Goal: Task Accomplishment & Management: Manage account settings

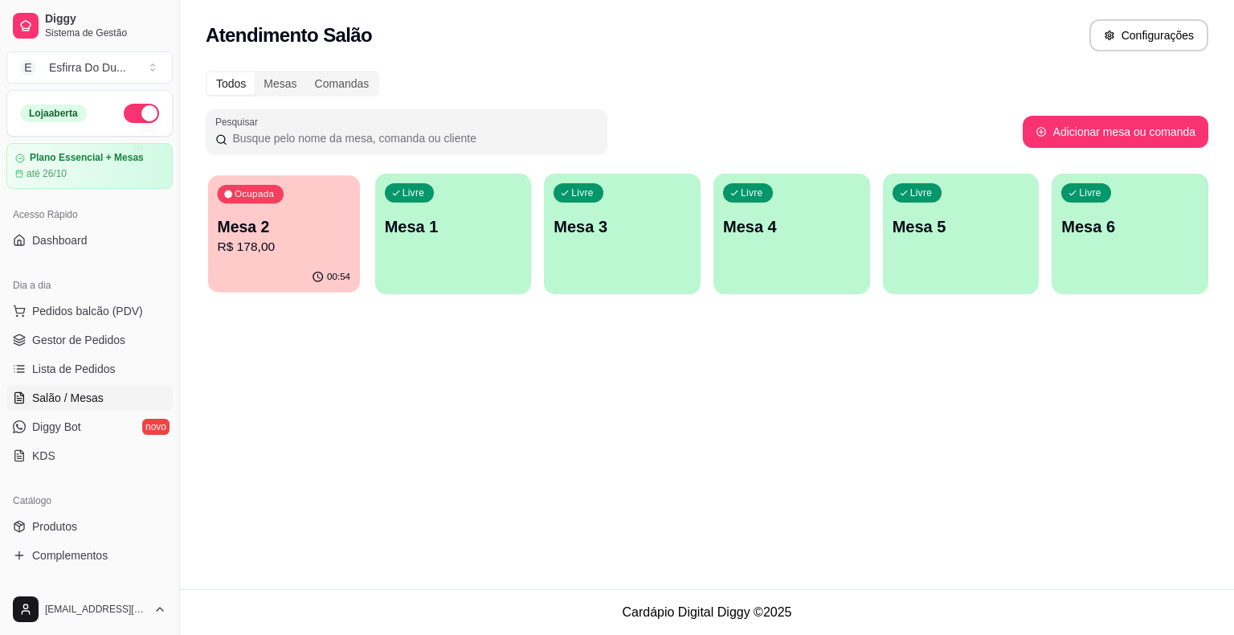
click at [270, 213] on div "Ocupada Mesa 2 R$ 178,00" at bounding box center [284, 218] width 152 height 87
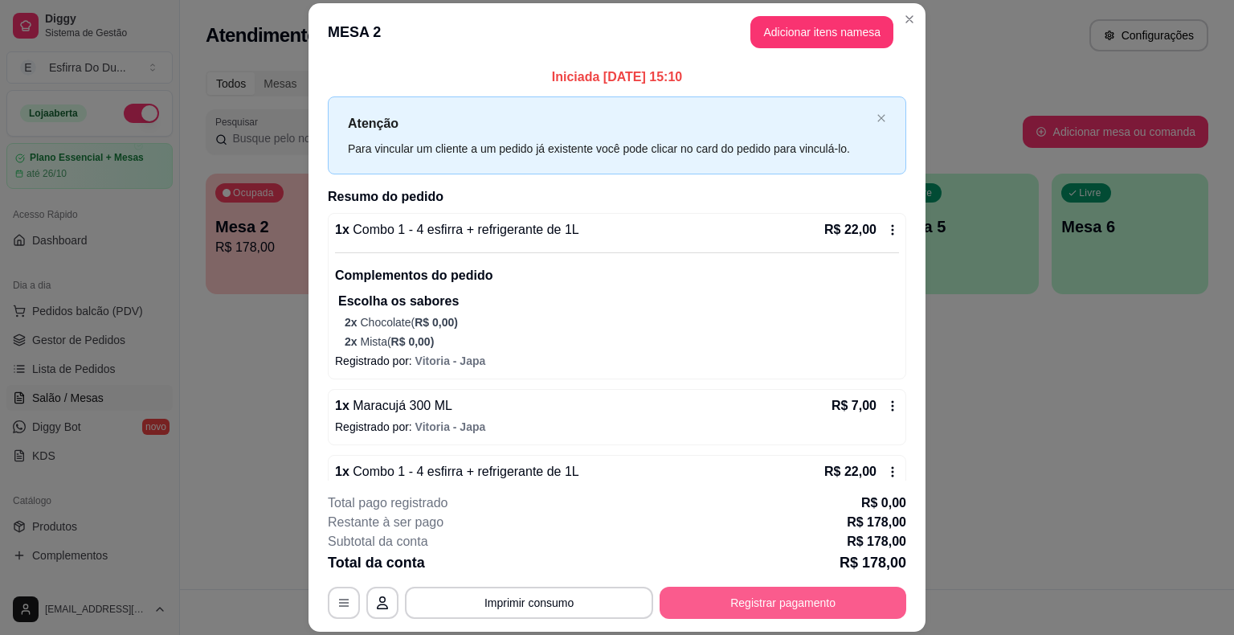
click at [727, 615] on button "Registrar pagamento" at bounding box center [782, 602] width 247 height 32
click at [727, 615] on button "Registrar pagamento" at bounding box center [782, 602] width 239 height 31
click at [727, 598] on button "Registrar pagamento" at bounding box center [782, 602] width 239 height 31
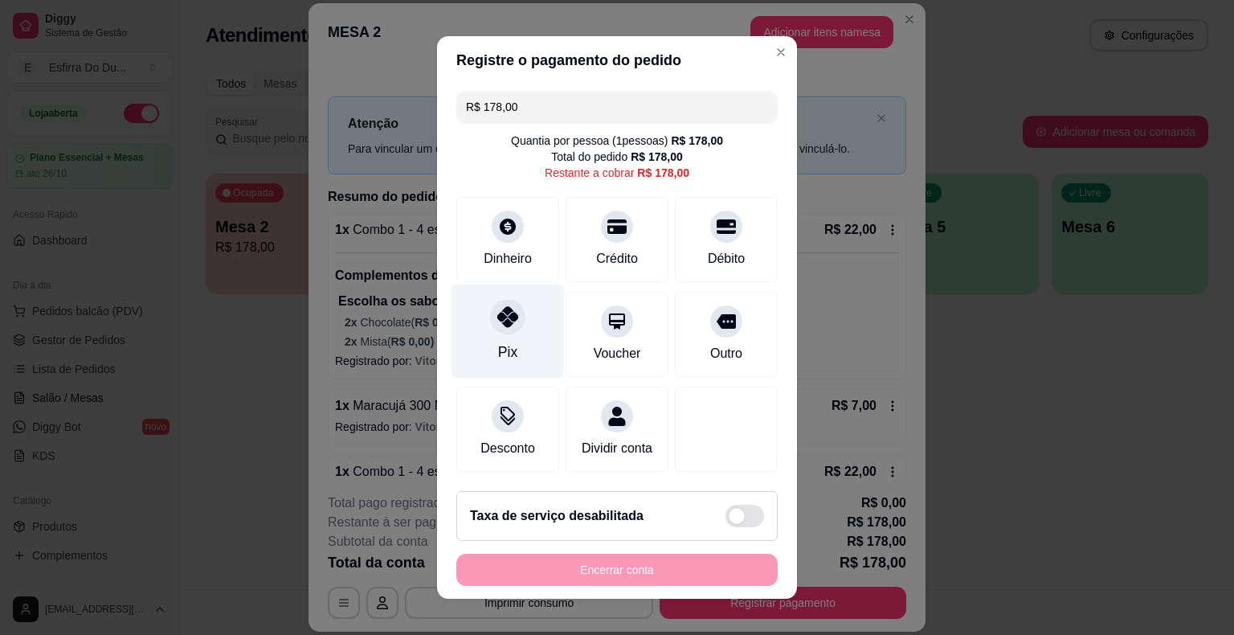
click at [490, 333] on div "Pix" at bounding box center [507, 331] width 113 height 94
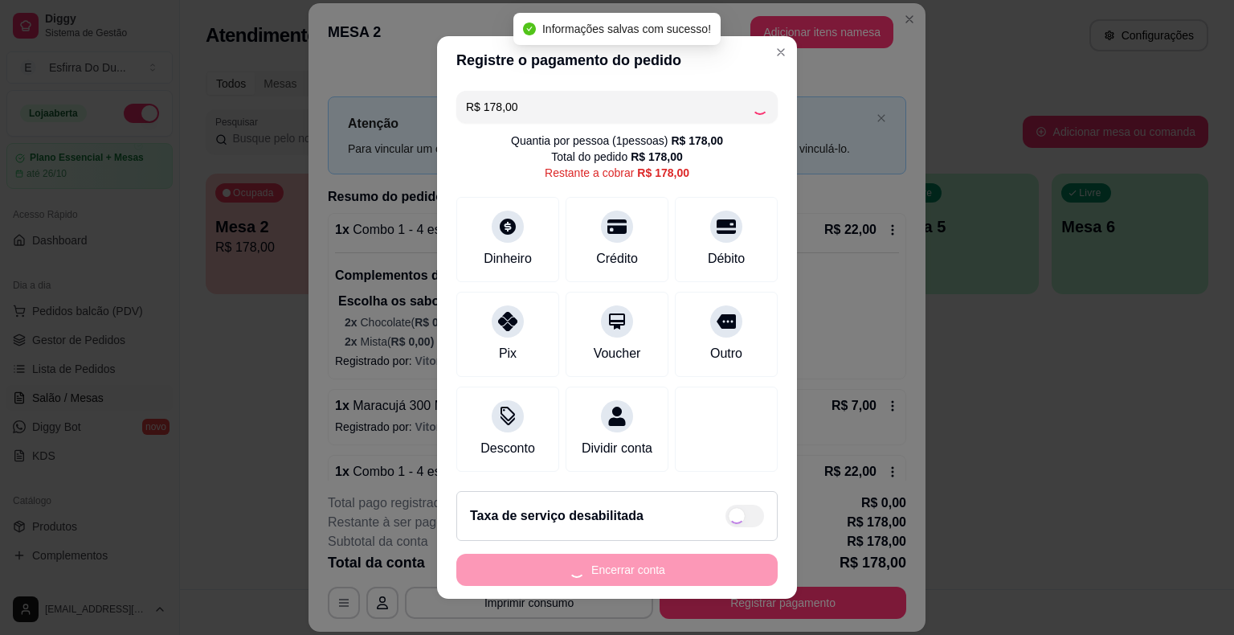
type input "R$ 0,00"
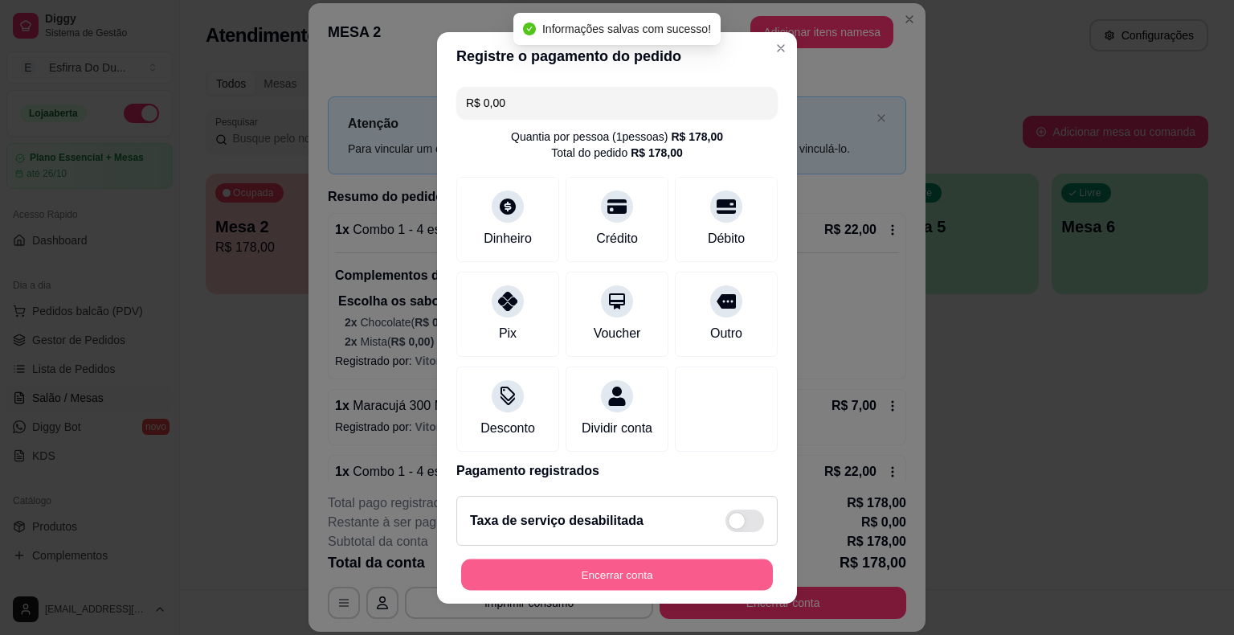
click at [578, 581] on button "Encerrar conta" at bounding box center [617, 573] width 312 height 31
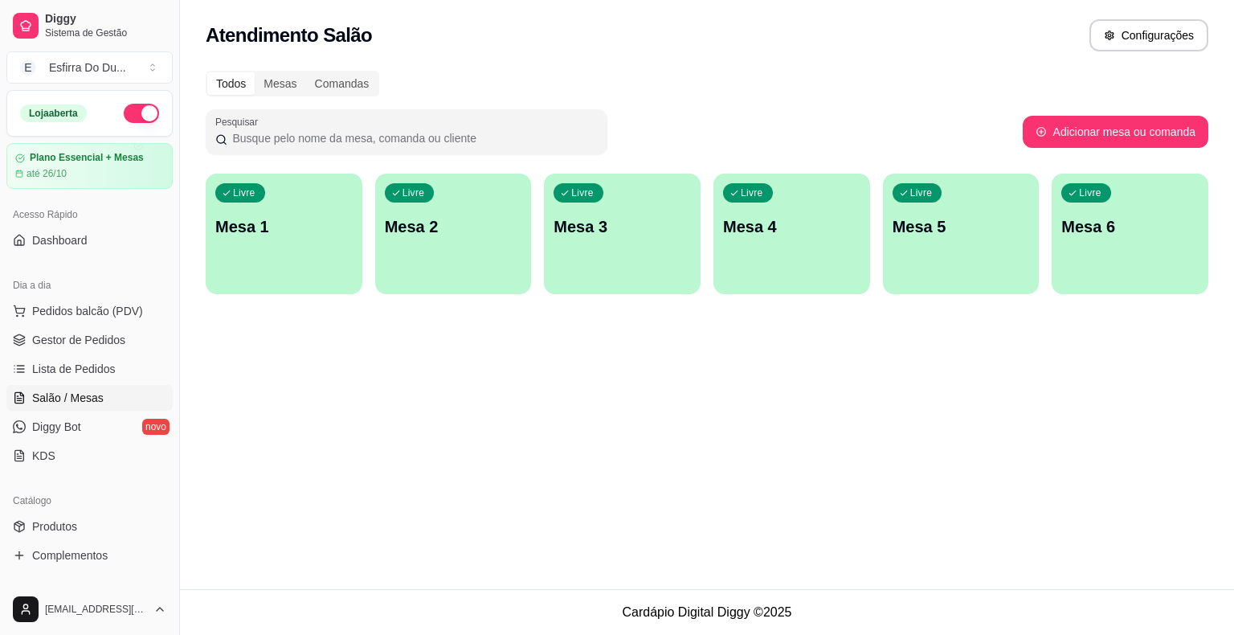
click at [50, 295] on div "Dia a dia" at bounding box center [89, 285] width 166 height 26
click at [55, 312] on span "Pedidos balcão (PDV)" at bounding box center [87, 311] width 111 height 16
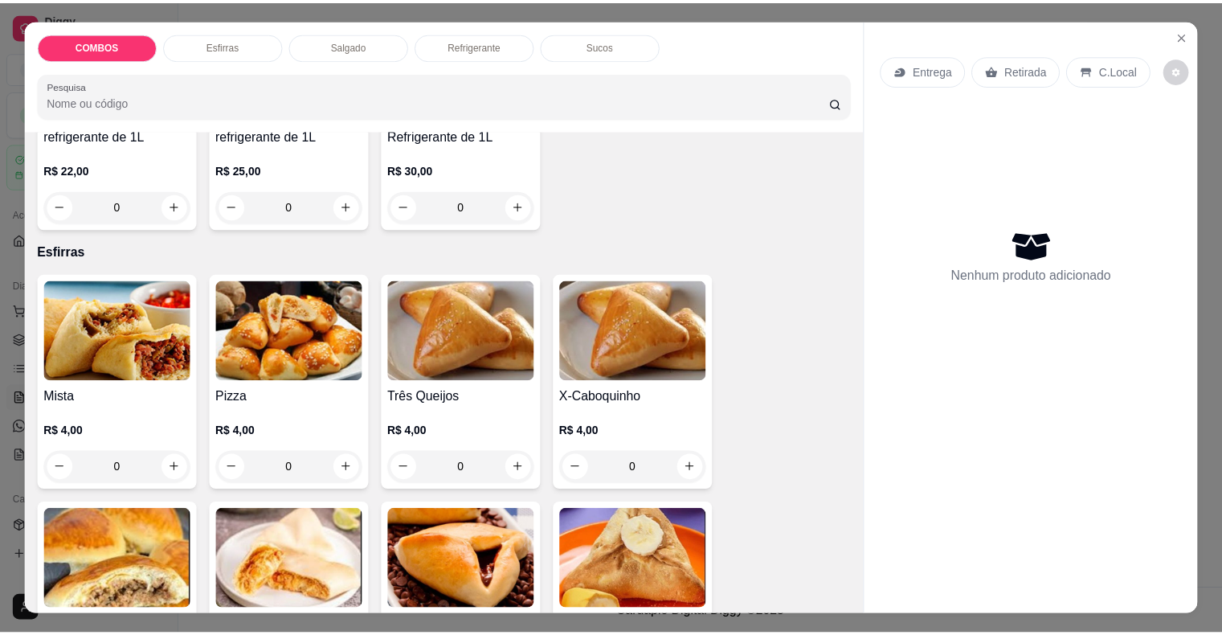
scroll to position [402, 0]
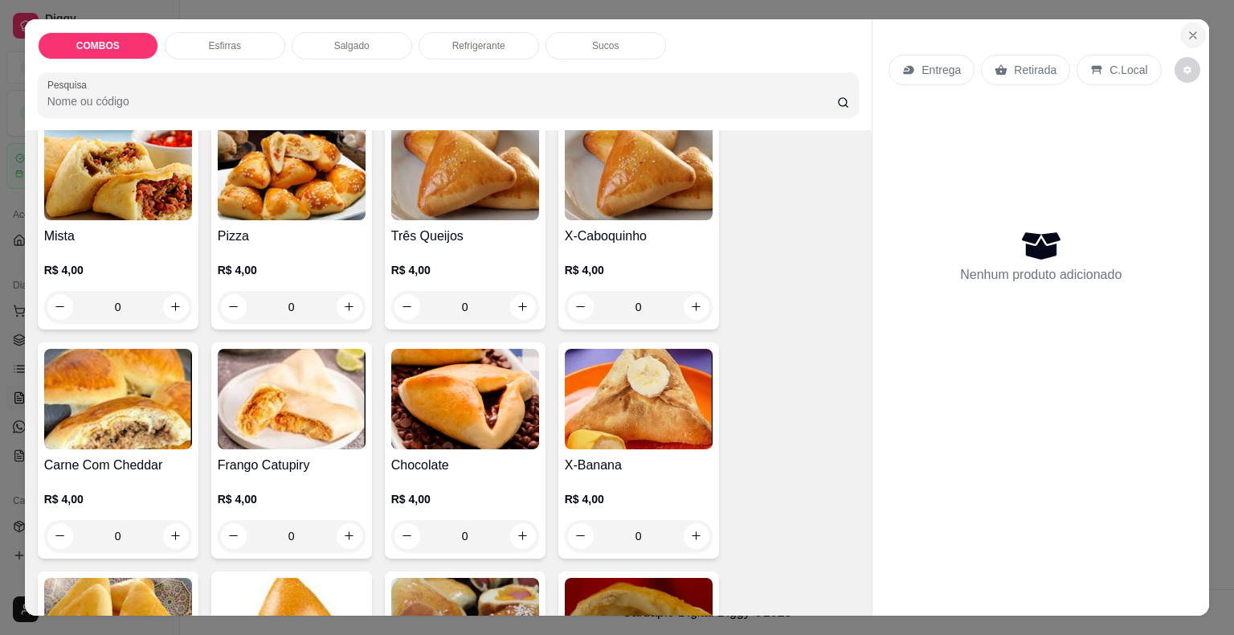
click at [1190, 31] on icon "Close" at bounding box center [1192, 35] width 13 height 13
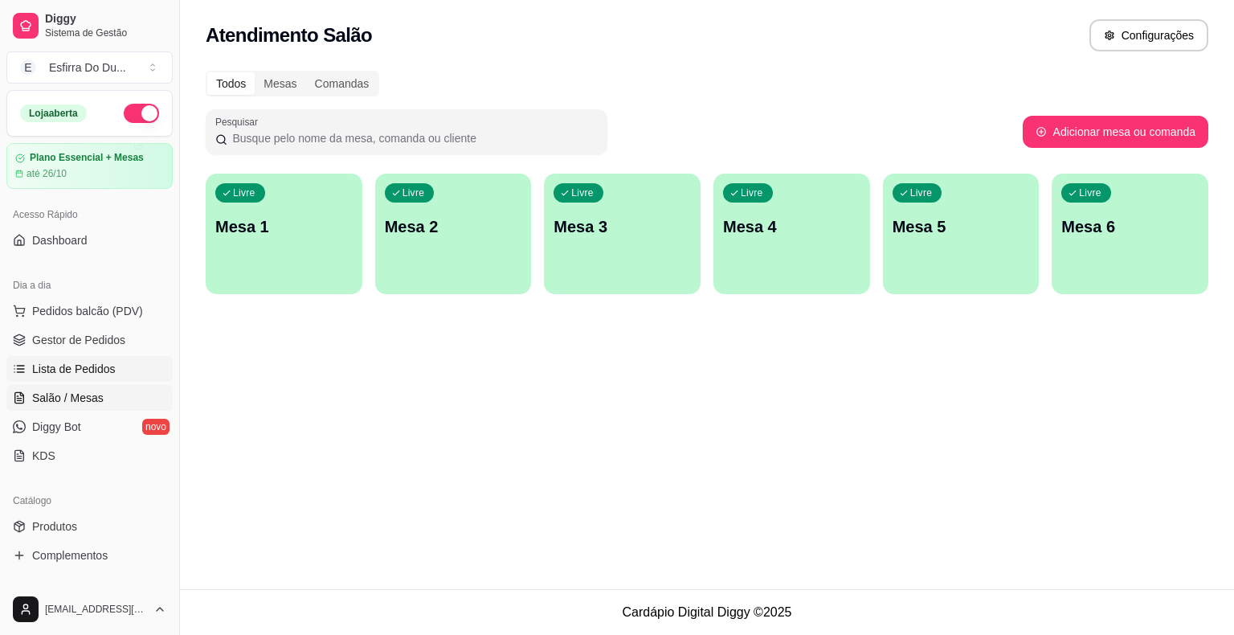
click at [104, 375] on span "Lista de Pedidos" at bounding box center [74, 369] width 84 height 16
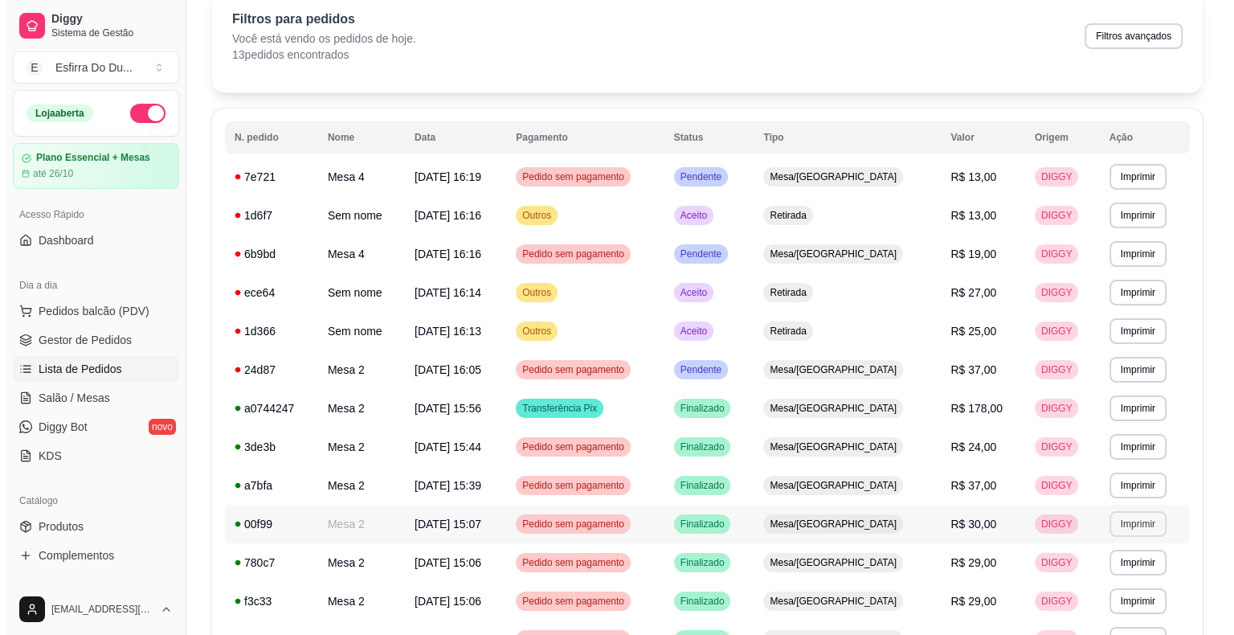
scroll to position [161, 0]
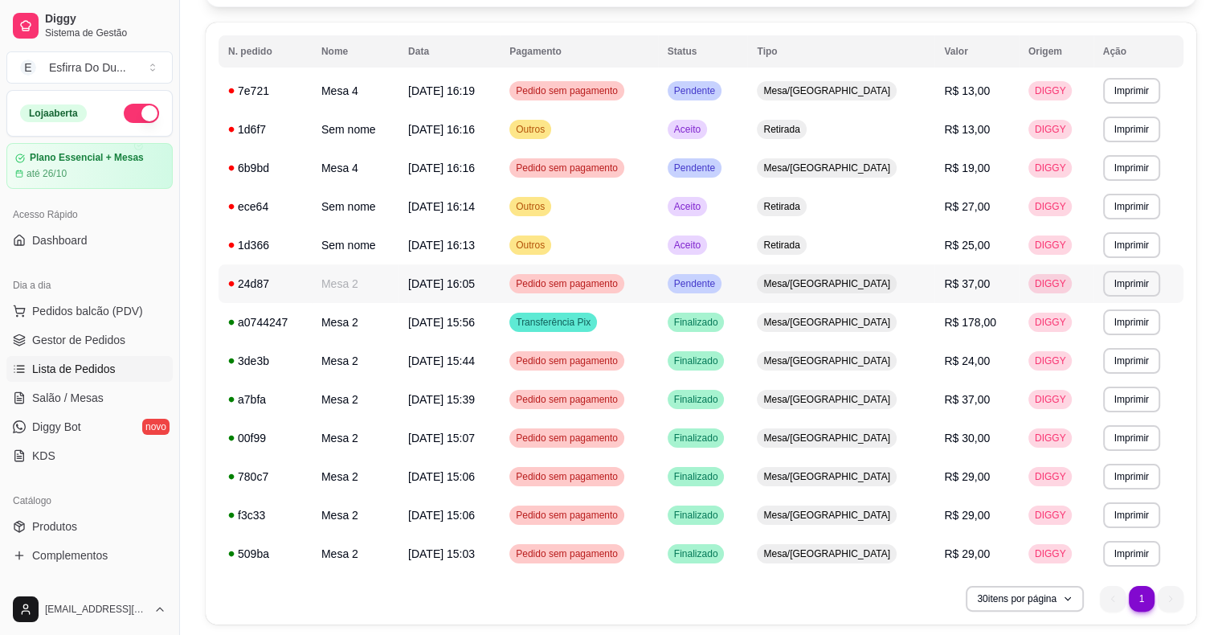
click at [718, 288] on span "Pendente" at bounding box center [694, 283] width 47 height 13
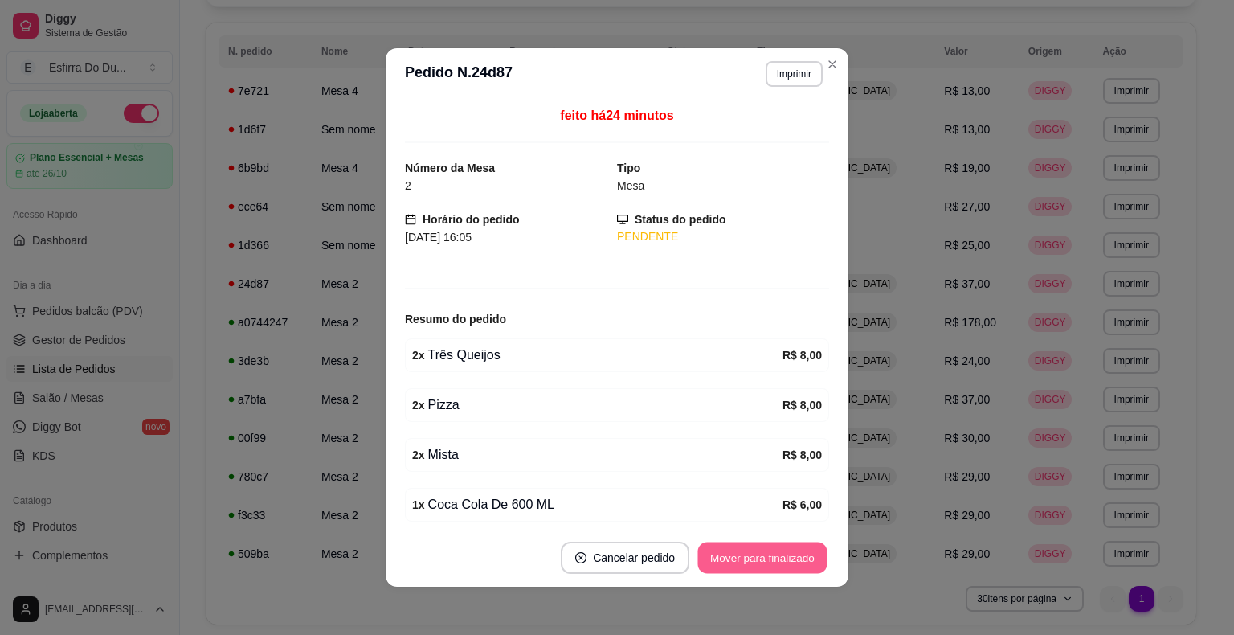
click at [716, 555] on button "Mover para finalizado" at bounding box center [762, 557] width 129 height 31
click at [716, 555] on div "Mover para finalizado" at bounding box center [751, 557] width 156 height 32
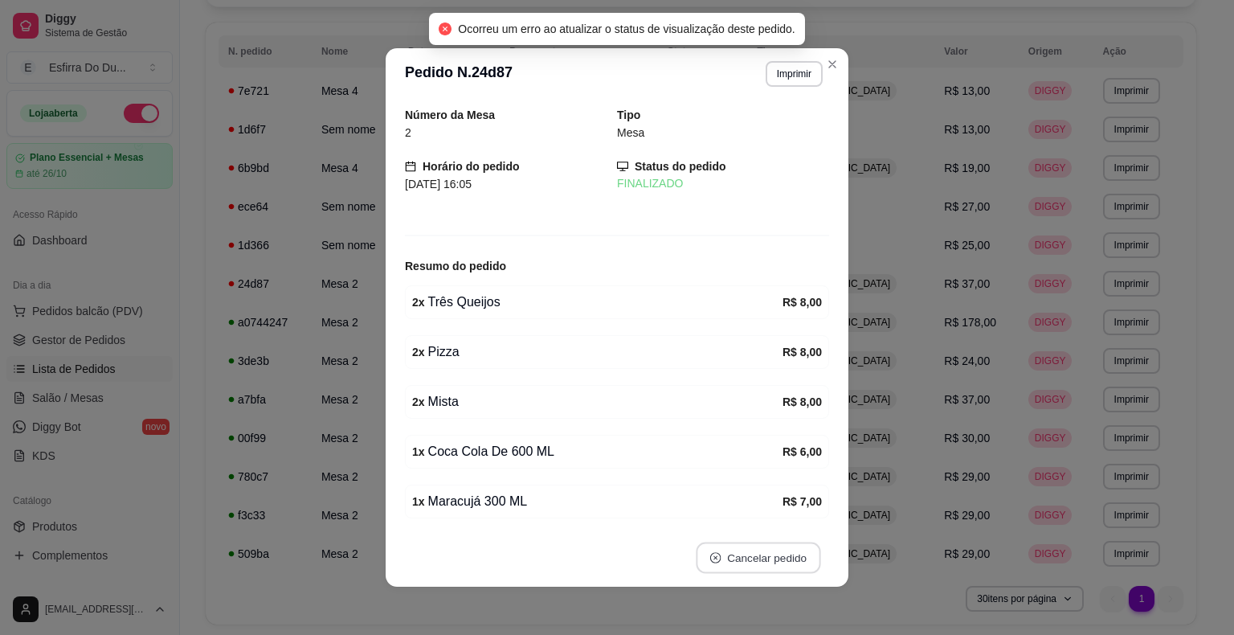
click at [716, 555] on button "Cancelar pedido" at bounding box center [758, 557] width 124 height 31
click at [716, 555] on icon "close-circle" at bounding box center [715, 557] width 11 height 11
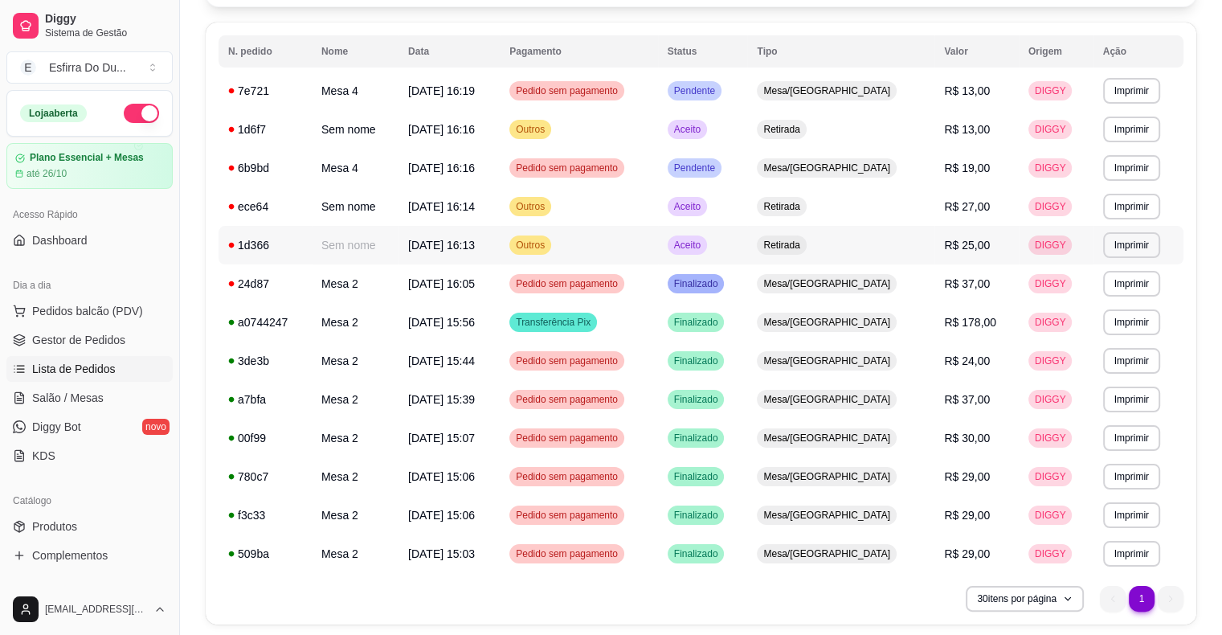
click at [704, 249] on span "Aceito" at bounding box center [687, 245] width 33 height 13
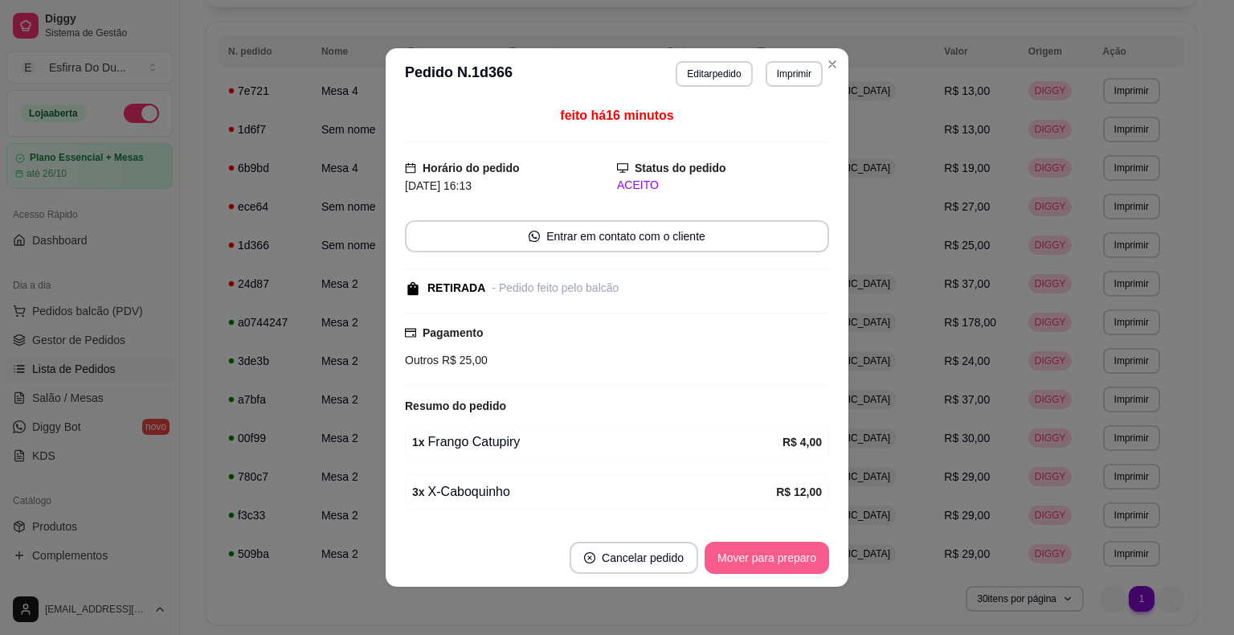
click at [803, 557] on button "Mover para preparo" at bounding box center [766, 557] width 124 height 32
click at [803, 557] on div "Mover para preparo" at bounding box center [755, 557] width 147 height 32
click at [803, 557] on button "Mover para retirada disponível" at bounding box center [740, 557] width 178 height 32
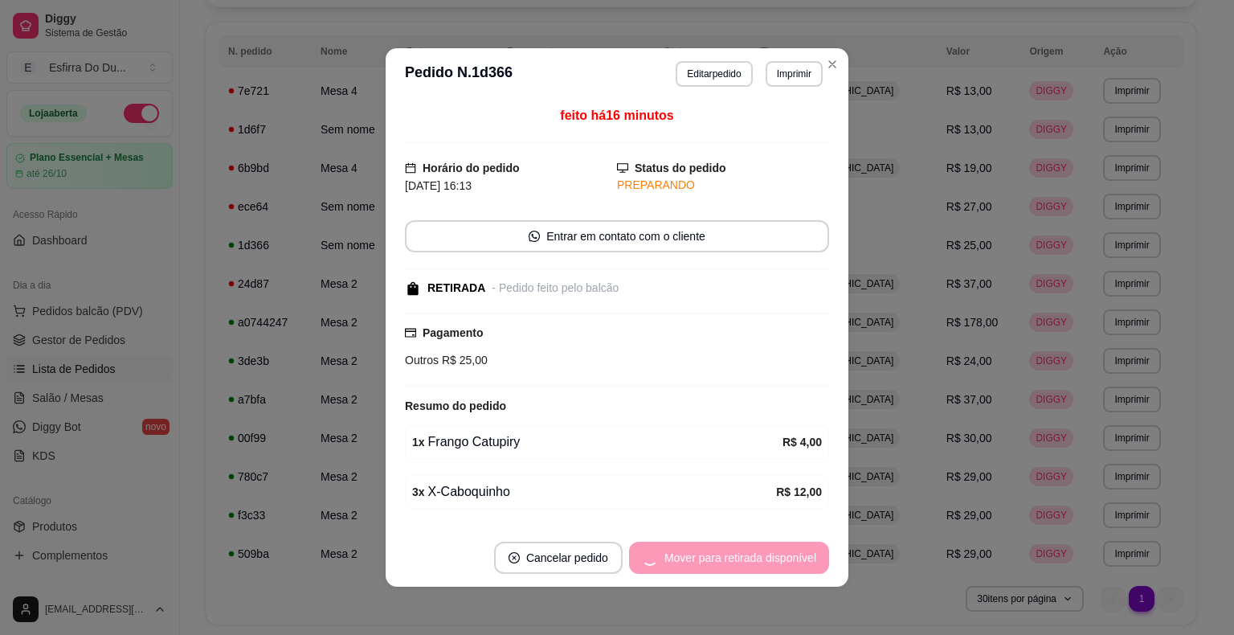
click at [803, 557] on div "Mover para retirada disponível" at bounding box center [729, 557] width 200 height 32
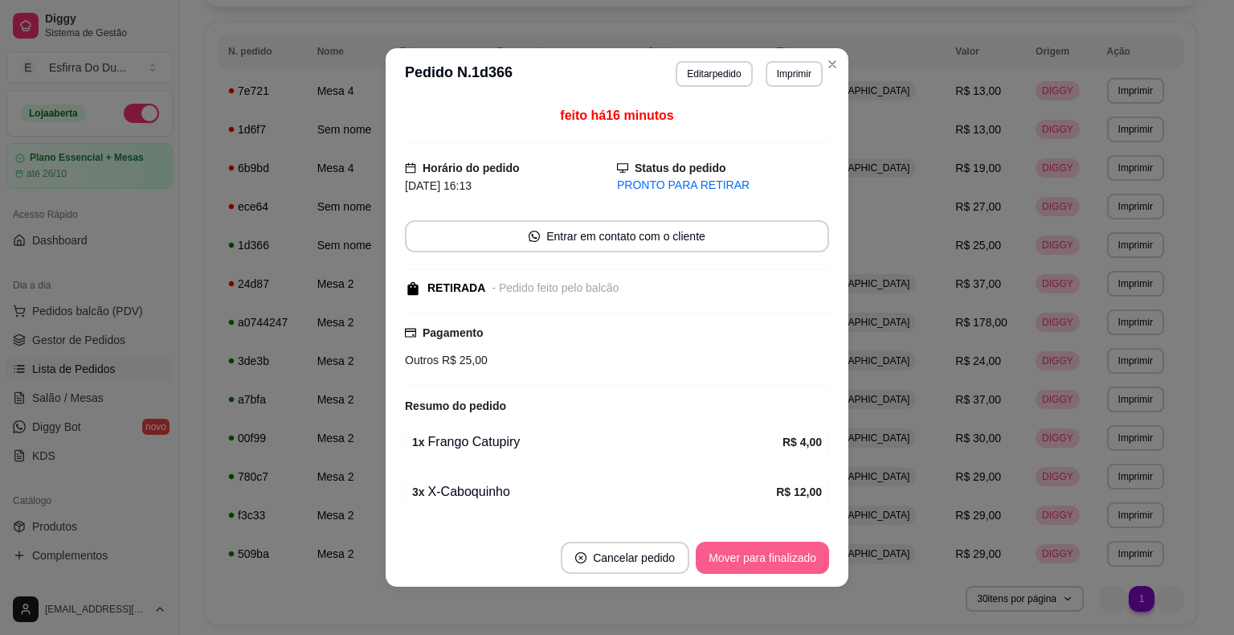
click at [803, 557] on button "Mover para finalizado" at bounding box center [762, 557] width 133 height 32
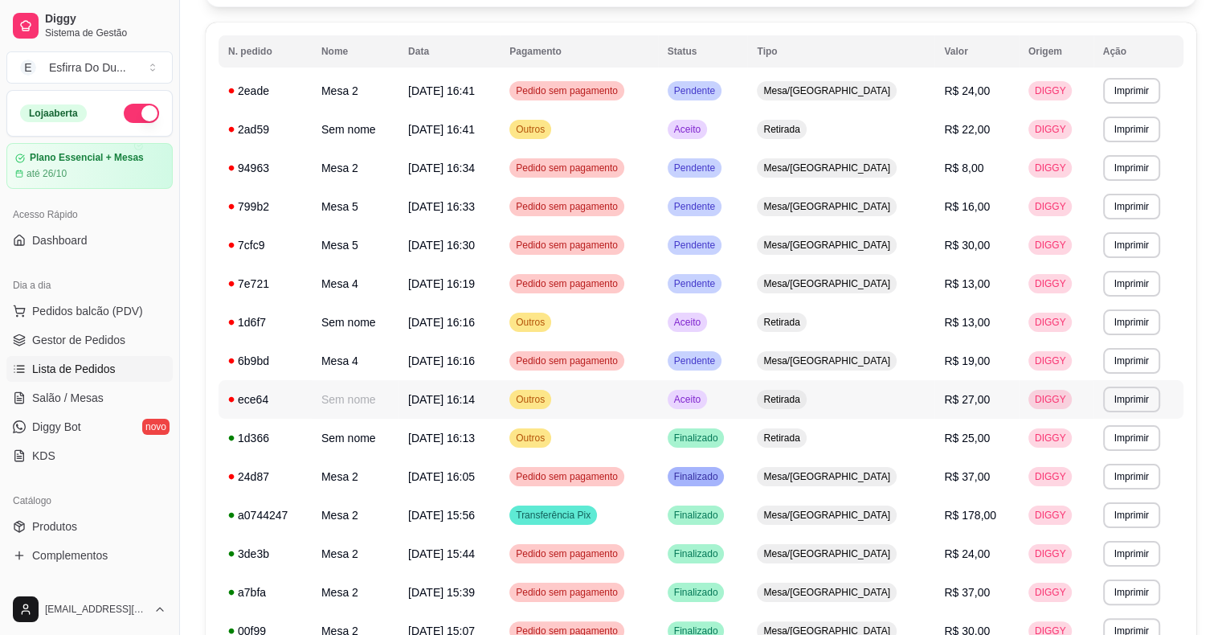
click at [748, 400] on td "Aceito" at bounding box center [703, 399] width 90 height 39
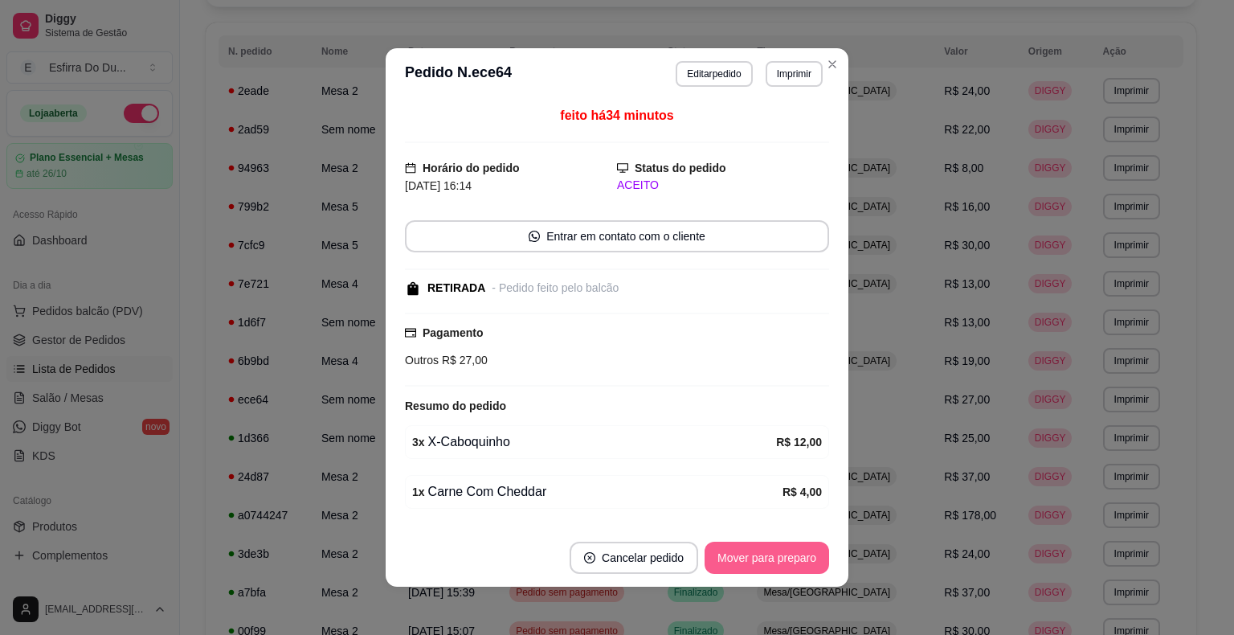
click at [784, 554] on button "Mover para preparo" at bounding box center [766, 557] width 124 height 32
click at [784, 554] on div "Mover para preparo" at bounding box center [755, 557] width 147 height 32
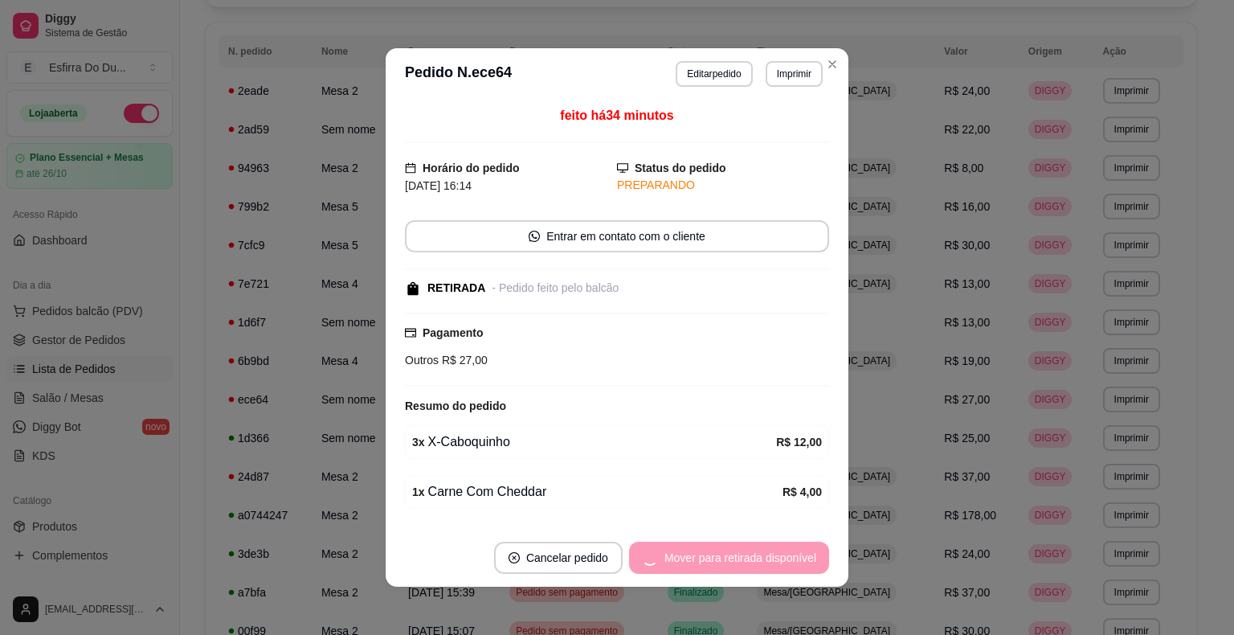
click at [784, 554] on div "Mover para retirada disponível" at bounding box center [729, 557] width 200 height 32
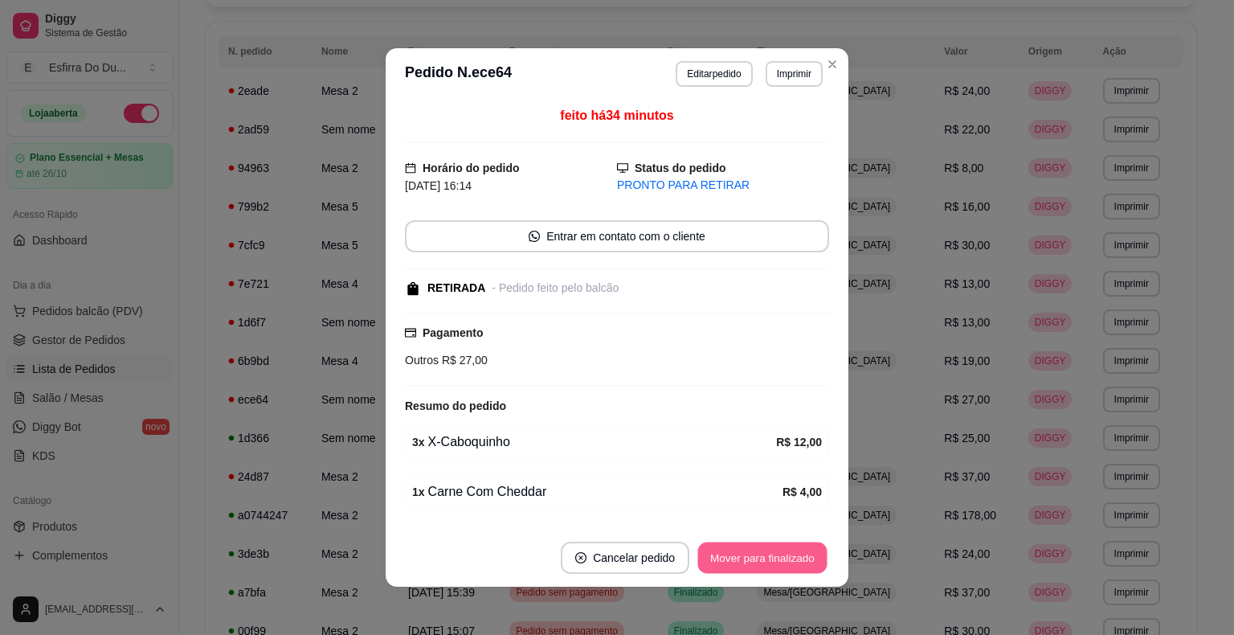
click at [784, 554] on button "Mover para finalizado" at bounding box center [762, 557] width 129 height 31
click at [784, 554] on div "Mover para finalizado" at bounding box center [762, 557] width 133 height 32
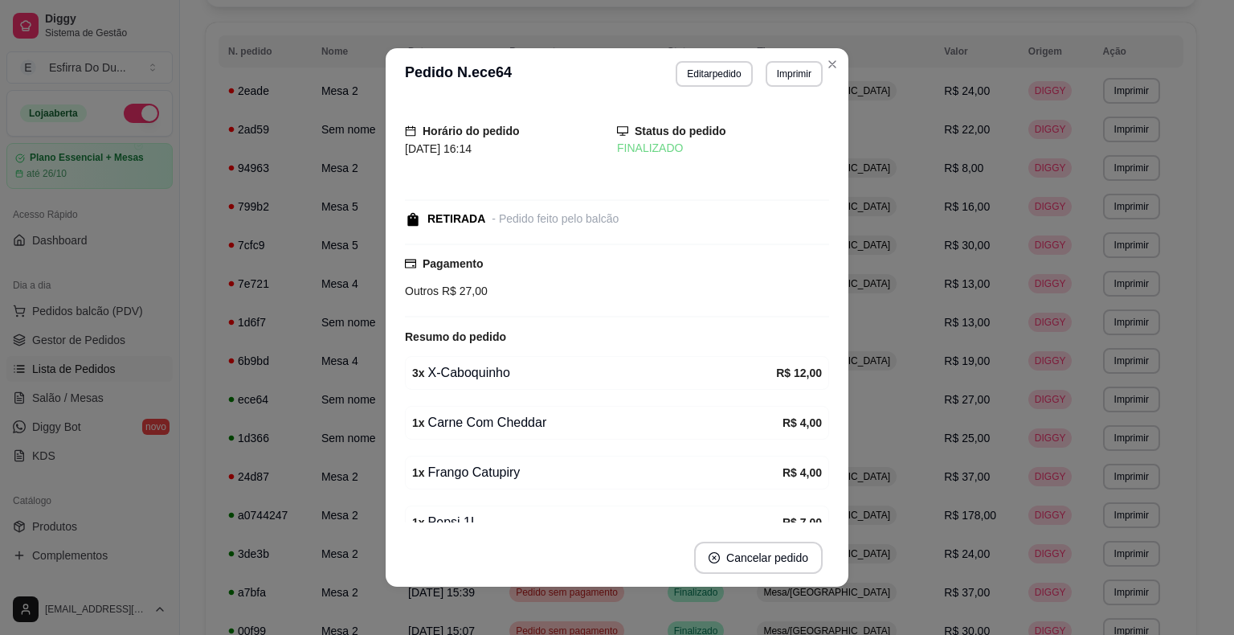
click at [785, 466] on strong "R$ 4,00" at bounding box center [801, 472] width 39 height 13
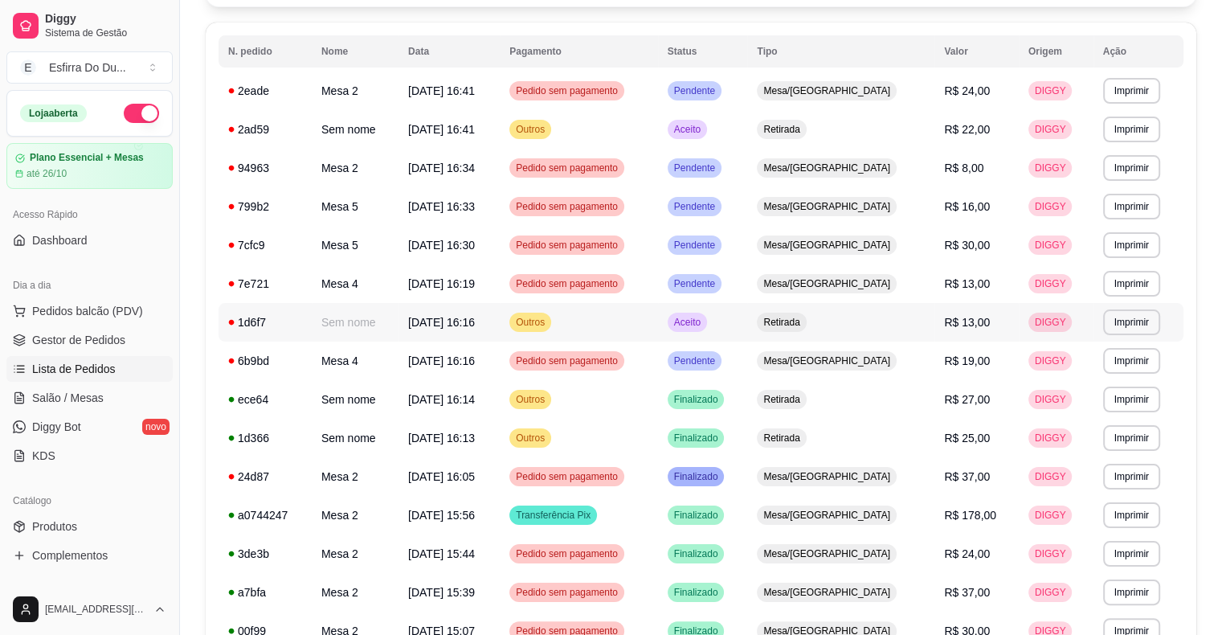
click at [704, 316] on span "Aceito" at bounding box center [687, 322] width 33 height 13
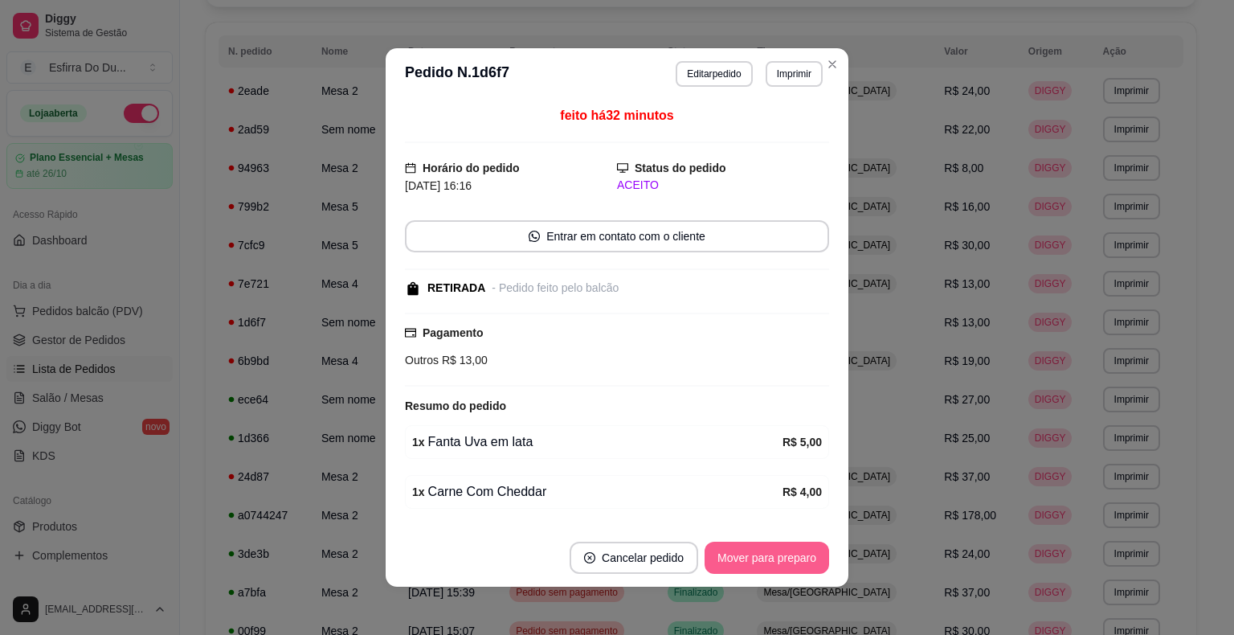
click at [708, 542] on button "Mover para preparo" at bounding box center [766, 557] width 124 height 32
click at [710, 561] on button "Mover para retirada disponível" at bounding box center [740, 557] width 172 height 31
click at [710, 561] on div "Mover para retirada disponível" at bounding box center [740, 557] width 178 height 32
click at [710, 561] on button "Mover para finalizado" at bounding box center [762, 557] width 129 height 31
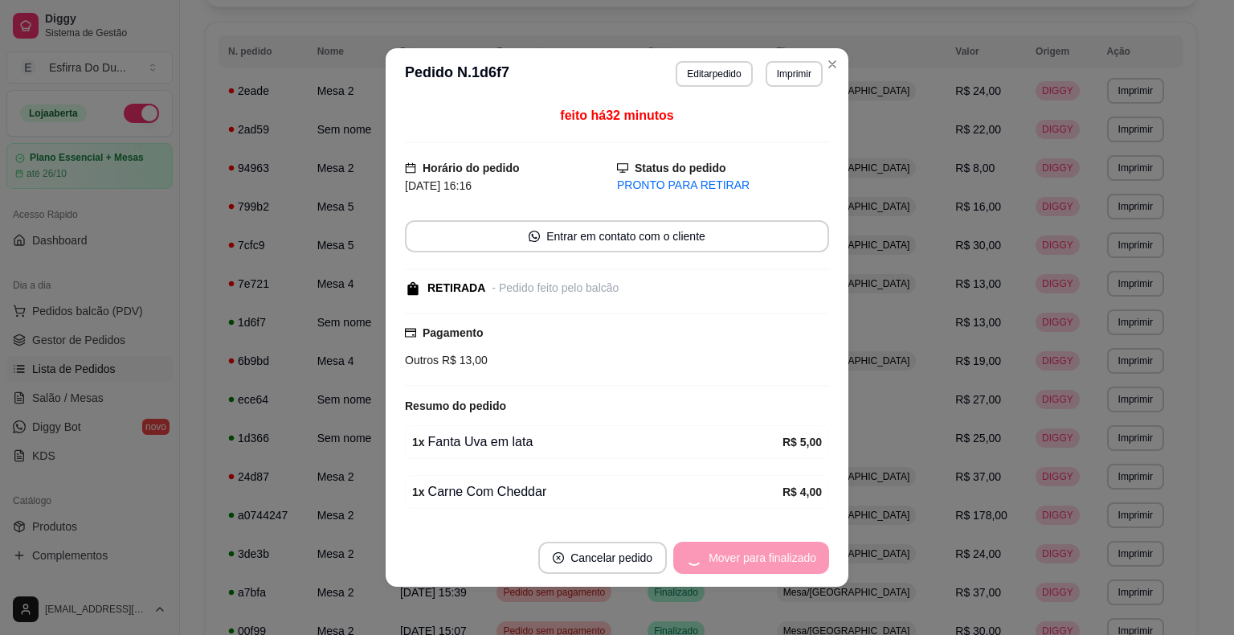
click at [710, 561] on div "Mover para finalizado" at bounding box center [751, 557] width 156 height 32
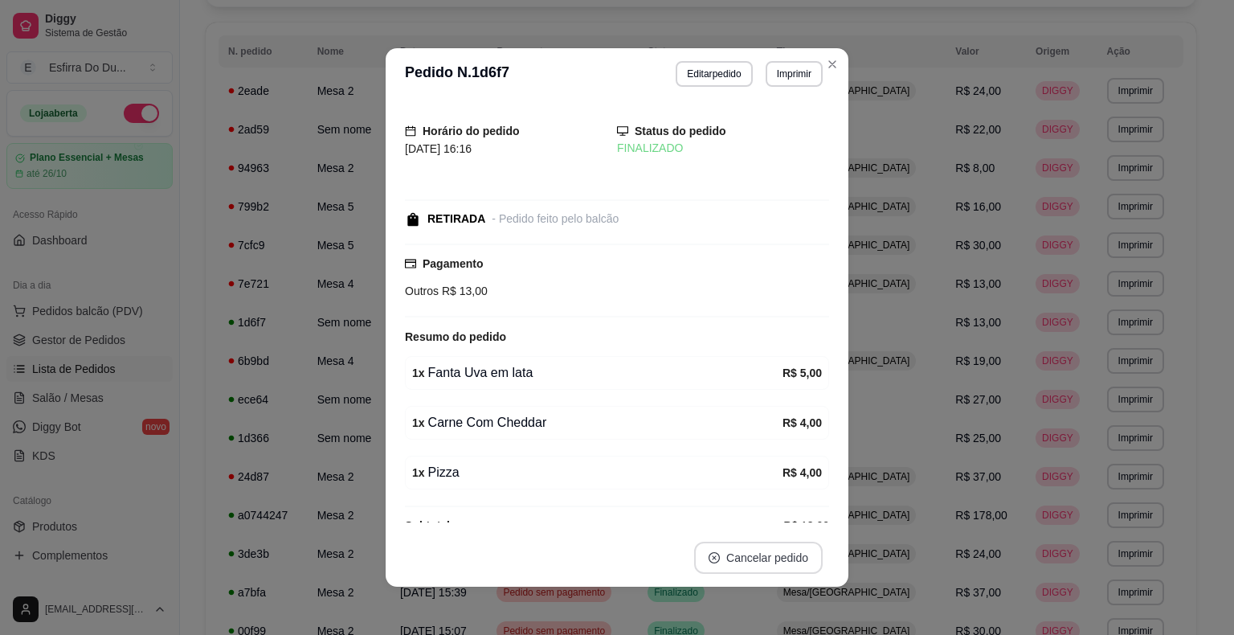
click at [710, 561] on icon "close-circle" at bounding box center [713, 557] width 11 height 11
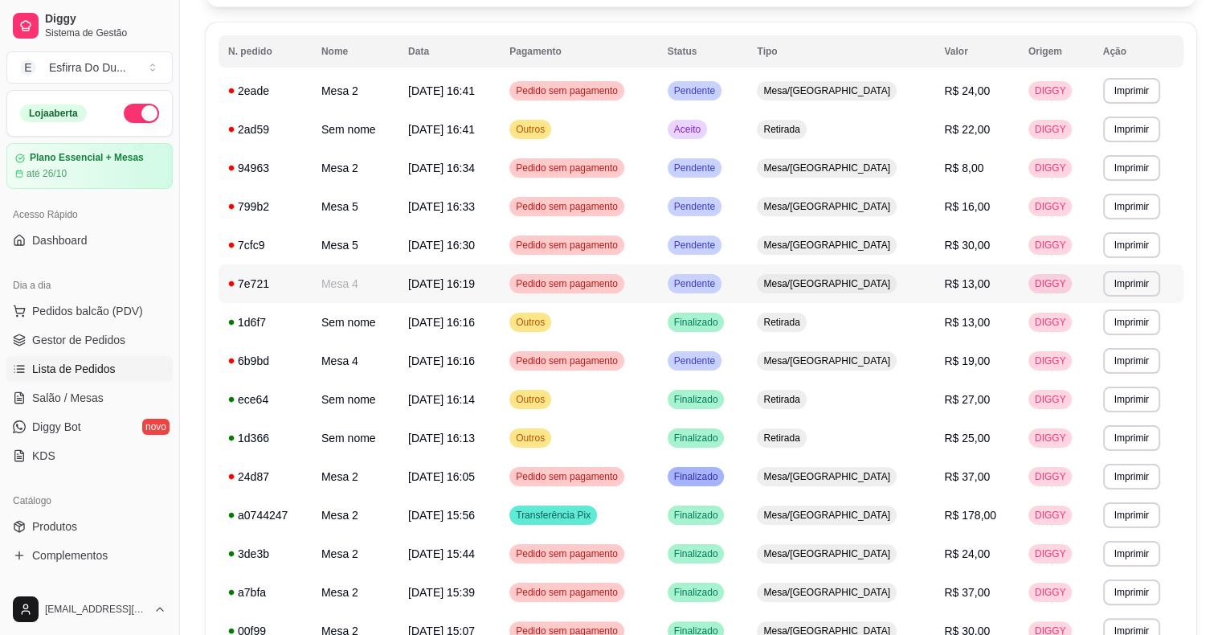
click at [721, 291] on div "Pendente" at bounding box center [694, 283] width 54 height 19
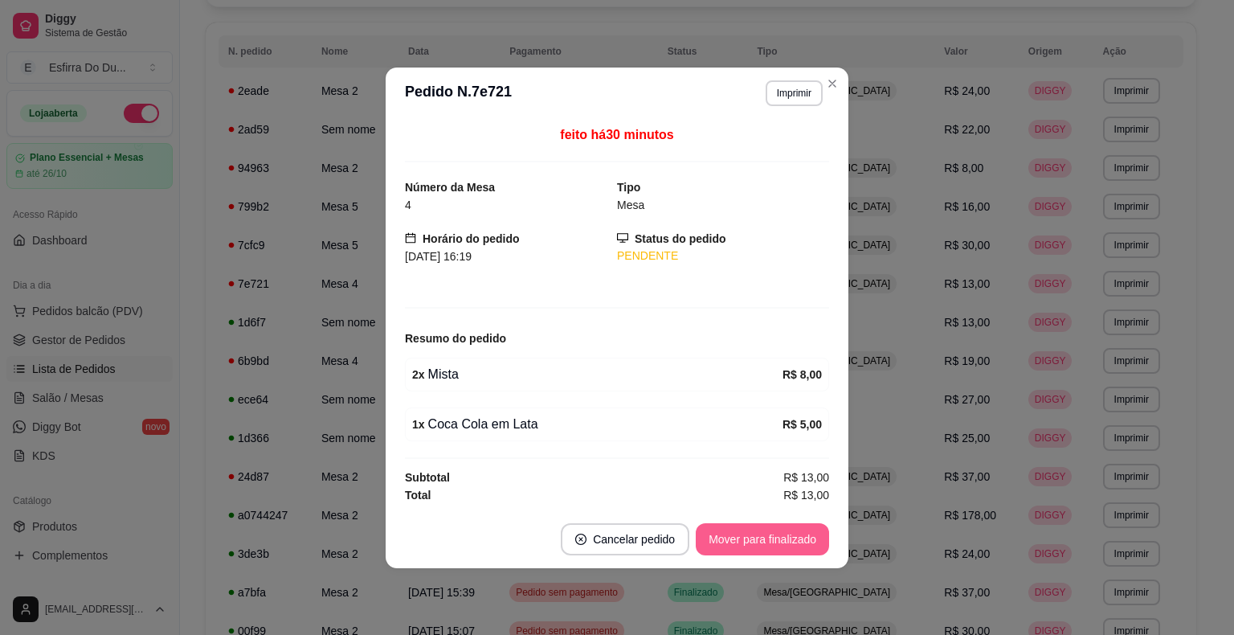
click at [739, 536] on button "Mover para finalizado" at bounding box center [762, 539] width 133 height 32
click at [739, 536] on div "Mover para finalizado" at bounding box center [751, 539] width 156 height 32
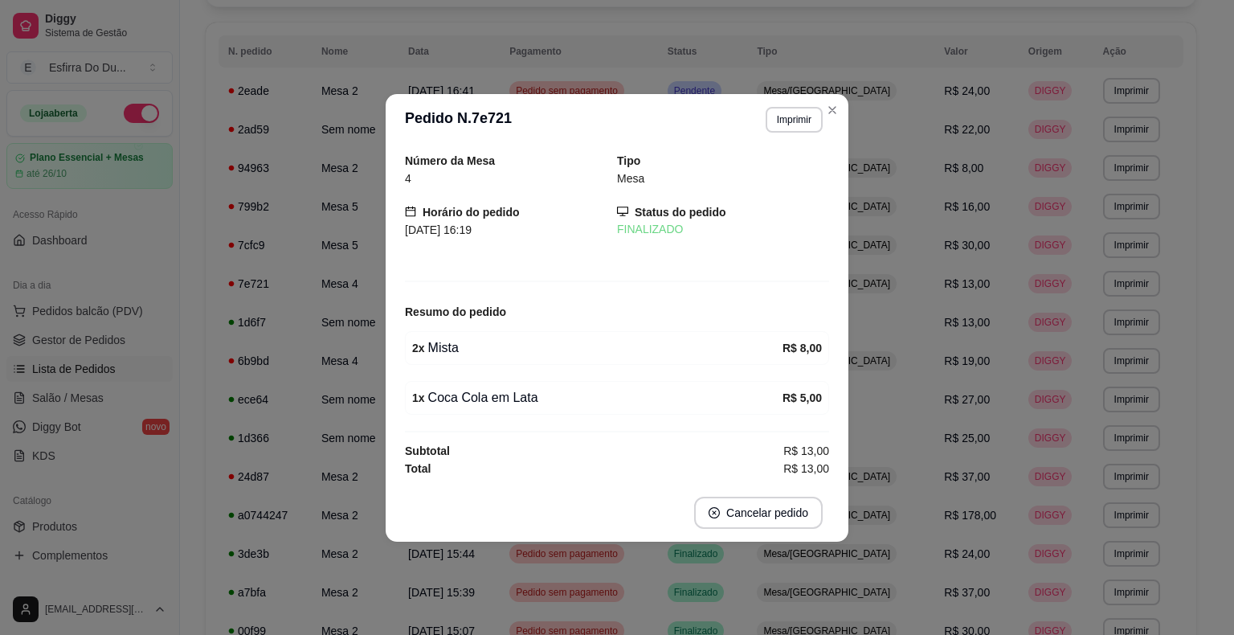
click at [739, 536] on footer "Cancelar pedido" at bounding box center [617, 513] width 463 height 58
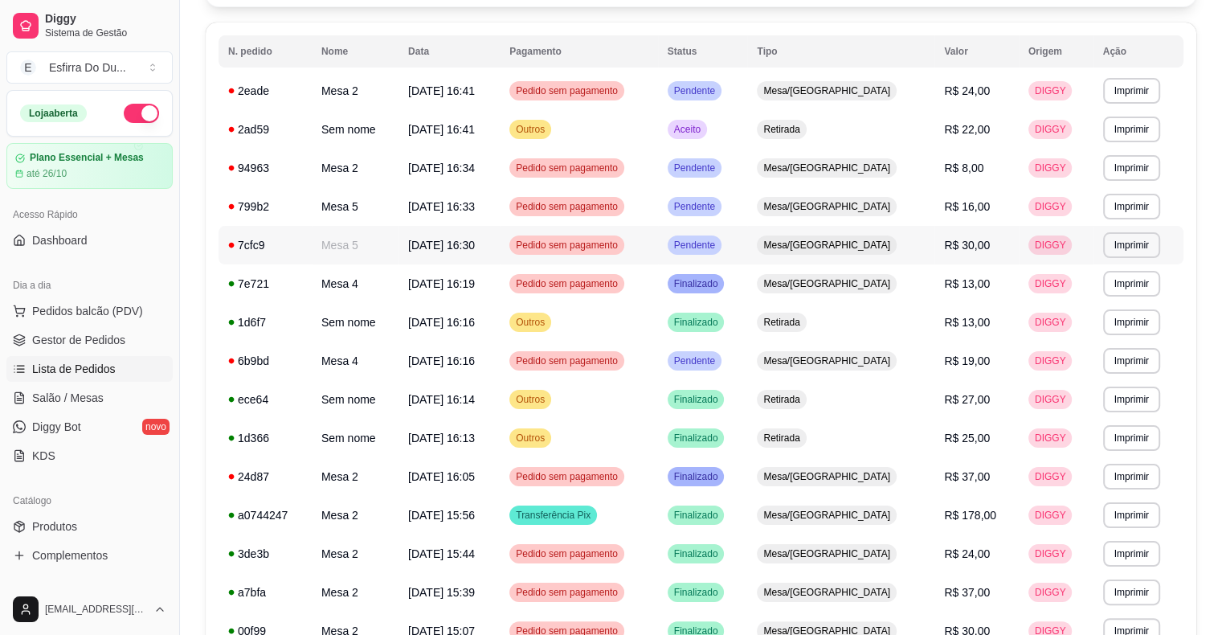
click at [721, 237] on div "Pendente" at bounding box center [694, 244] width 54 height 19
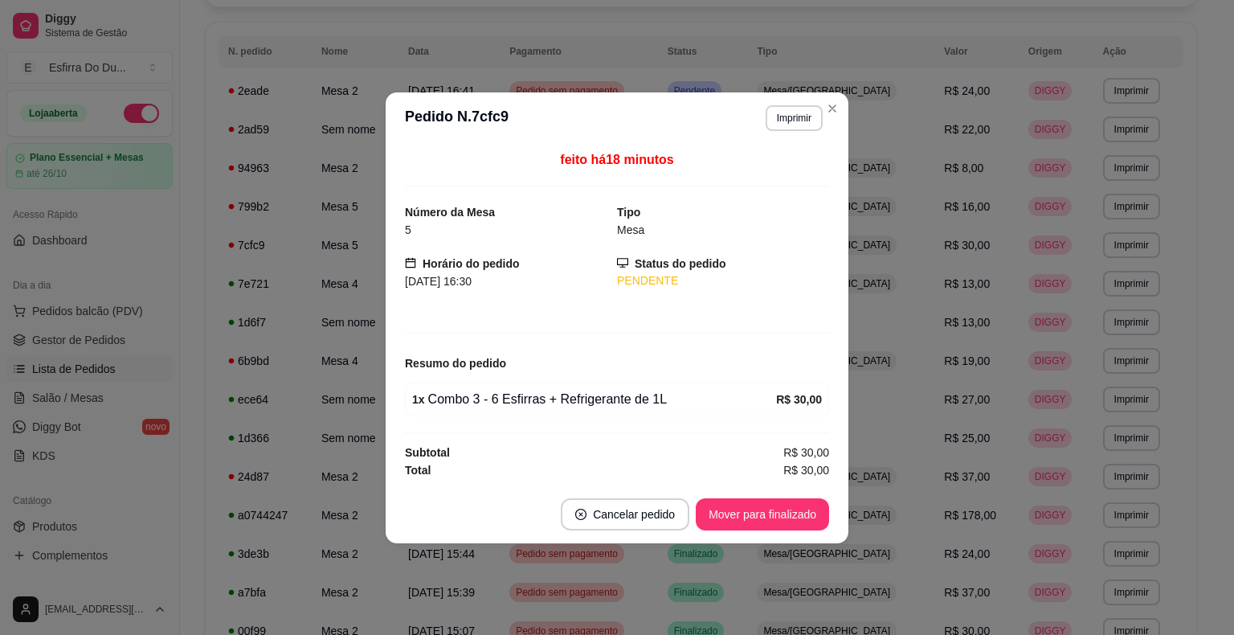
click at [826, 480] on div "feito há 18 minutos Número da Mesa 5 Tipo Mesa Horário do pedido [DATE] 16:30 S…" at bounding box center [617, 314] width 463 height 341
click at [817, 516] on button "Mover para finalizado" at bounding box center [762, 513] width 129 height 31
click at [817, 516] on div "Mover para finalizado" at bounding box center [762, 514] width 133 height 32
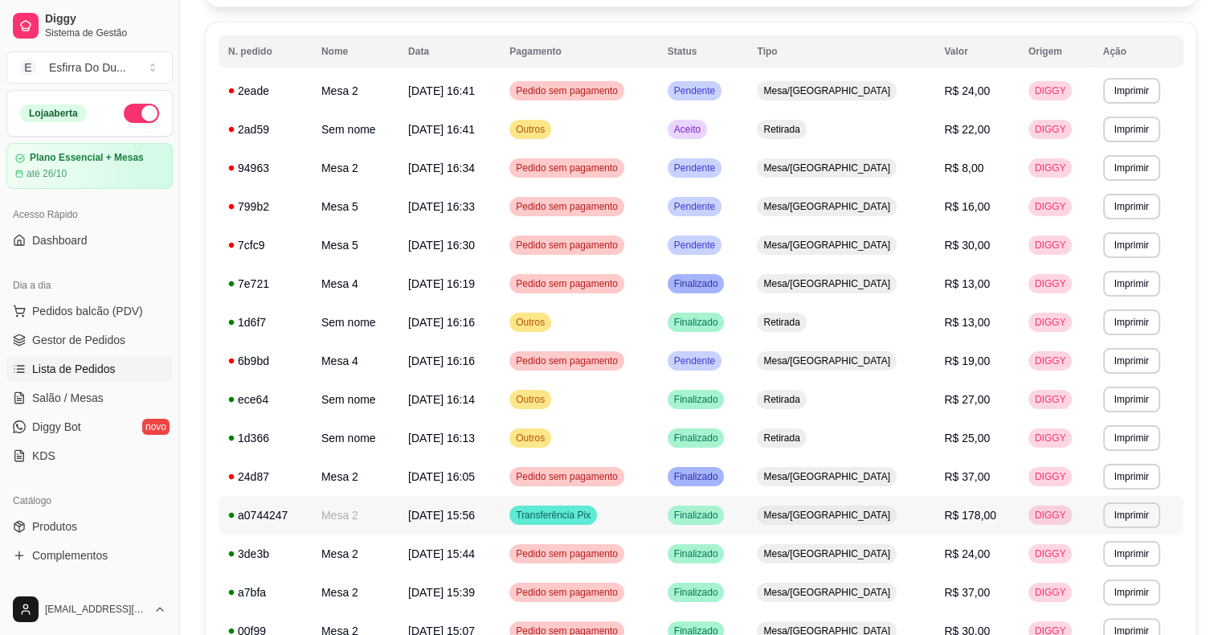
click at [817, 516] on span "Mesa/[GEOGRAPHIC_DATA]" at bounding box center [826, 514] width 133 height 13
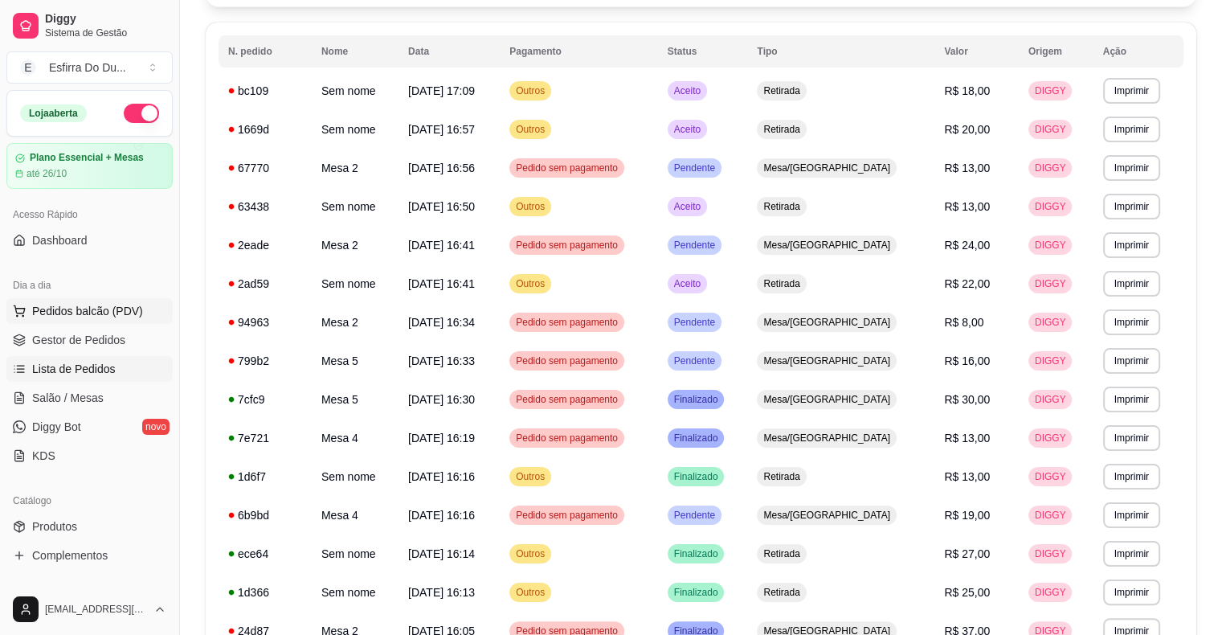
click at [80, 314] on span "Pedidos balcão (PDV)" at bounding box center [87, 311] width 111 height 16
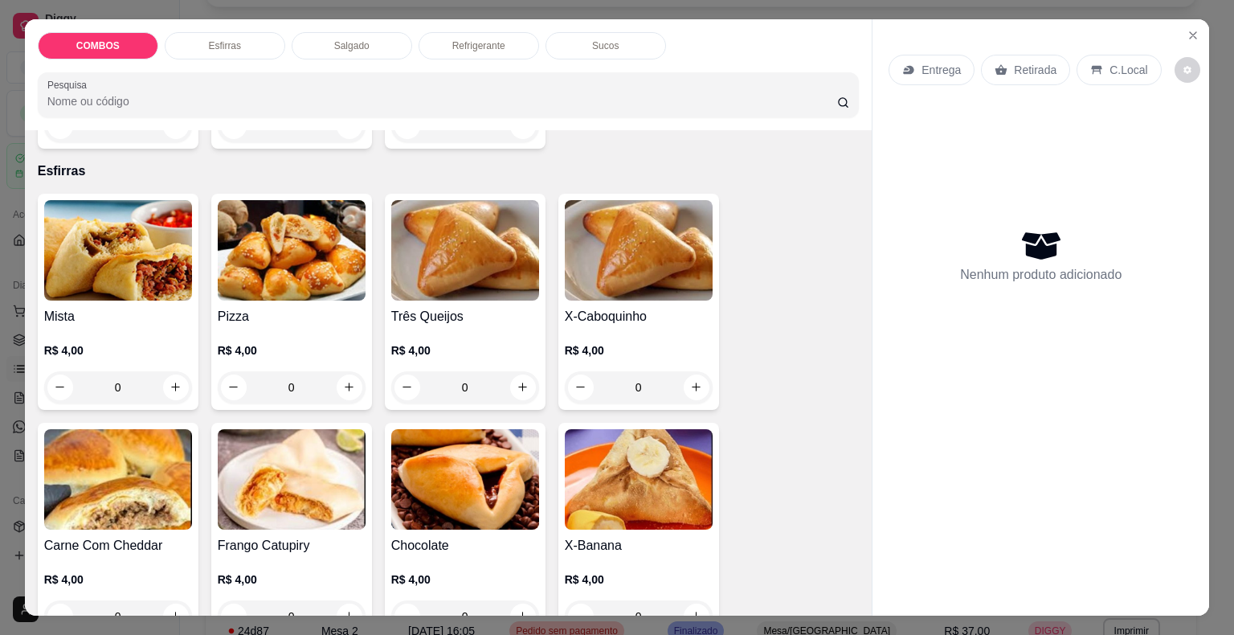
scroll to position [482, 0]
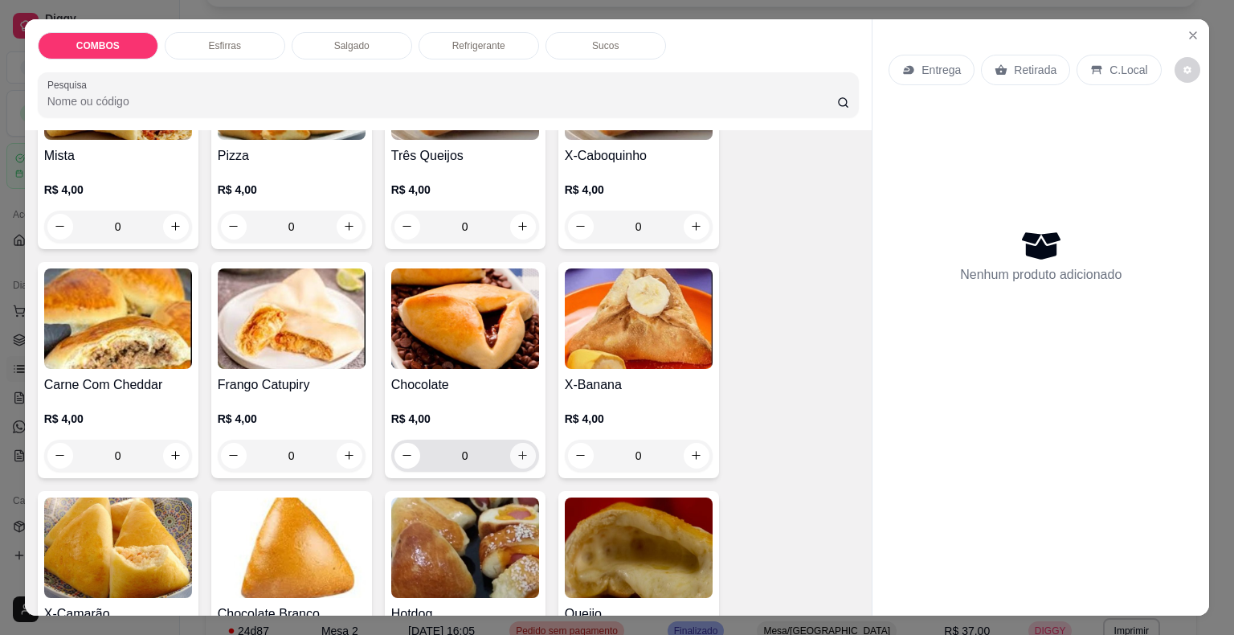
click at [520, 449] on icon "increase-product-quantity" at bounding box center [522, 455] width 12 height 12
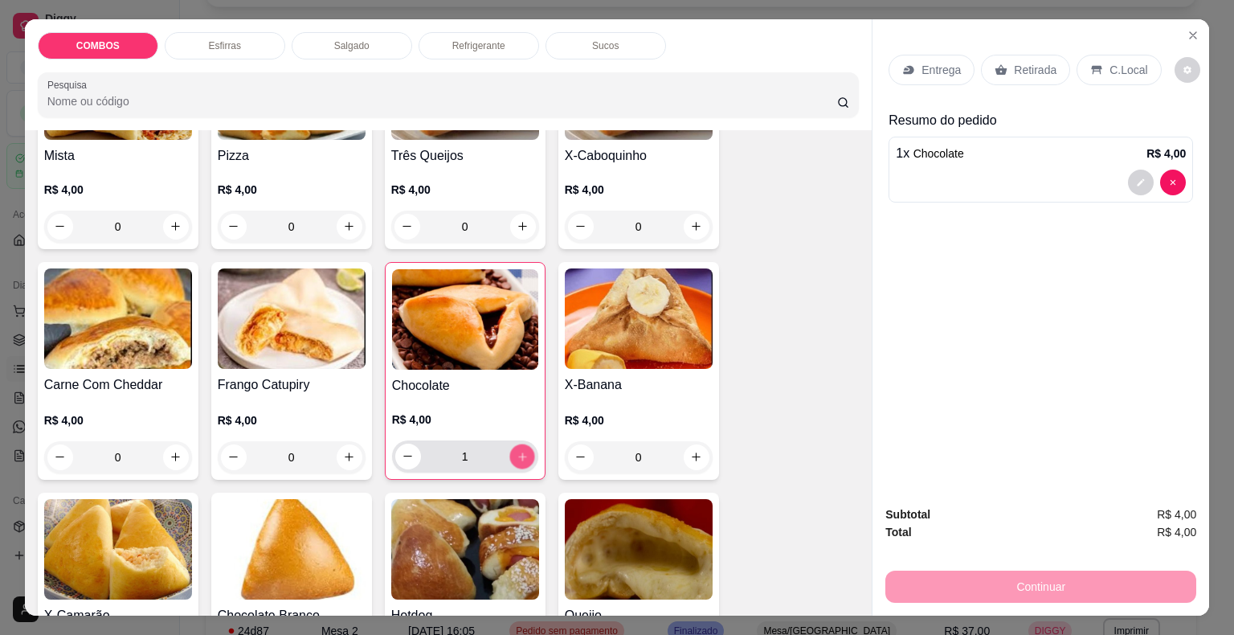
click at [520, 450] on icon "increase-product-quantity" at bounding box center [522, 456] width 12 height 12
type input "4"
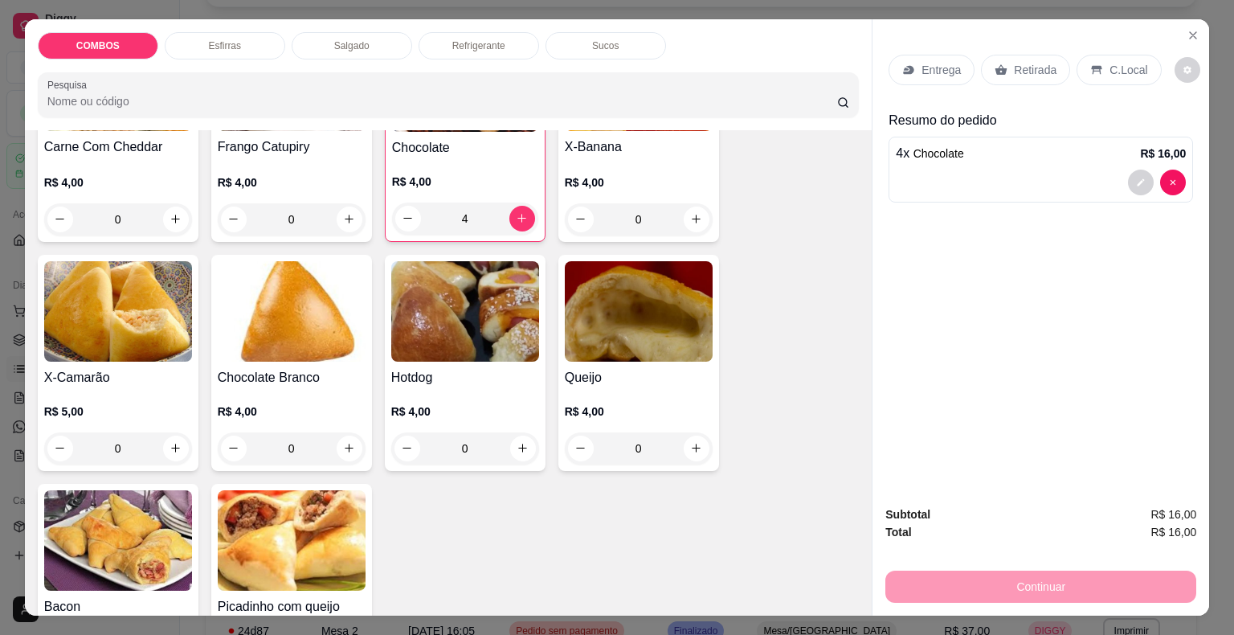
scroll to position [723, 0]
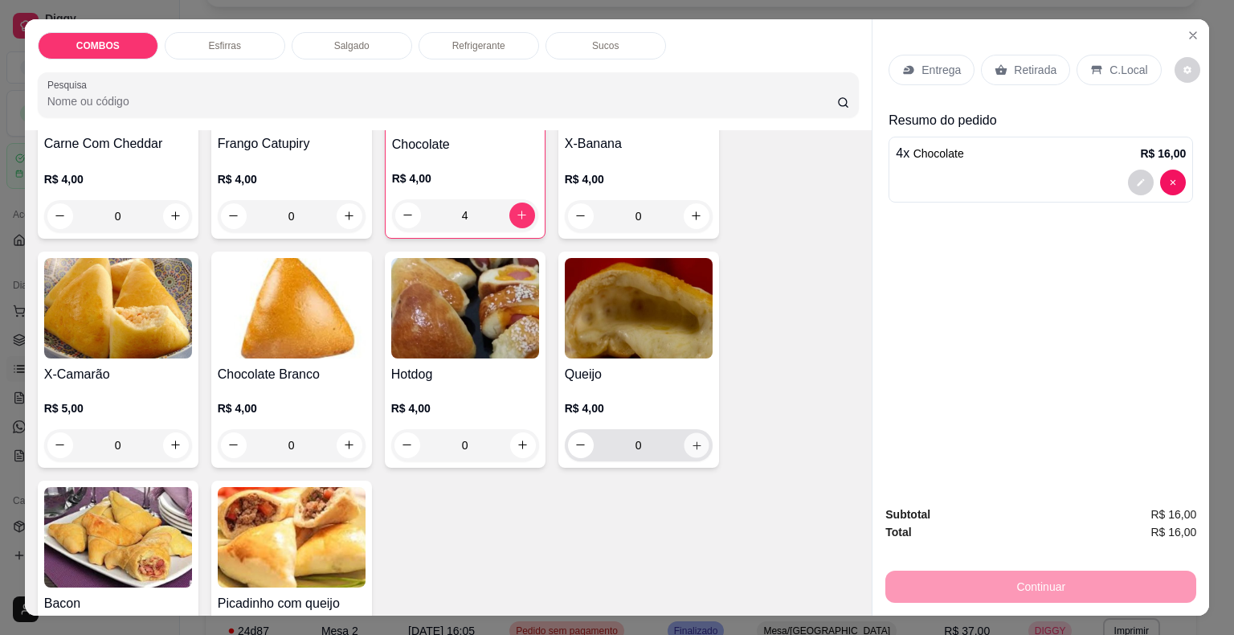
click at [690, 432] on button "increase-product-quantity" at bounding box center [695, 444] width 25 height 25
type input "2"
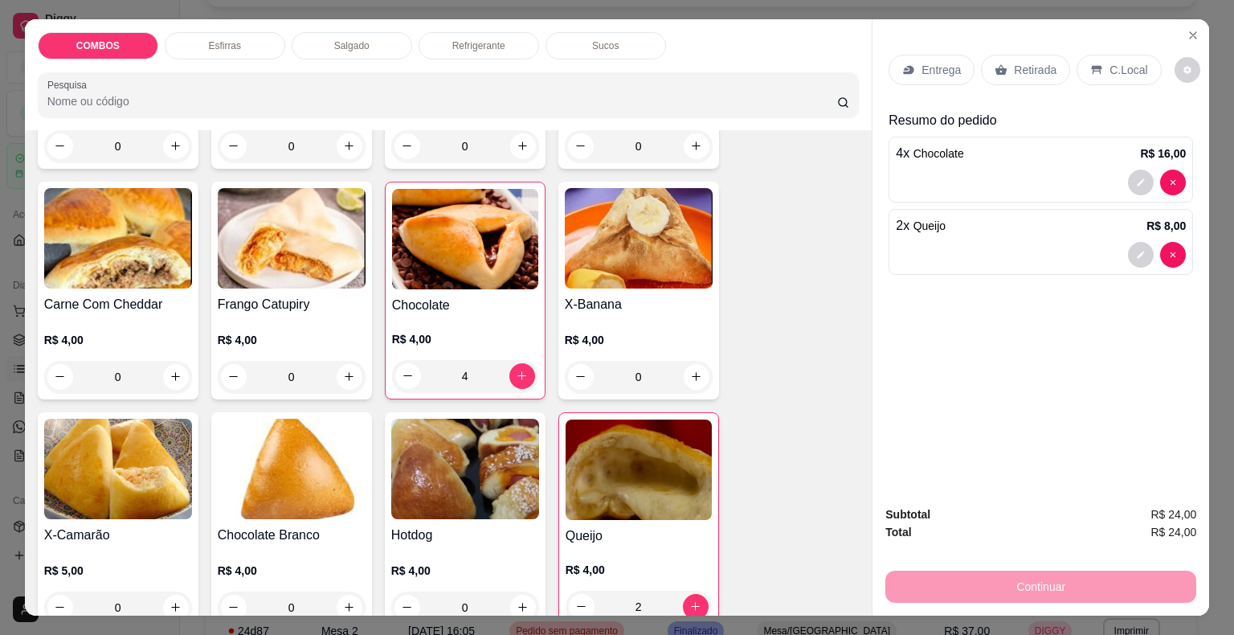
scroll to position [482, 0]
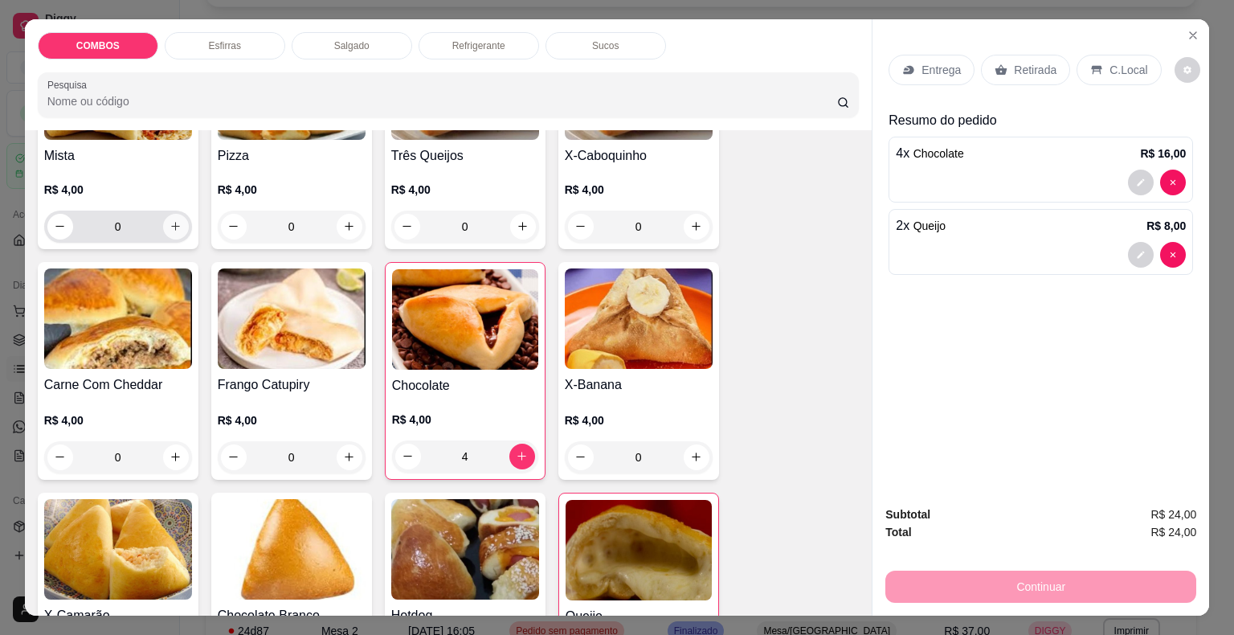
click at [169, 223] on icon "increase-product-quantity" at bounding box center [175, 226] width 12 height 12
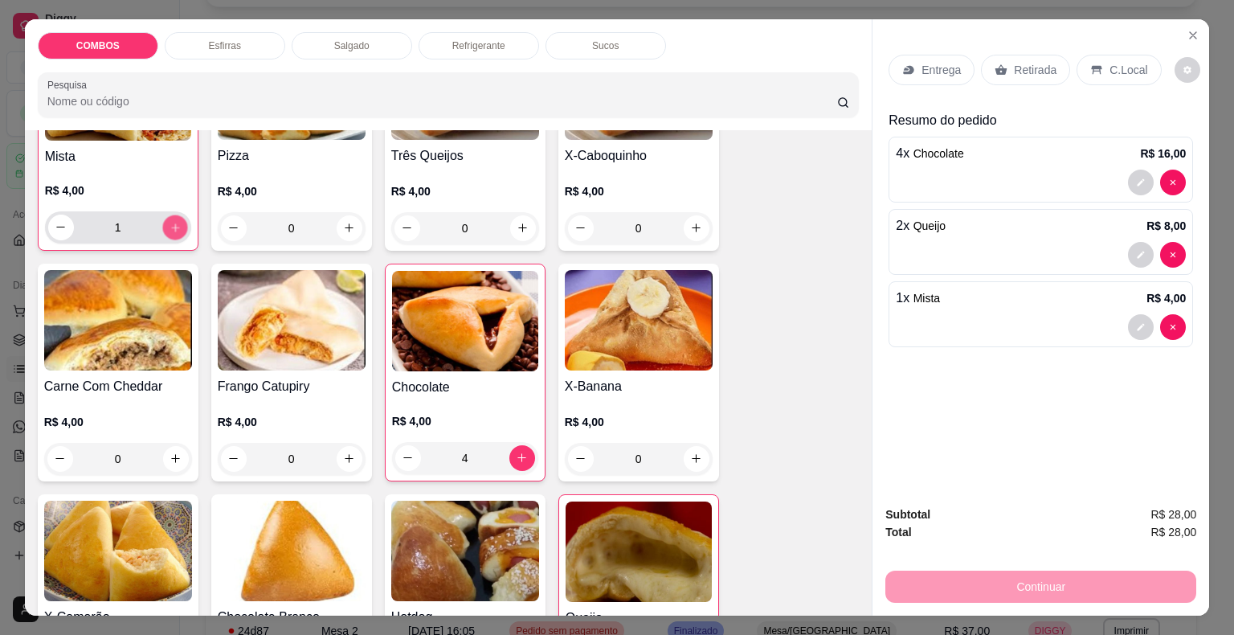
click at [169, 223] on icon "increase-product-quantity" at bounding box center [175, 227] width 12 height 12
type input "2"
click at [1014, 66] on p "Retirada" at bounding box center [1035, 70] width 43 height 16
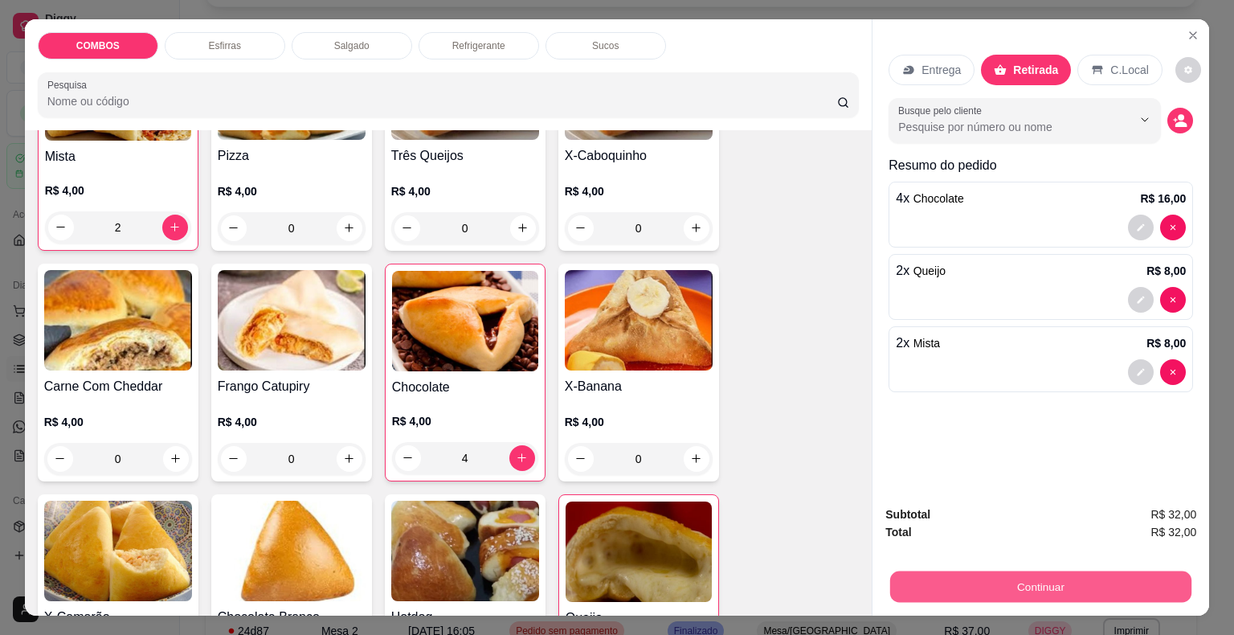
click at [897, 594] on button "Continuar" at bounding box center [1040, 586] width 301 height 31
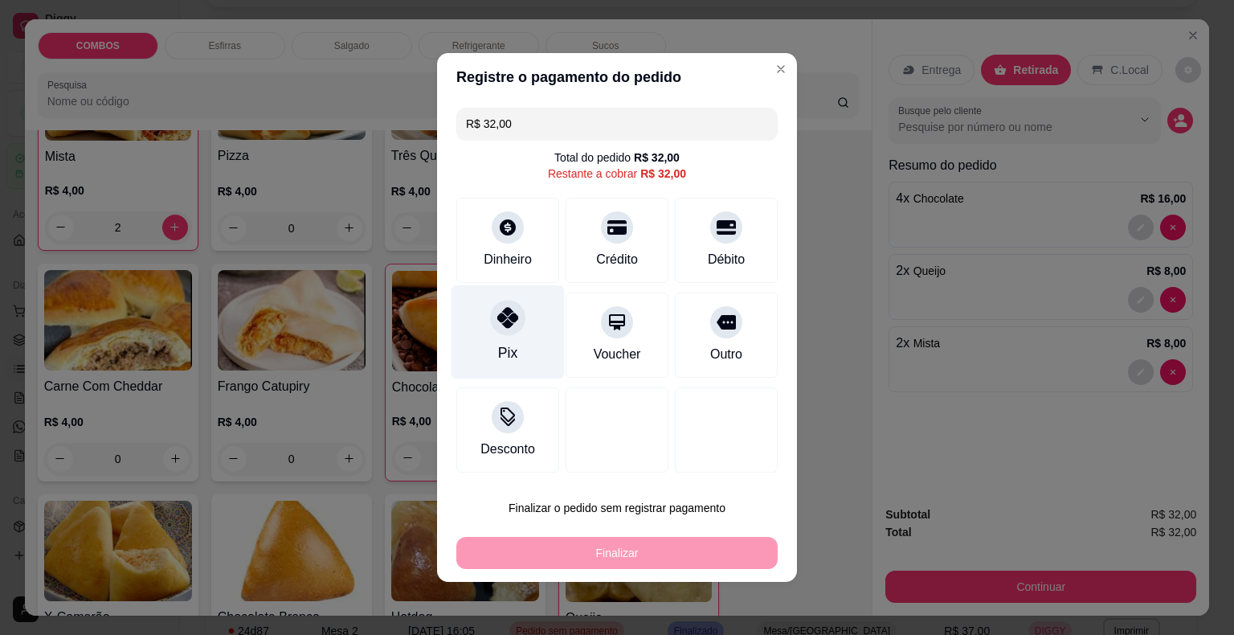
click at [479, 336] on div "Pix" at bounding box center [507, 332] width 113 height 94
type input "R$ 0,00"
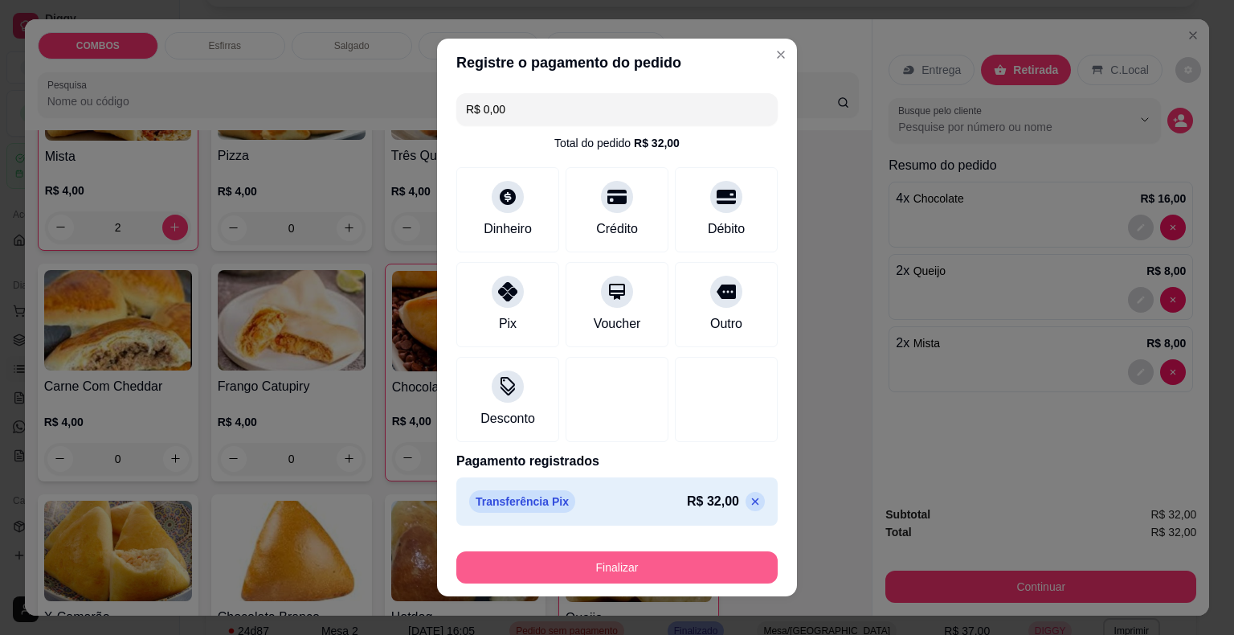
click at [514, 581] on button "Finalizar" at bounding box center [616, 567] width 321 height 32
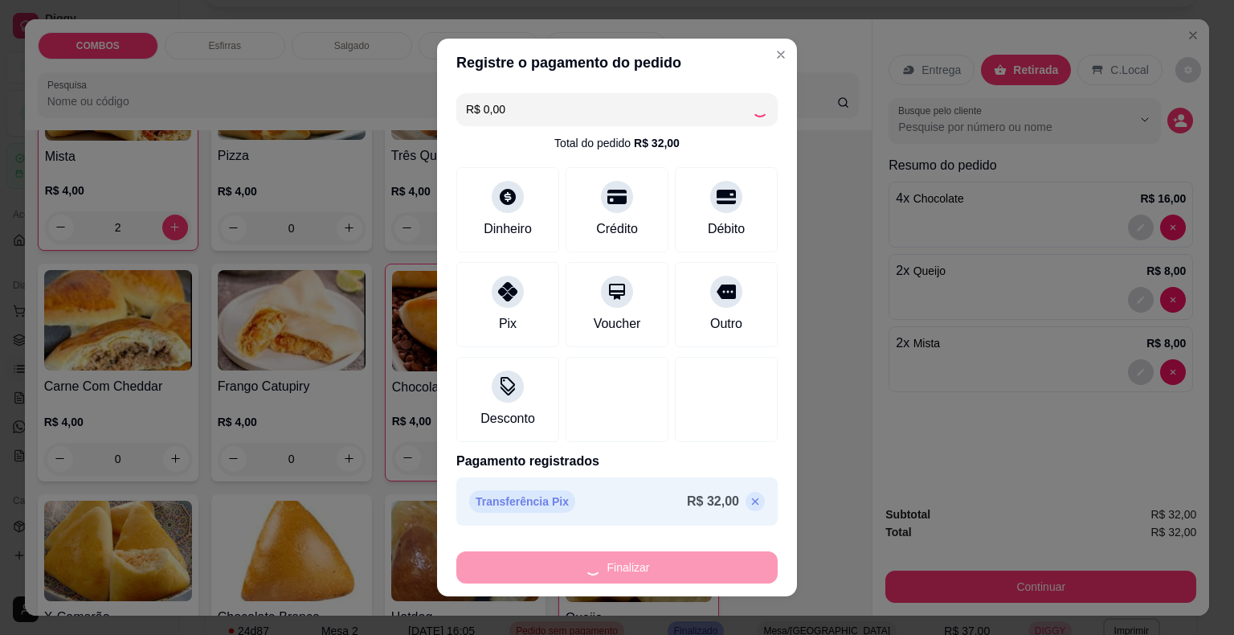
type input "0"
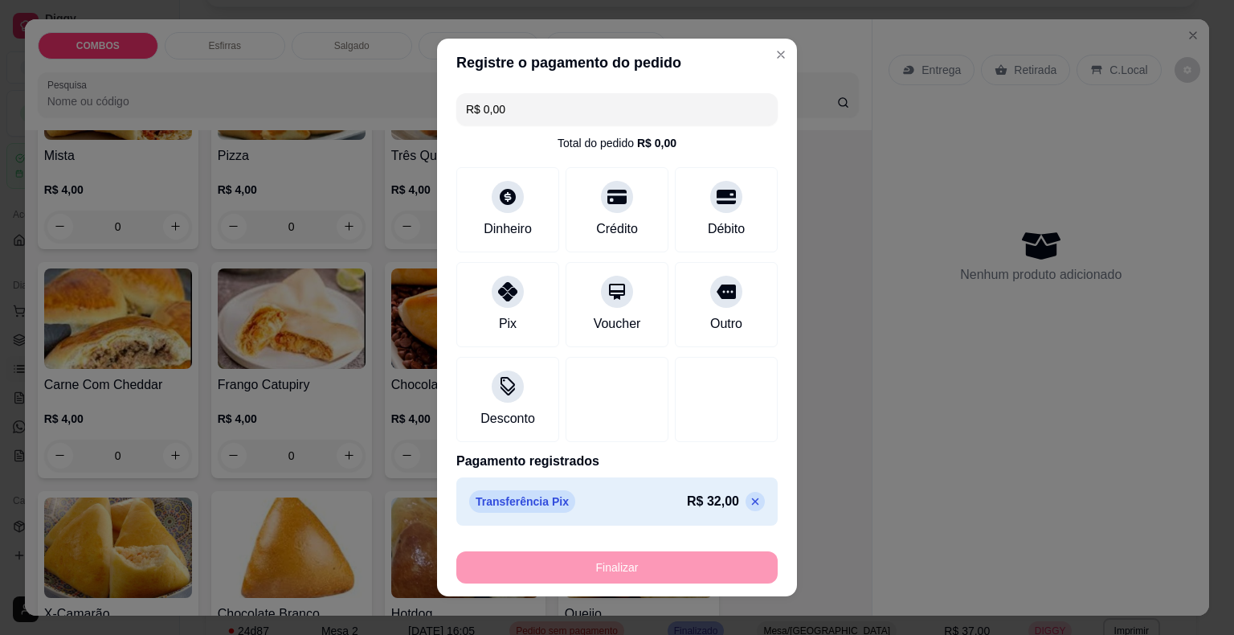
type input "-R$ 32,00"
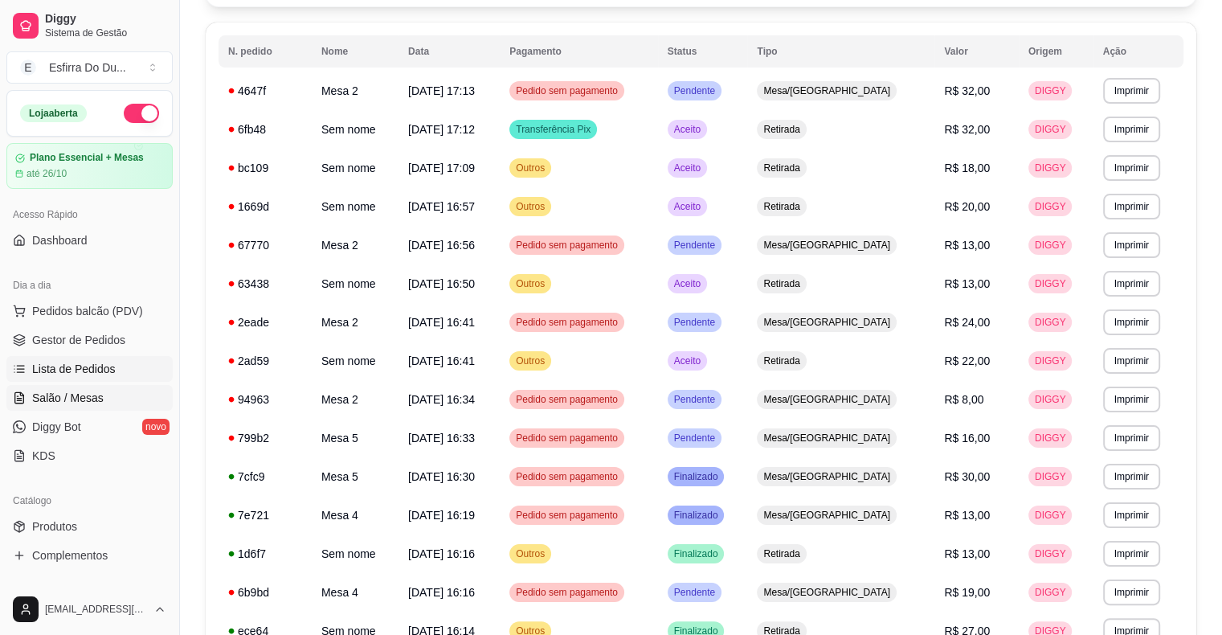
click at [70, 398] on span "Salão / Mesas" at bounding box center [67, 398] width 71 height 16
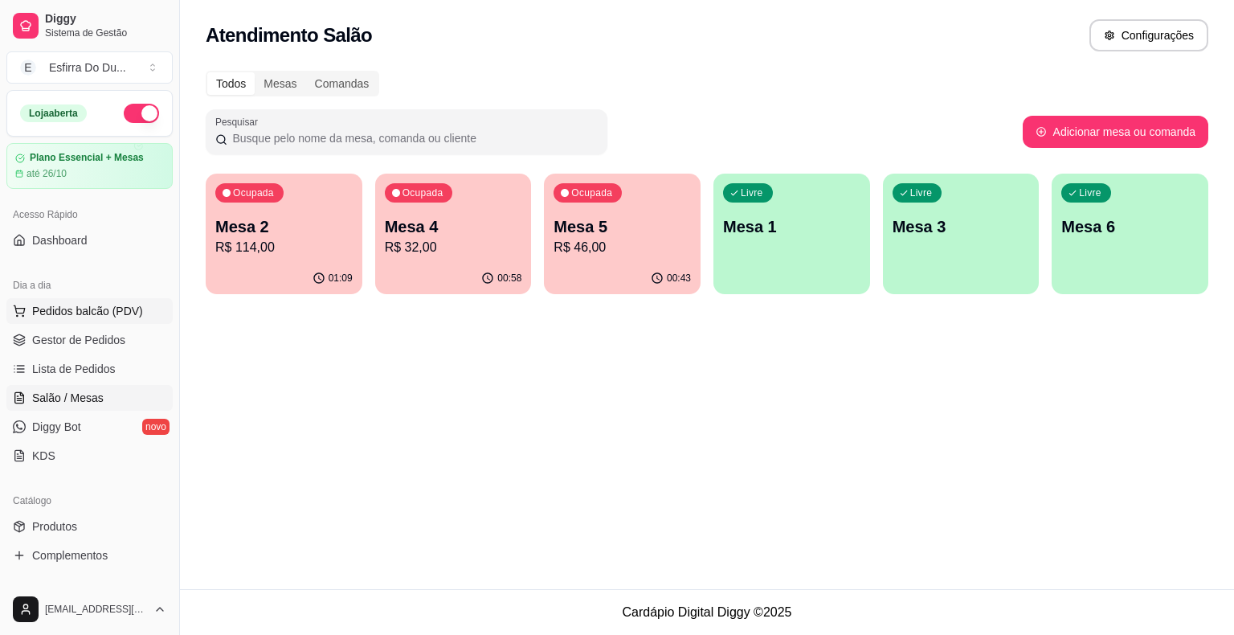
click at [82, 320] on button "Pedidos balcão (PDV)" at bounding box center [89, 311] width 166 height 26
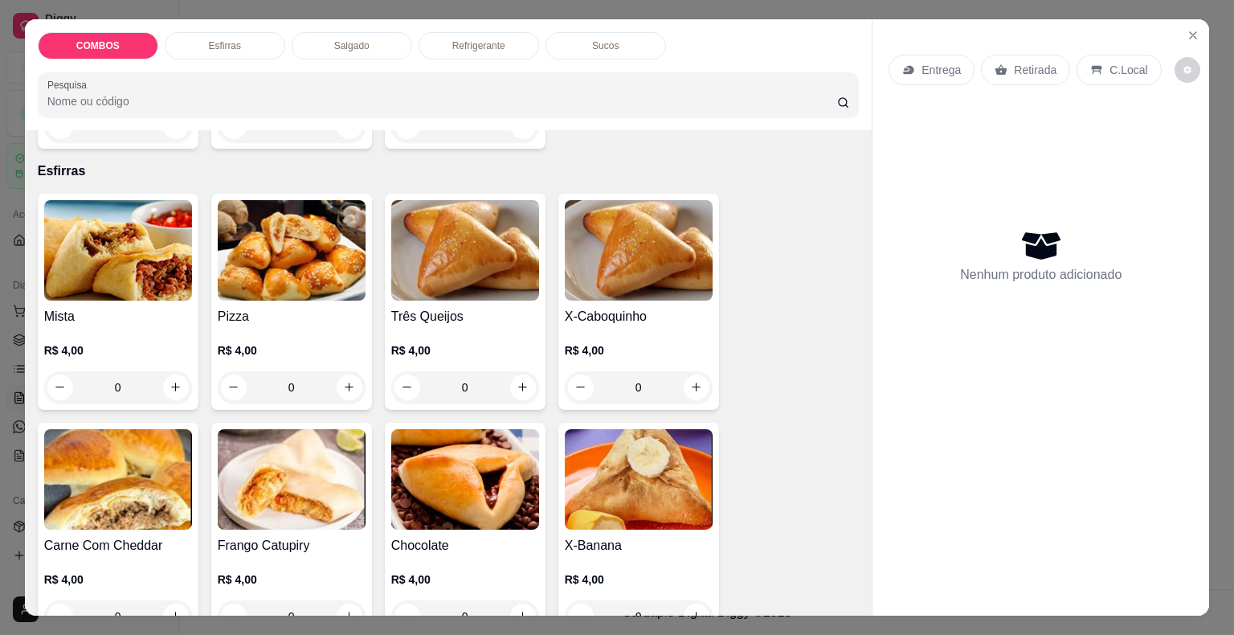
scroll to position [402, 0]
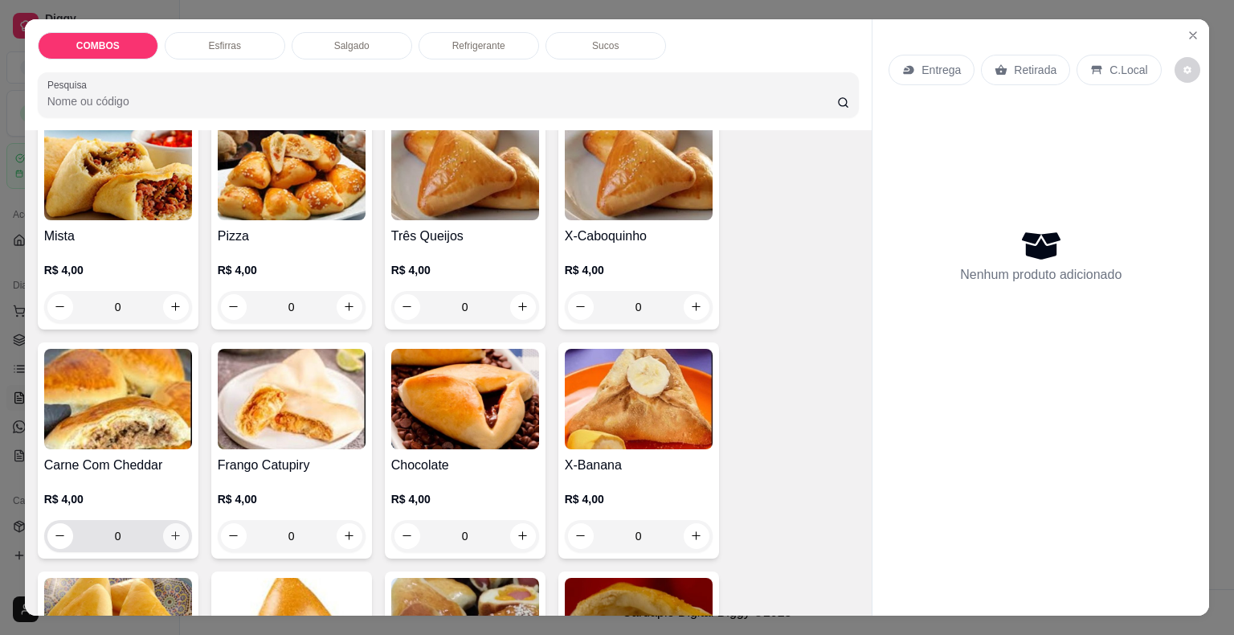
click at [172, 540] on button "increase-product-quantity" at bounding box center [176, 536] width 26 height 26
type input "1"
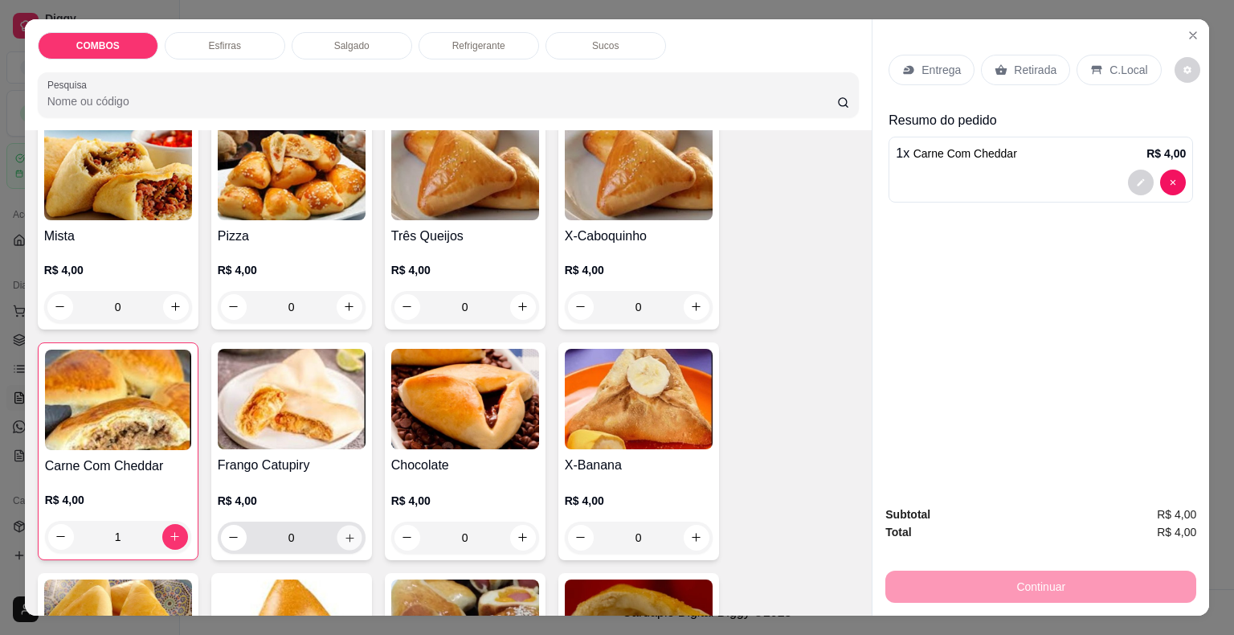
click at [345, 533] on icon "increase-product-quantity" at bounding box center [349, 537] width 8 height 8
type input "1"
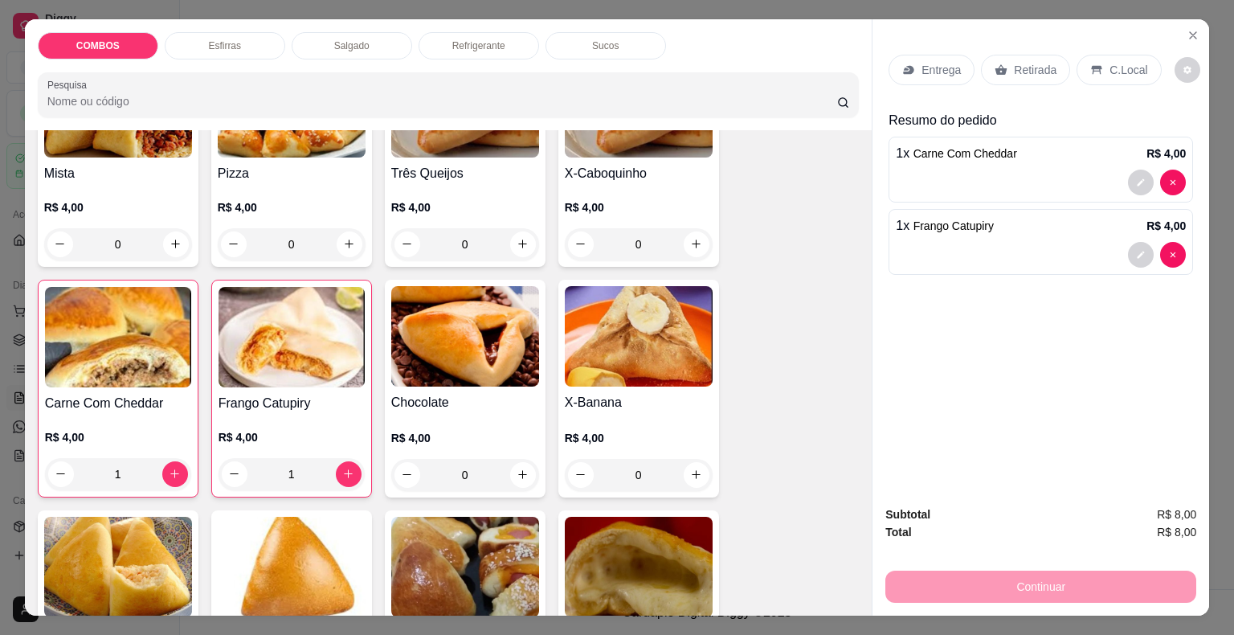
scroll to position [482, 0]
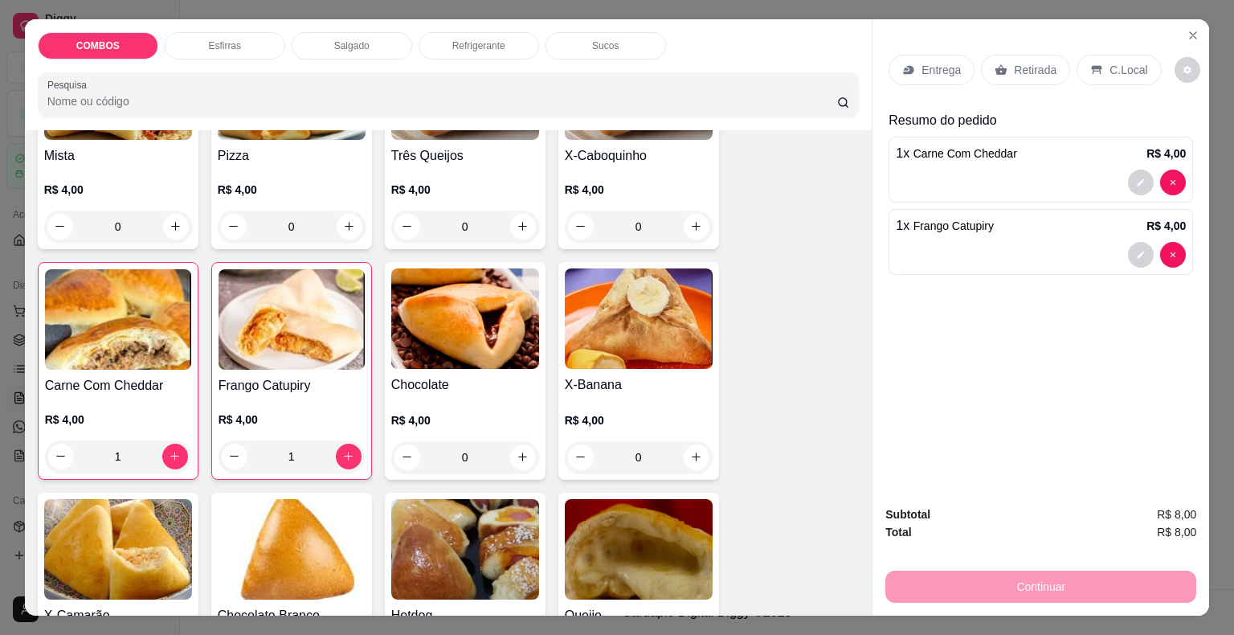
click at [704, 377] on h4 "X-Banana" at bounding box center [639, 384] width 148 height 19
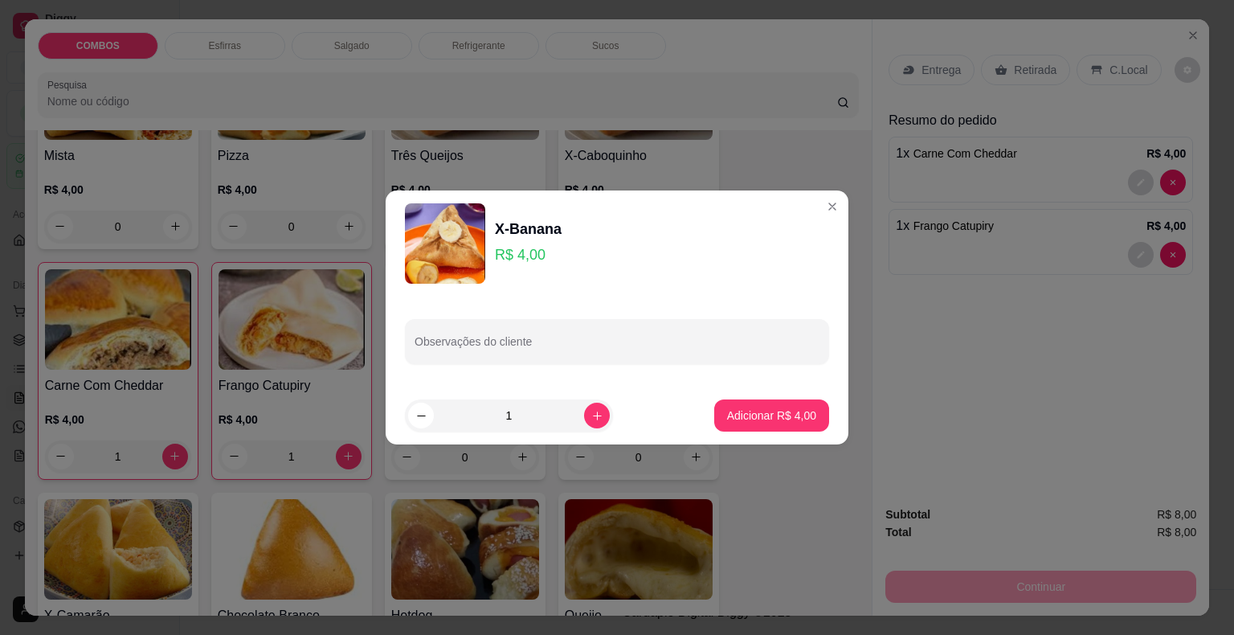
drag, startPoint x: 775, startPoint y: 201, endPoint x: 784, endPoint y: 207, distance: 10.9
click at [777, 203] on header "X-Banana R$ 4,00" at bounding box center [617, 243] width 463 height 106
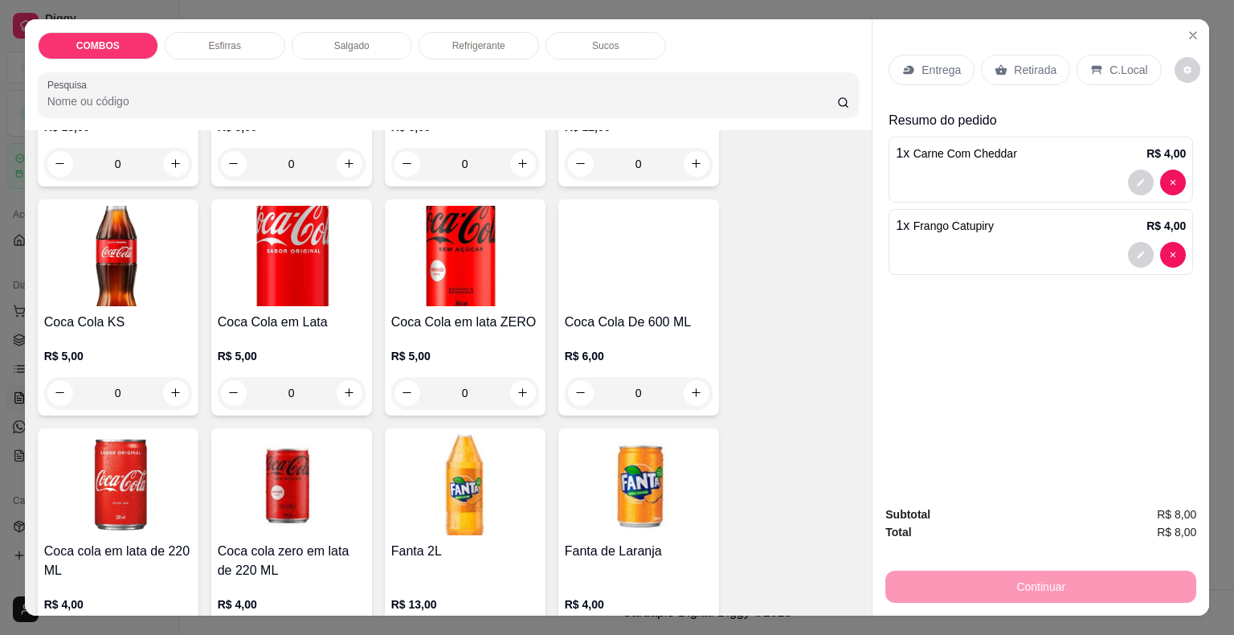
scroll to position [2064, 0]
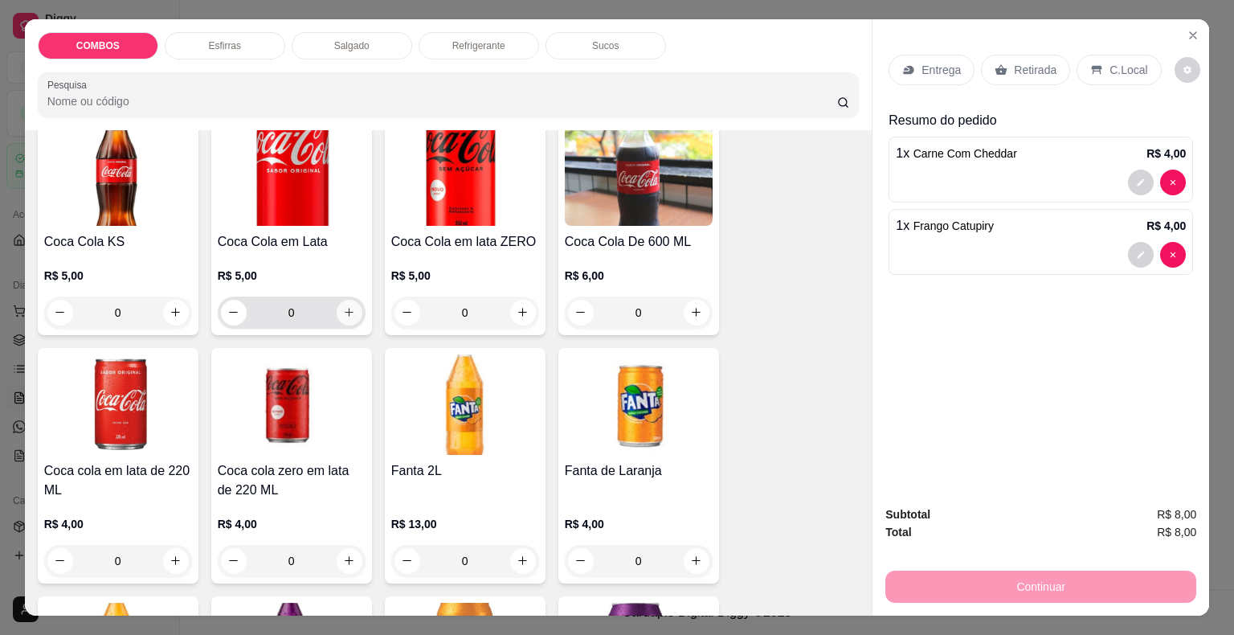
click at [346, 310] on button "increase-product-quantity" at bounding box center [350, 313] width 26 height 26
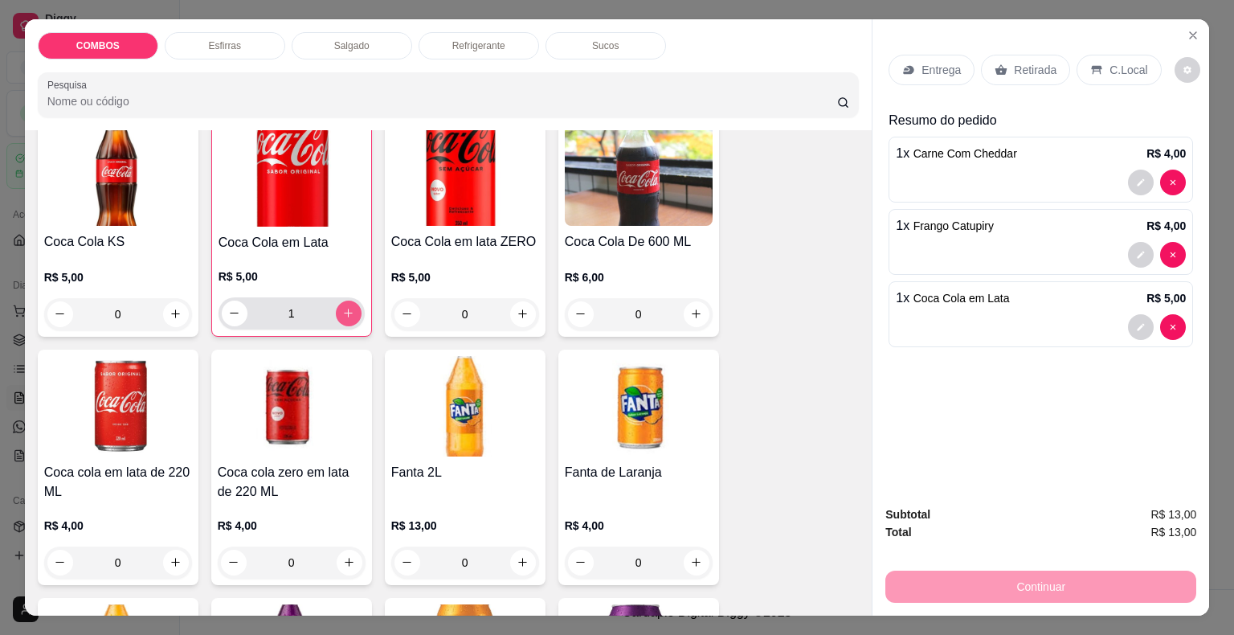
type input "1"
click at [1033, 67] on p "Retirada" at bounding box center [1035, 70] width 43 height 16
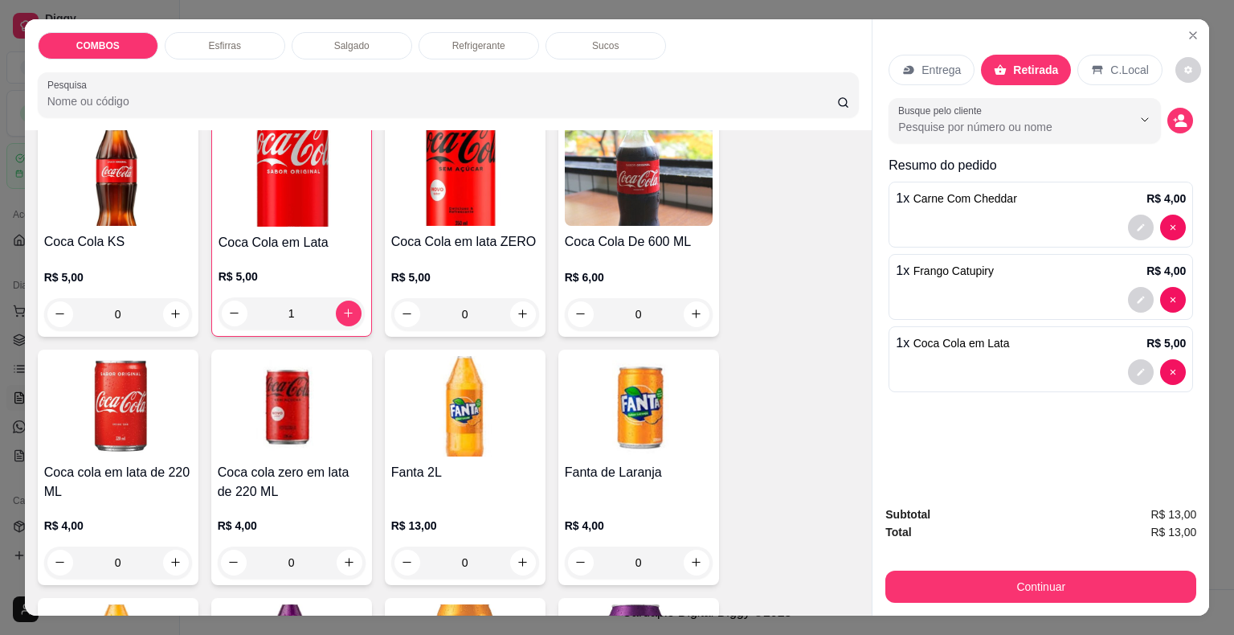
click at [981, 566] on div "Continuar" at bounding box center [1040, 584] width 311 height 36
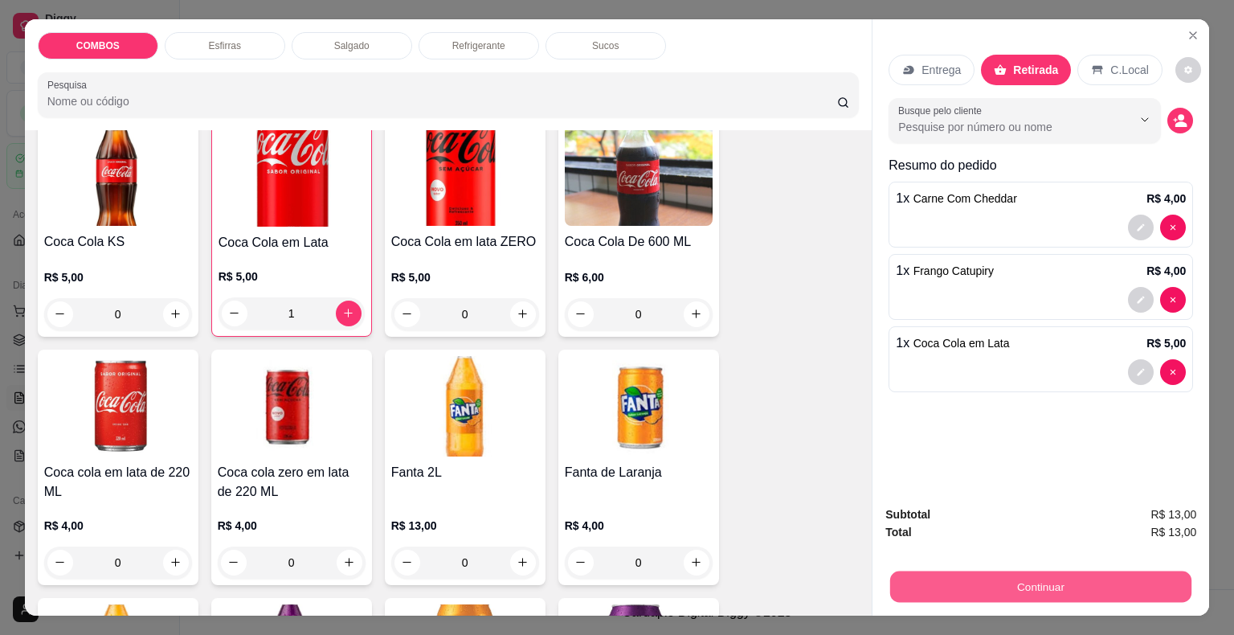
click at [994, 586] on button "Continuar" at bounding box center [1040, 586] width 301 height 31
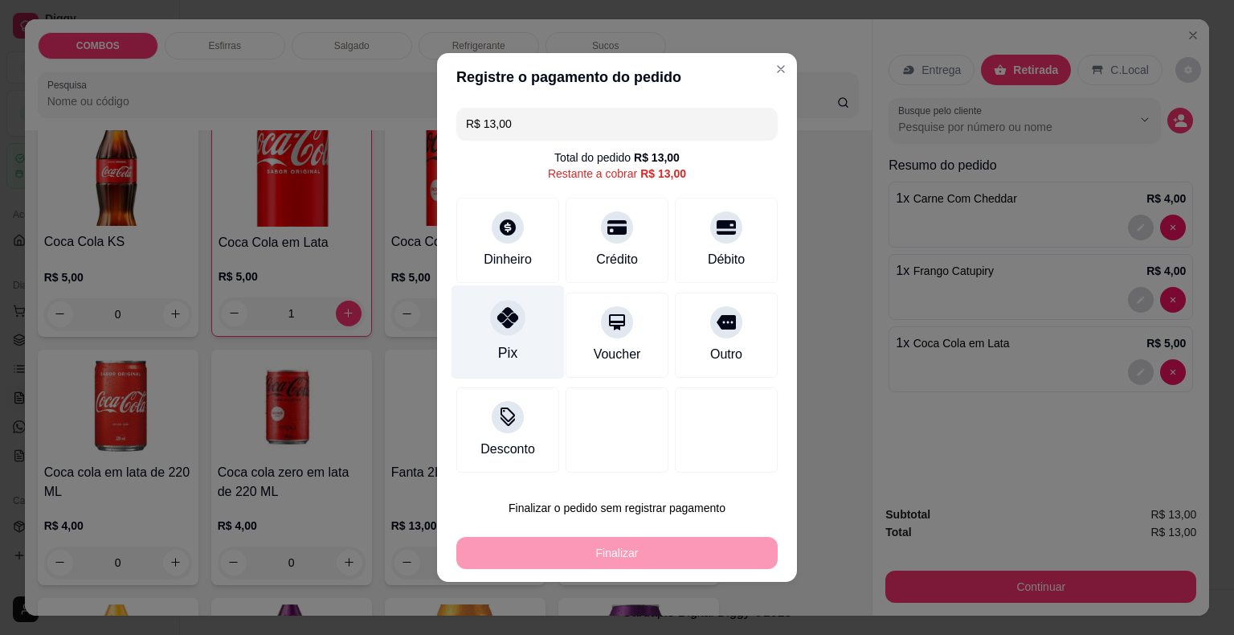
click at [494, 313] on div at bounding box center [507, 317] width 35 height 35
type input "R$ 0,00"
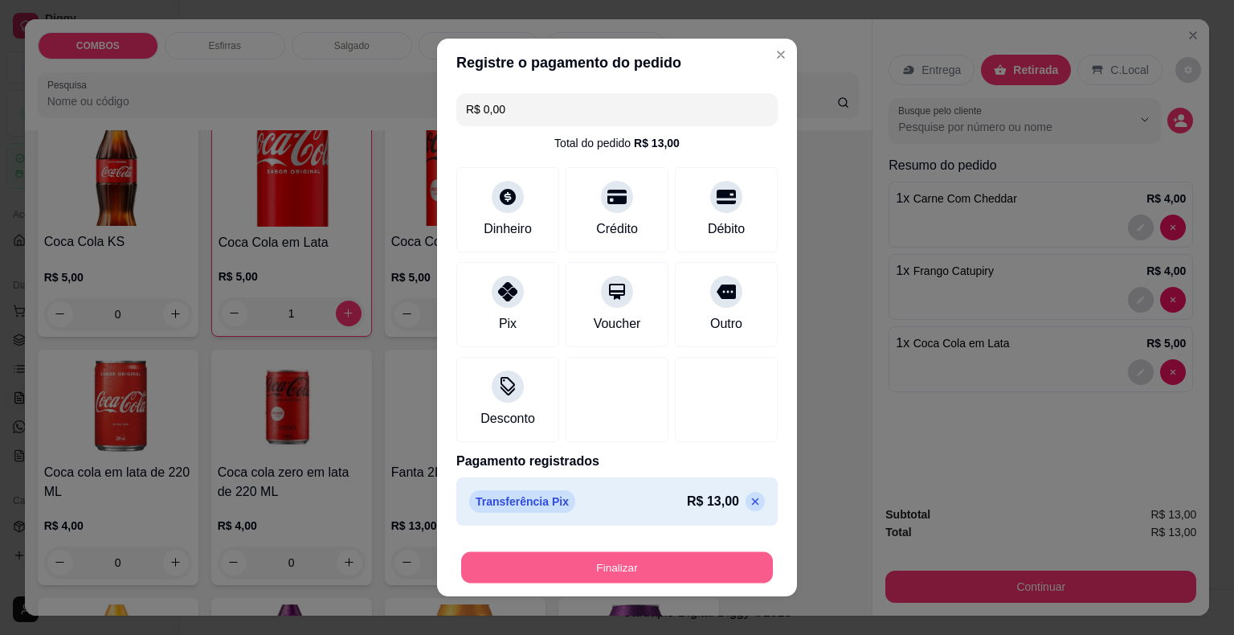
click at [618, 578] on button "Finalizar" at bounding box center [617, 567] width 312 height 31
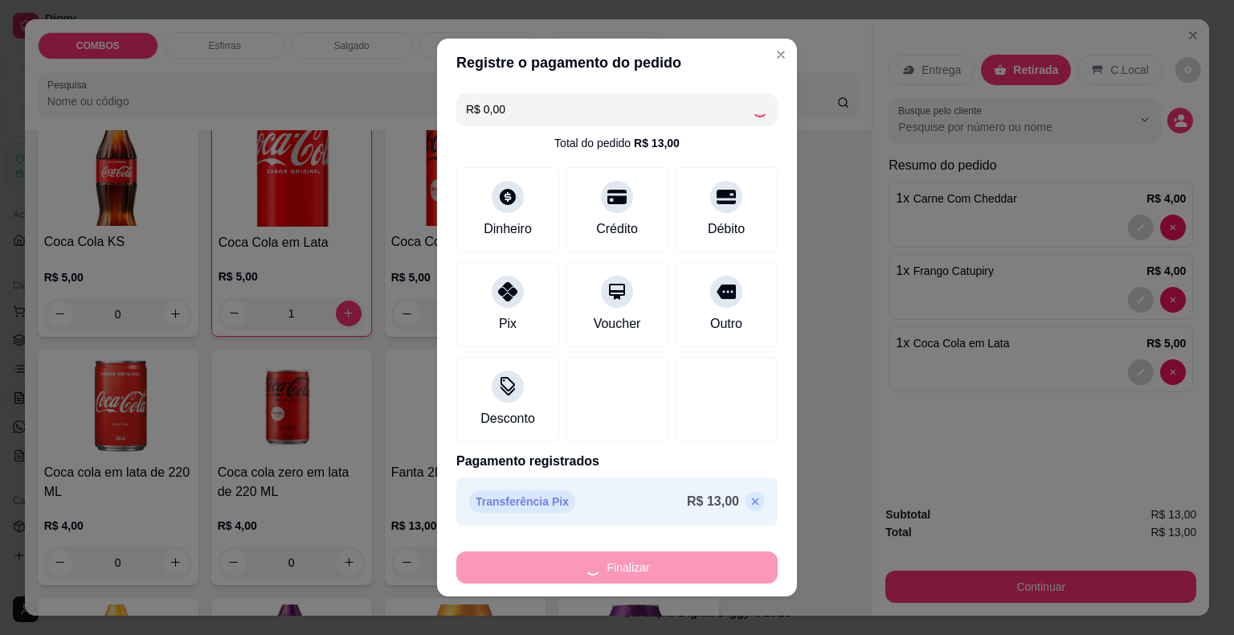
type input "0"
type input "-R$ 13,00"
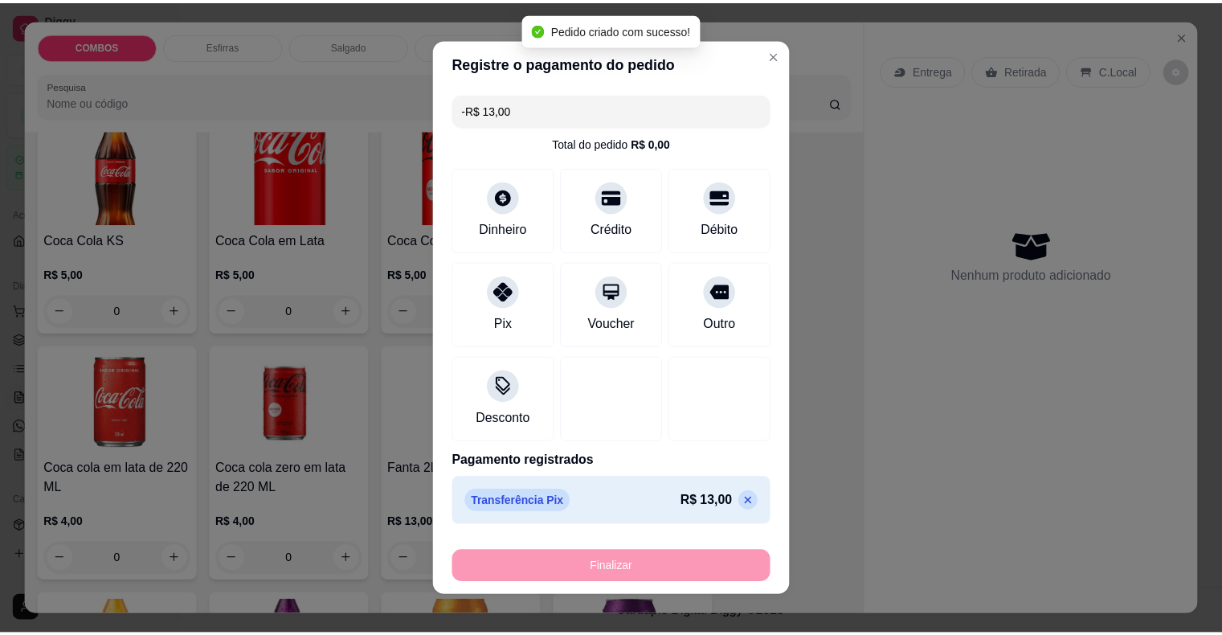
scroll to position [2063, 0]
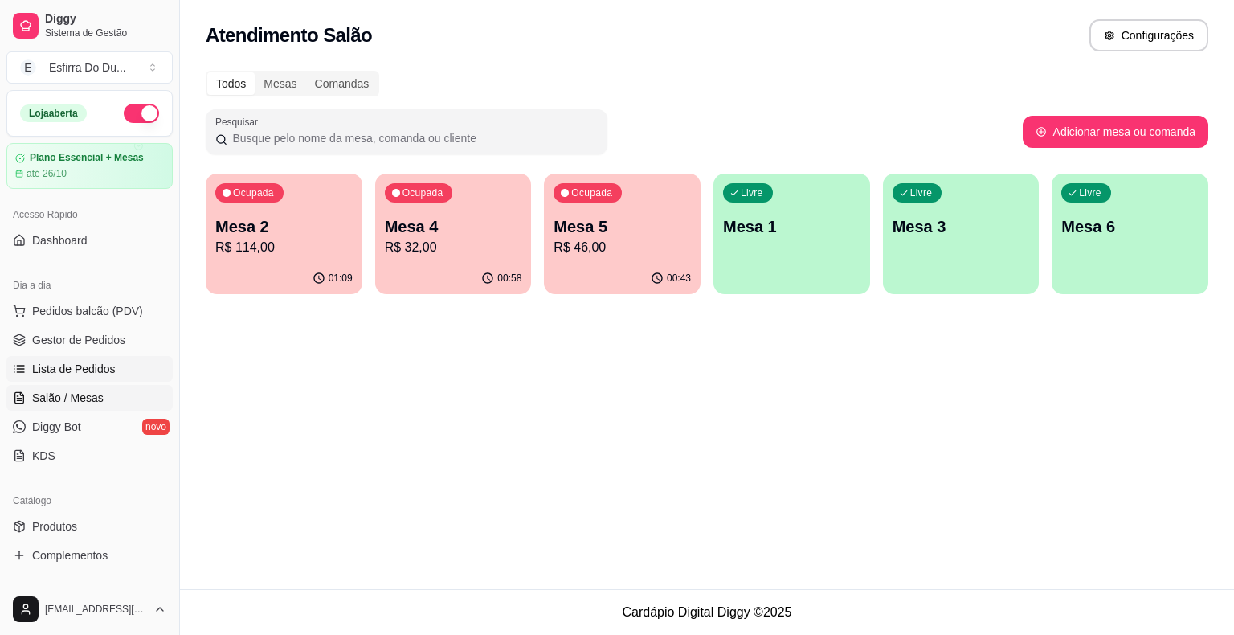
click at [103, 375] on span "Lista de Pedidos" at bounding box center [74, 369] width 84 height 16
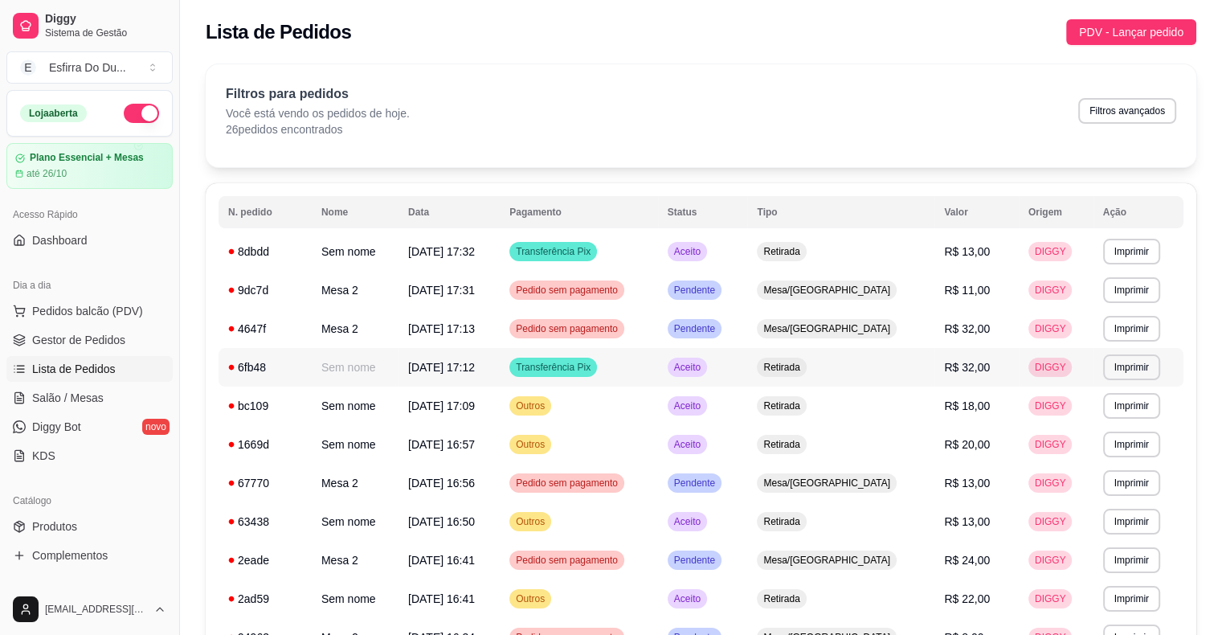
click at [867, 374] on td "Retirada" at bounding box center [840, 367] width 187 height 39
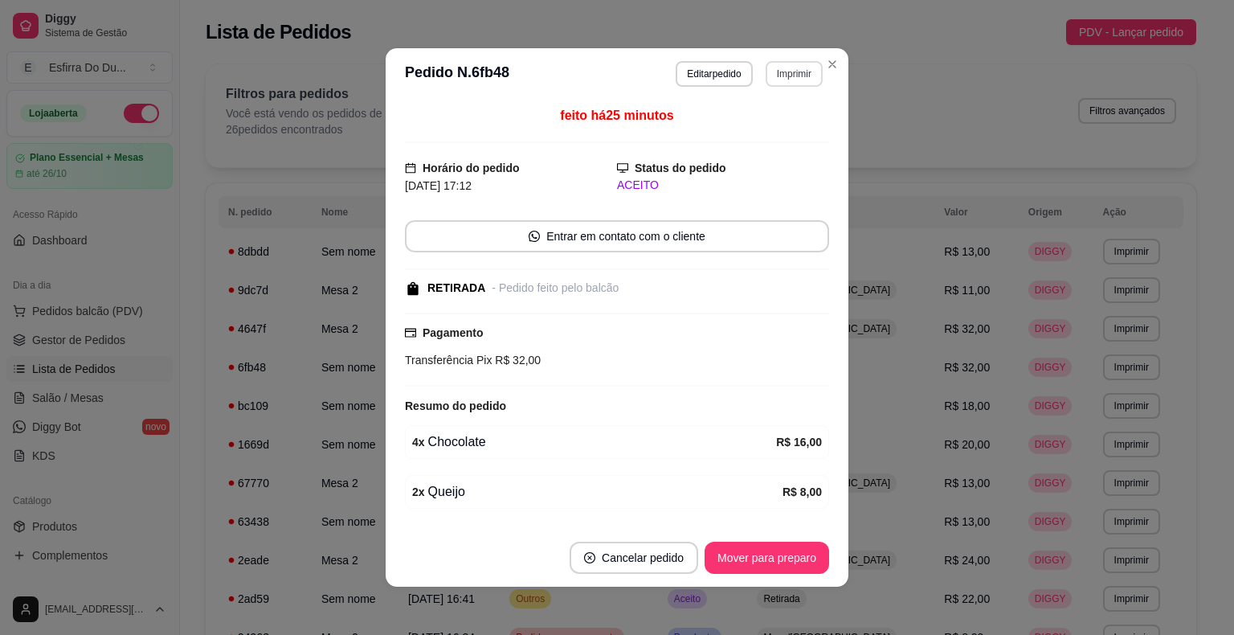
click at [783, 75] on button "Imprimir" at bounding box center [793, 74] width 57 height 26
click at [768, 130] on button "IMPRESSORA" at bounding box center [759, 129] width 112 height 25
click at [750, 561] on button "Mover para preparo" at bounding box center [766, 557] width 124 height 32
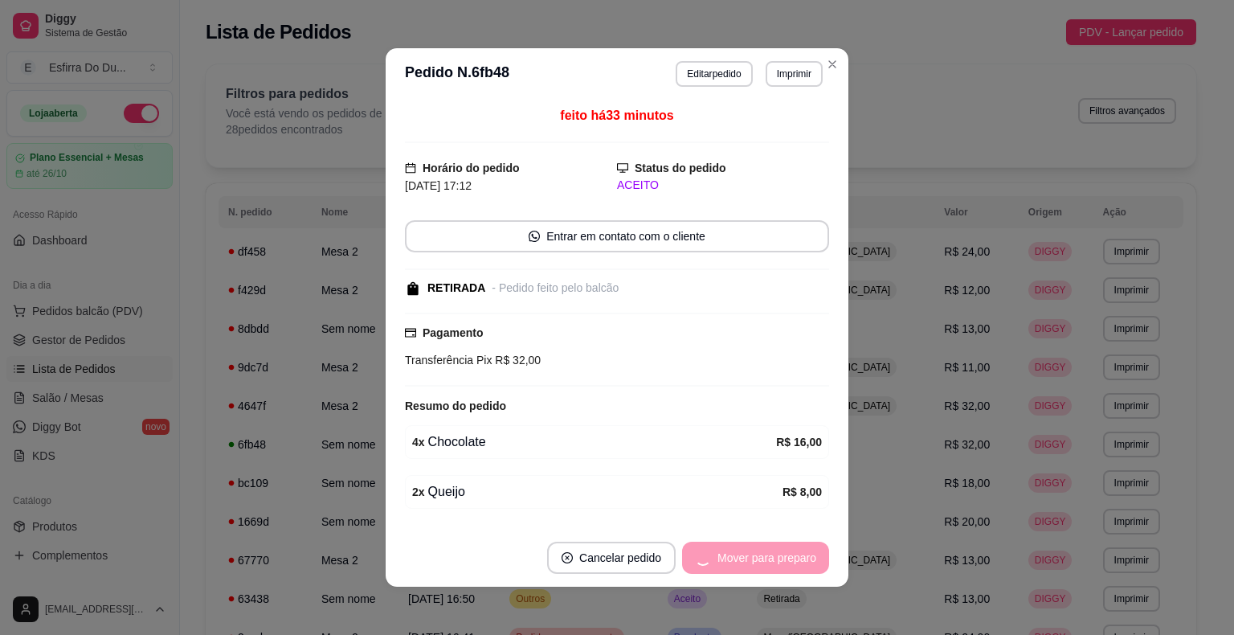
click at [750, 561] on div "Mover para preparo" at bounding box center [755, 557] width 147 height 32
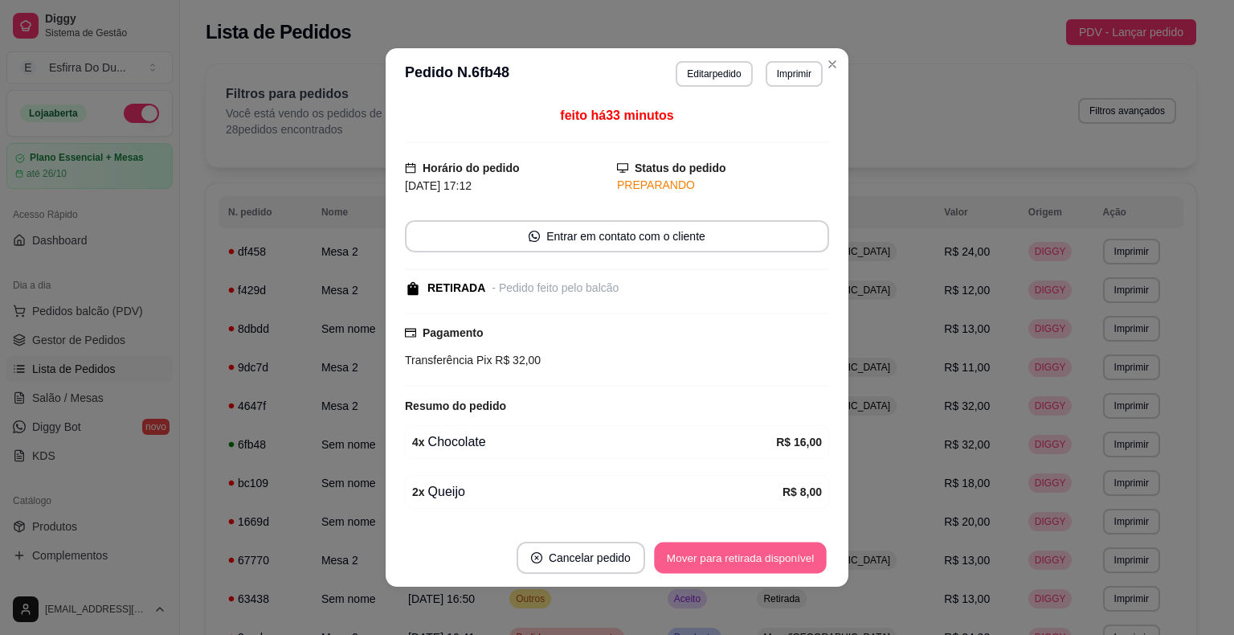
click at [751, 561] on button "Mover para retirada disponível" at bounding box center [740, 557] width 172 height 31
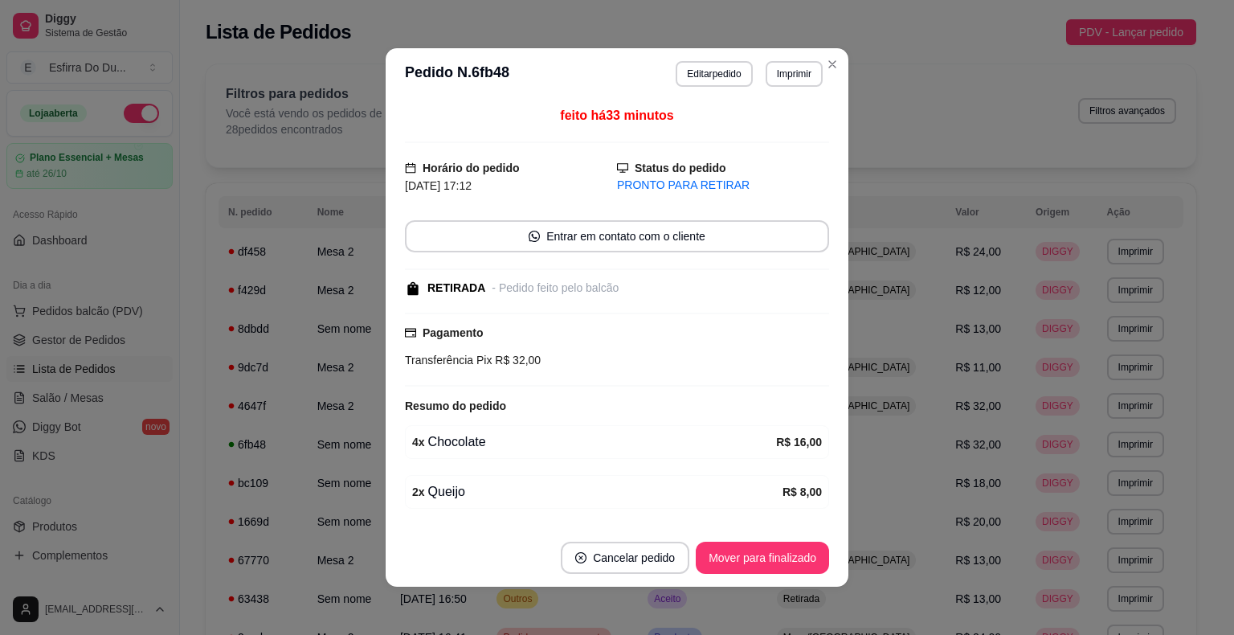
click at [777, 540] on footer "Cancelar pedido Mover para finalizado" at bounding box center [617, 557] width 463 height 58
click at [769, 557] on button "Mover para finalizado" at bounding box center [762, 557] width 129 height 31
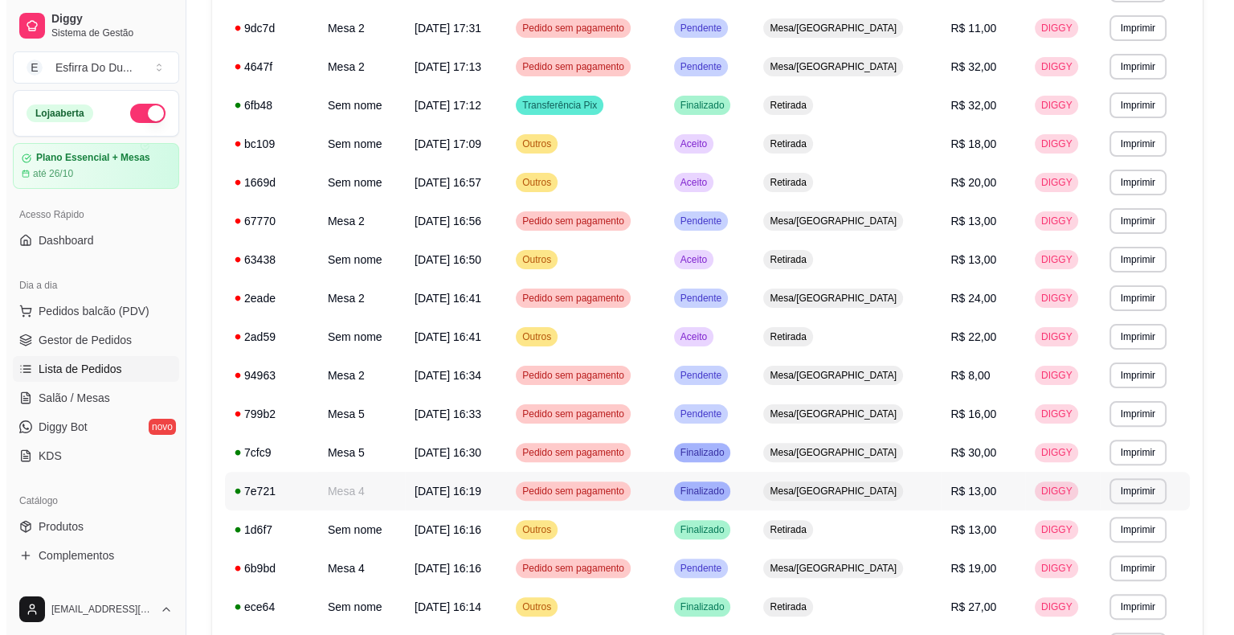
scroll to position [321, 0]
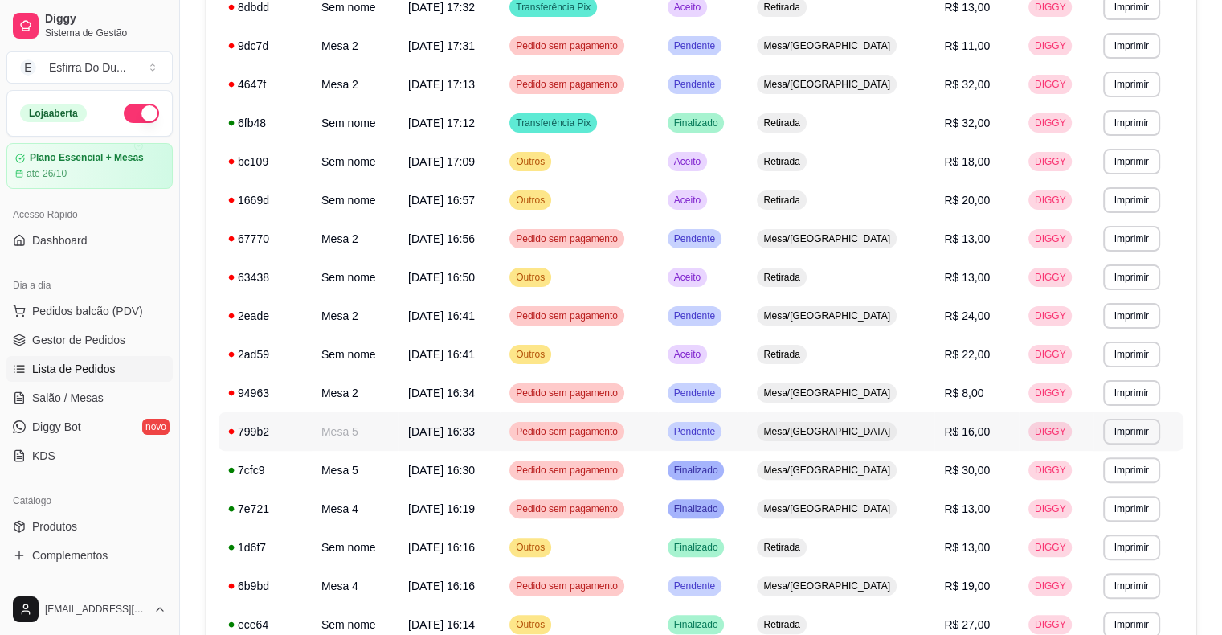
click at [718, 431] on span "Pendente" at bounding box center [694, 431] width 47 height 13
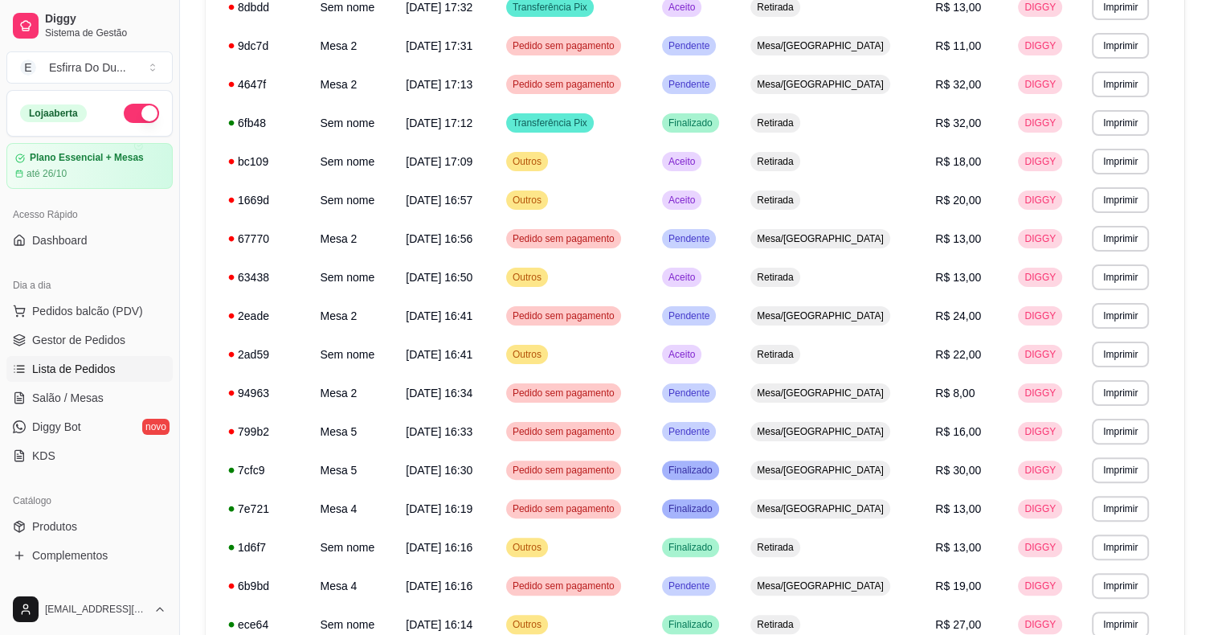
click at [754, 431] on div "feito há 72 minutos Número da Mesa 5 Tipo Mesa Horário do pedido [DATE] 16:33 S…" at bounding box center [611, 314] width 430 height 422
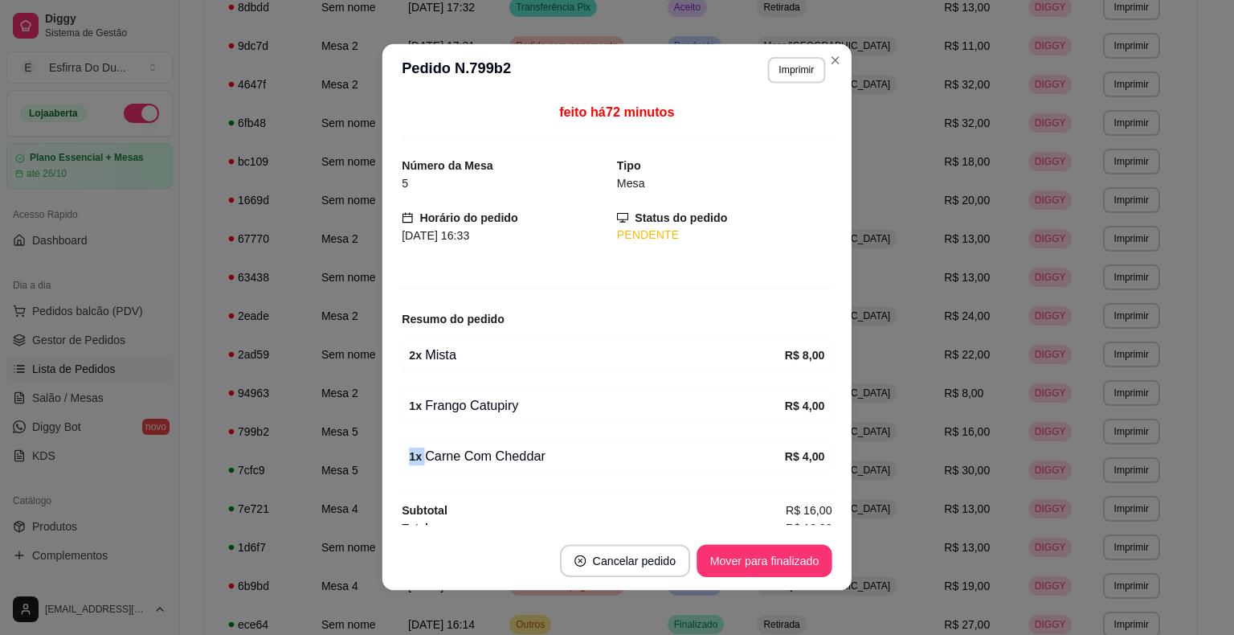
click at [754, 431] on div "feito há 72 minutos Número da Mesa 5 Tipo Mesa Horário do pedido [DATE] 16:33 S…" at bounding box center [617, 314] width 430 height 422
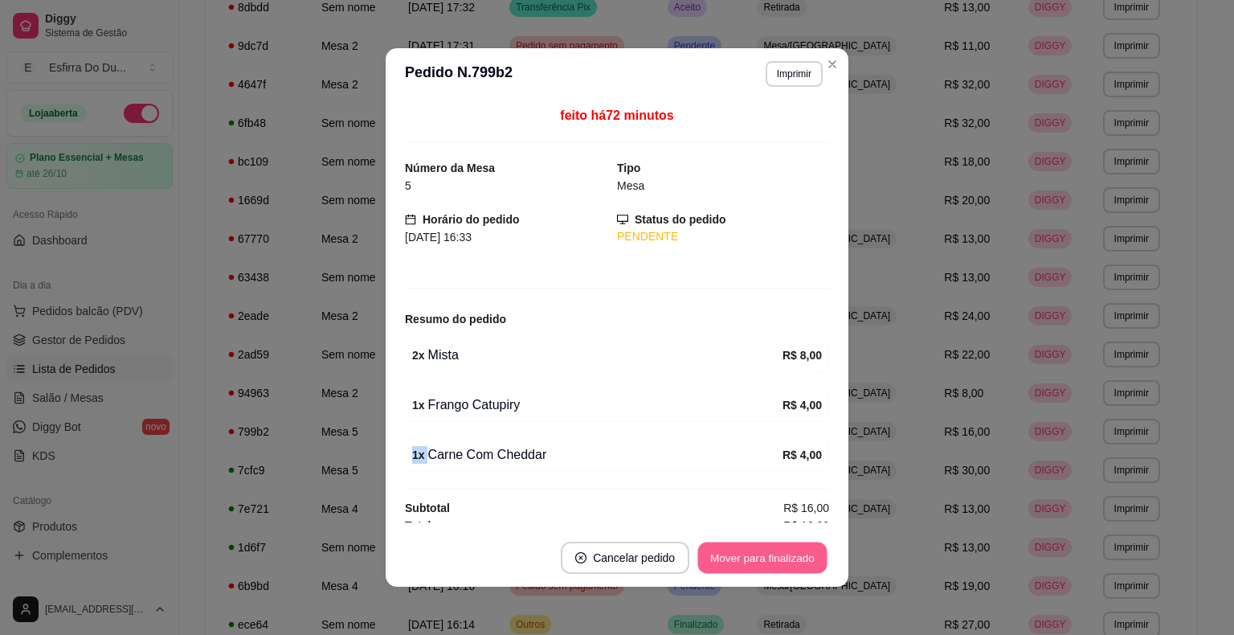
click at [801, 556] on button "Mover para finalizado" at bounding box center [762, 557] width 129 height 31
click at [801, 556] on div "Mover para finalizado" at bounding box center [762, 557] width 133 height 32
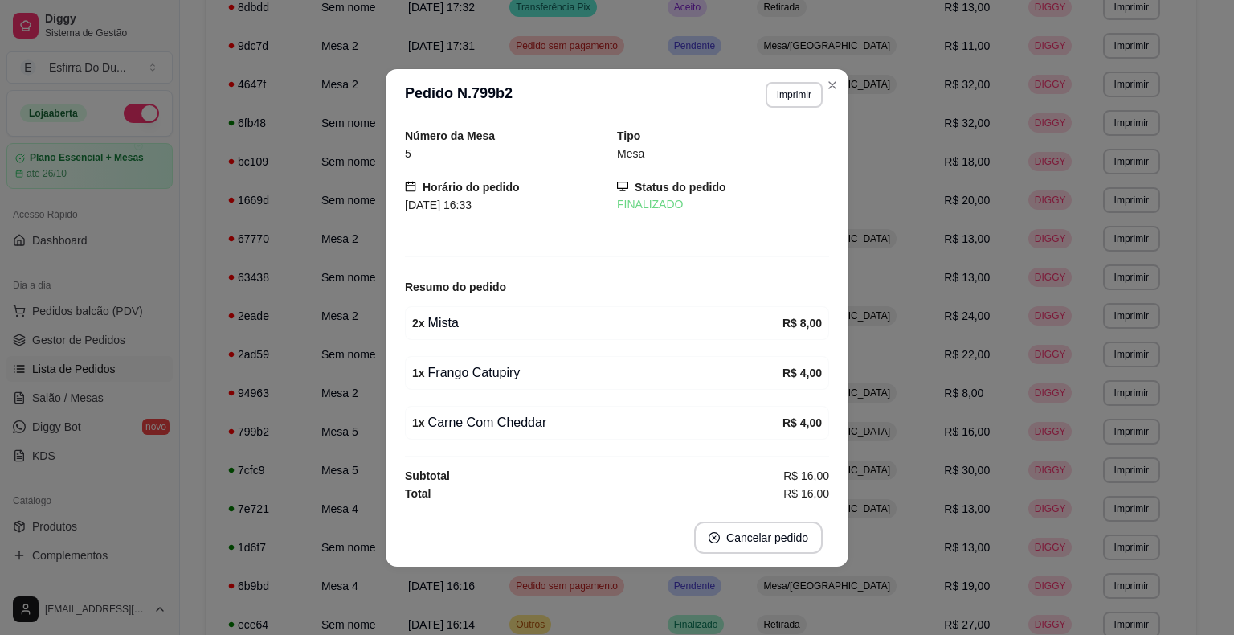
click at [801, 556] on footer "Cancelar pedido" at bounding box center [617, 537] width 463 height 58
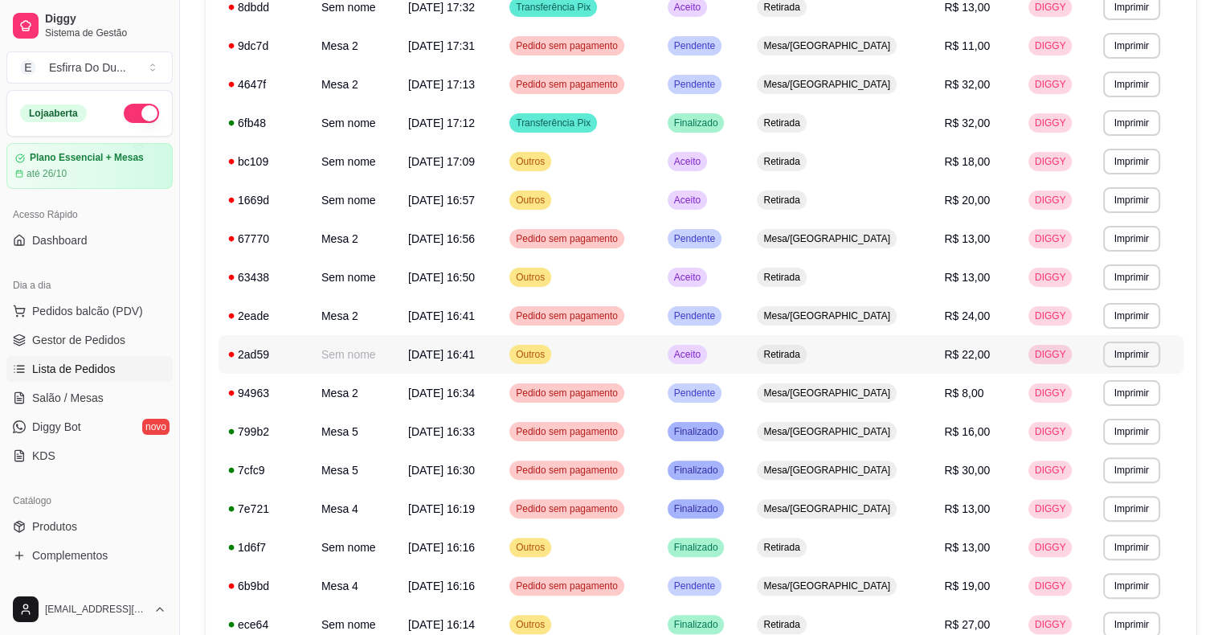
click at [704, 355] on span "Aceito" at bounding box center [687, 354] width 33 height 13
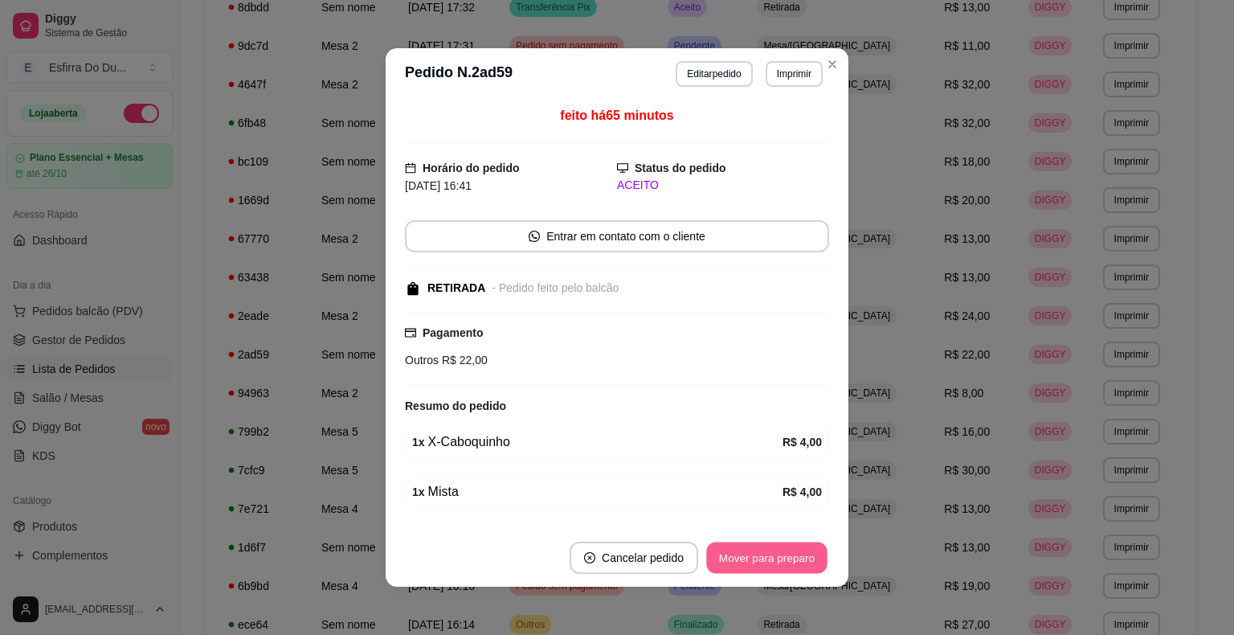
click at [796, 554] on button "Mover para preparo" at bounding box center [766, 557] width 120 height 31
click at [796, 554] on div "Mover para preparo" at bounding box center [766, 557] width 124 height 32
click at [796, 554] on button "Mover para retirada disponível" at bounding box center [740, 557] width 172 height 31
click at [796, 554] on div "Mover para retirada disponível" at bounding box center [740, 557] width 178 height 32
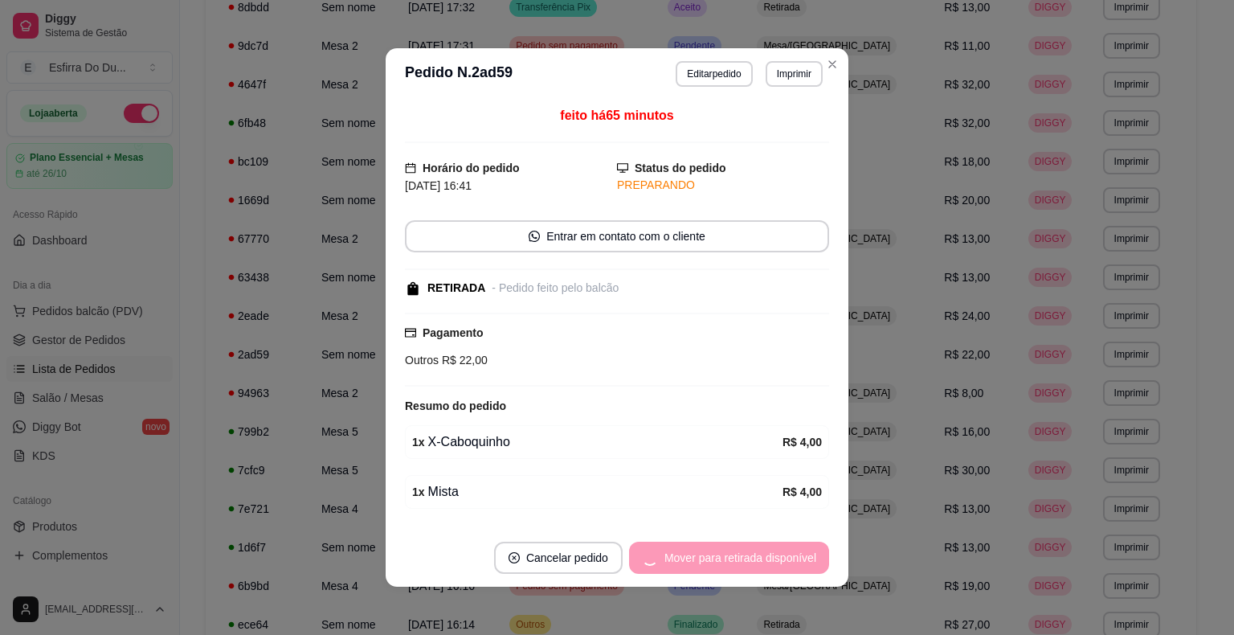
click at [796, 554] on div "Mover para retirada disponível" at bounding box center [729, 557] width 200 height 32
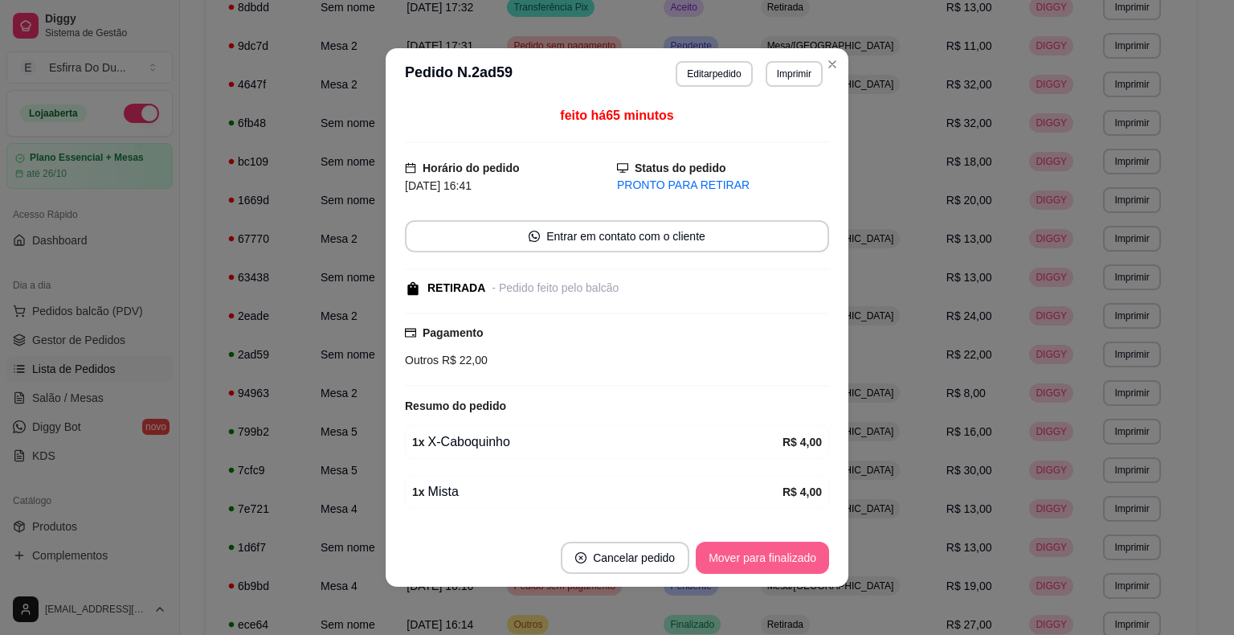
click at [796, 554] on button "Mover para finalizado" at bounding box center [762, 557] width 133 height 32
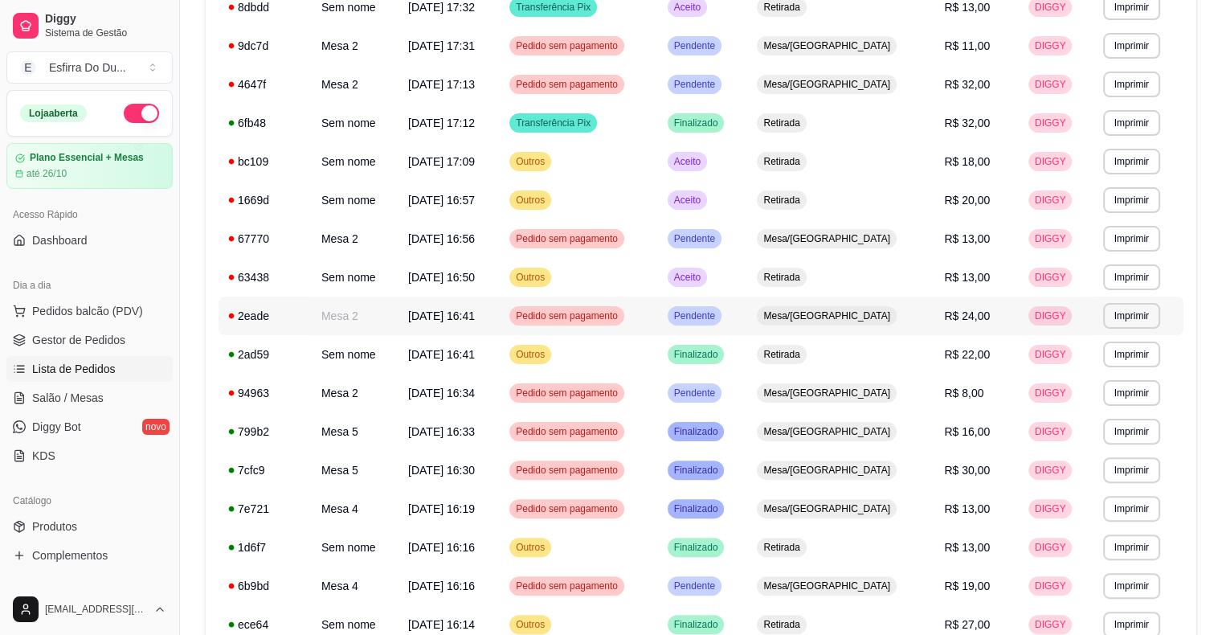
click at [718, 320] on span "Pendente" at bounding box center [694, 315] width 47 height 13
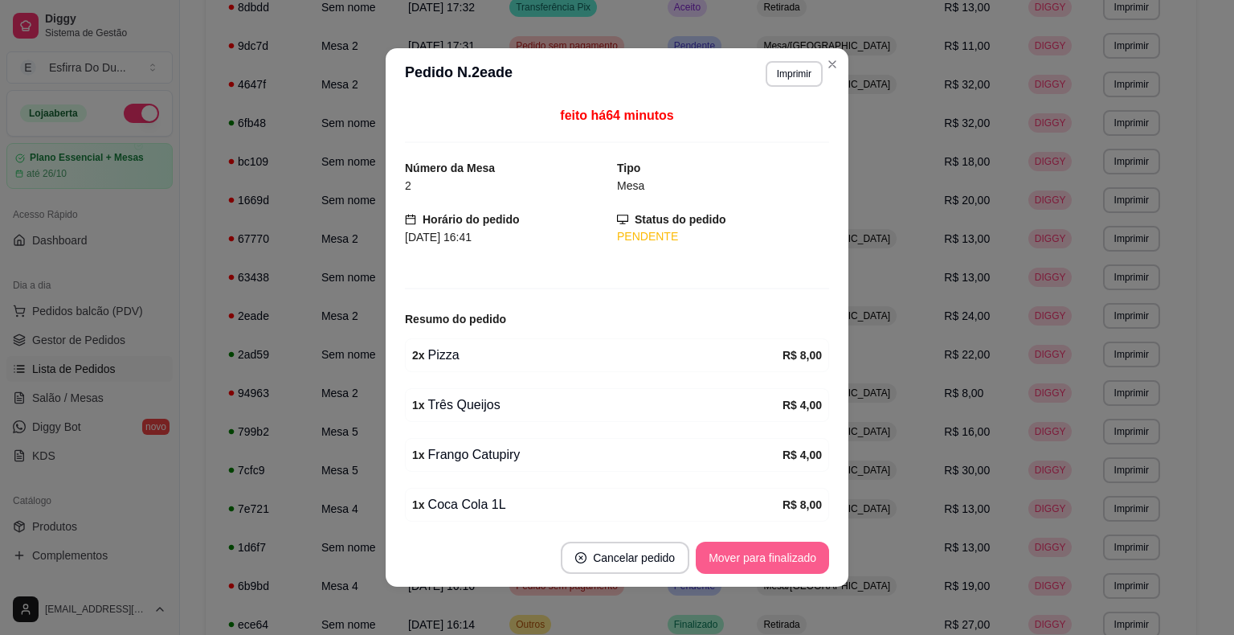
click at [778, 548] on button "Mover para finalizado" at bounding box center [762, 557] width 133 height 32
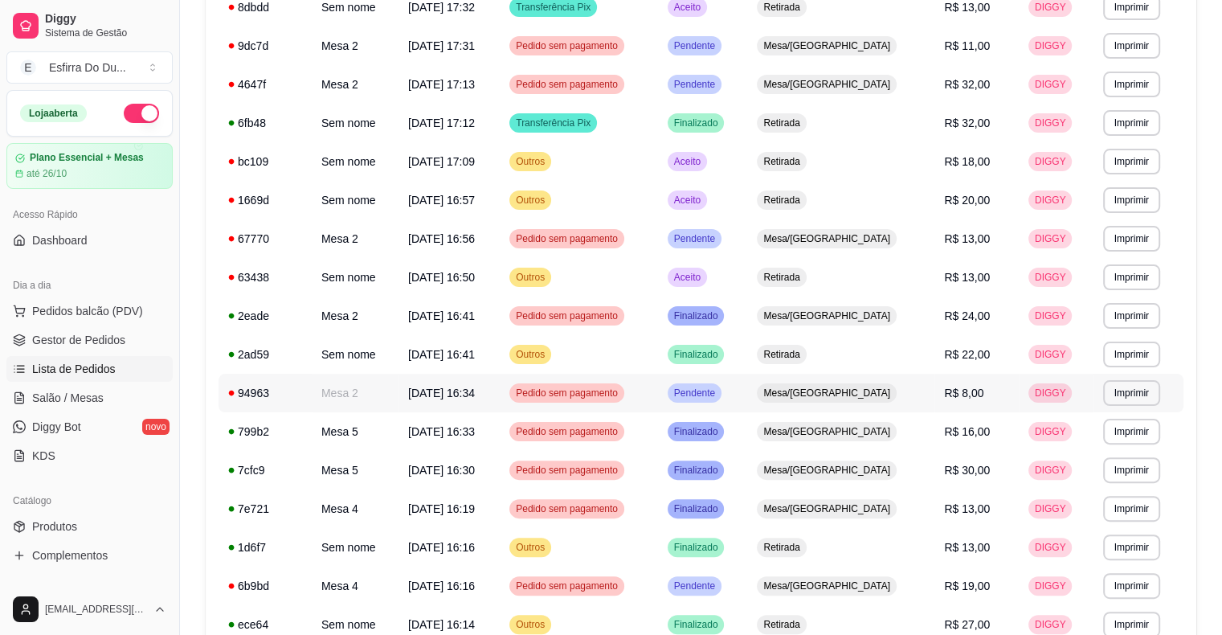
click at [742, 402] on td "Pendente" at bounding box center [703, 392] width 90 height 39
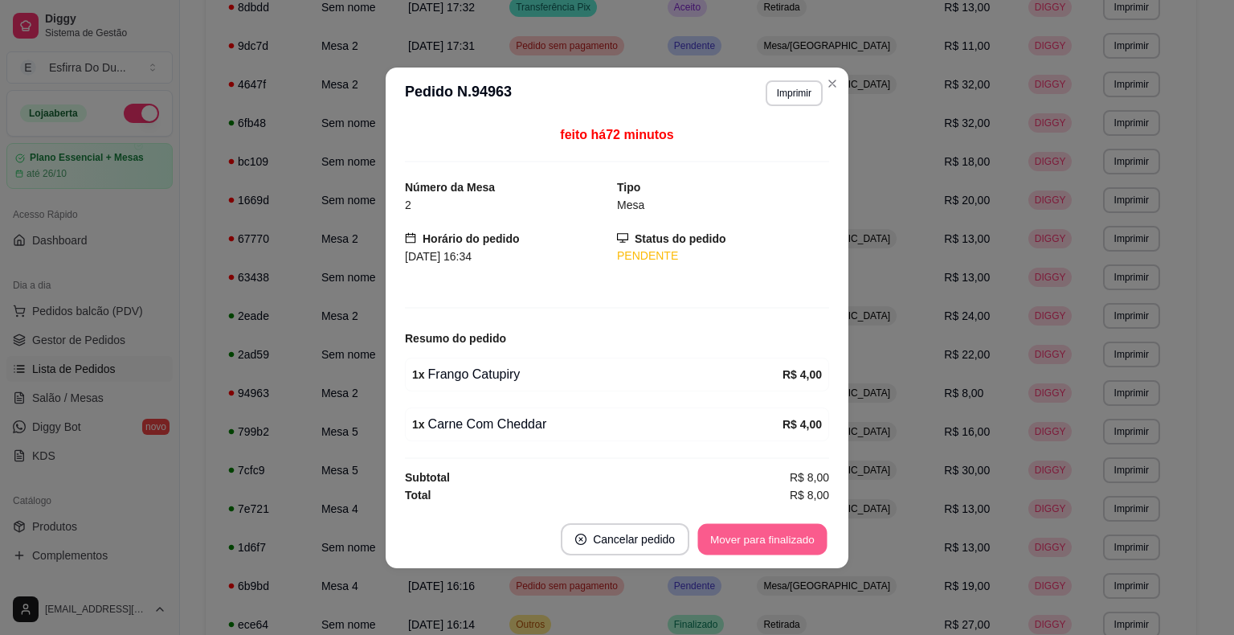
click at [768, 545] on button "Mover para finalizado" at bounding box center [762, 538] width 129 height 31
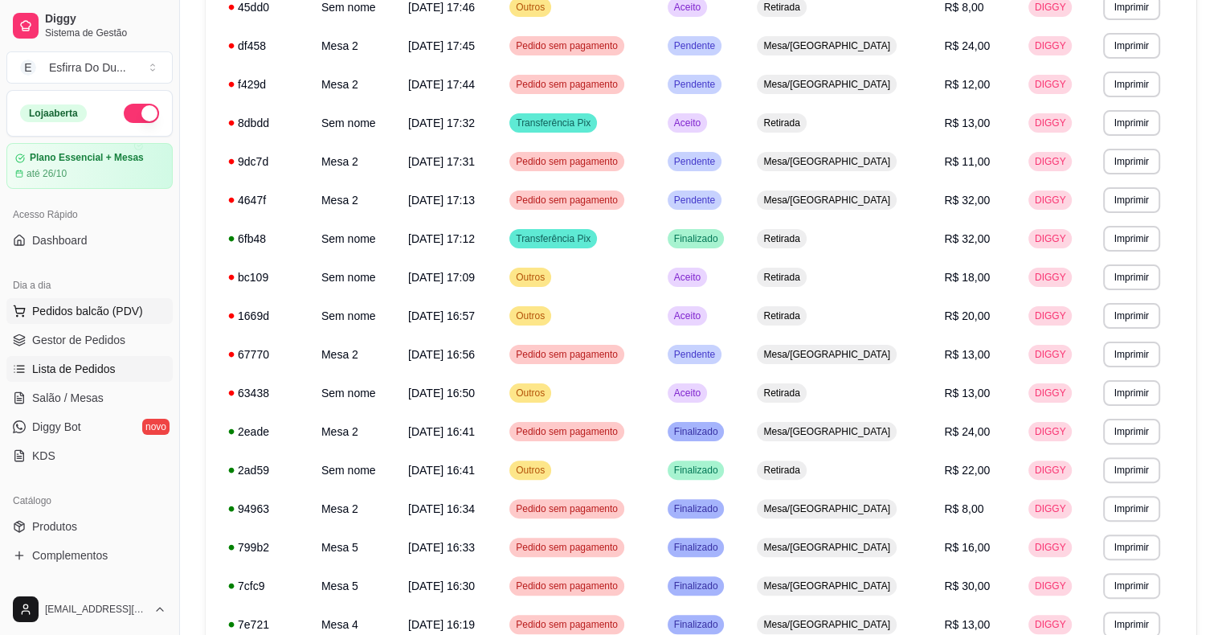
click at [122, 304] on span "Pedidos balcão (PDV)" at bounding box center [87, 311] width 111 height 16
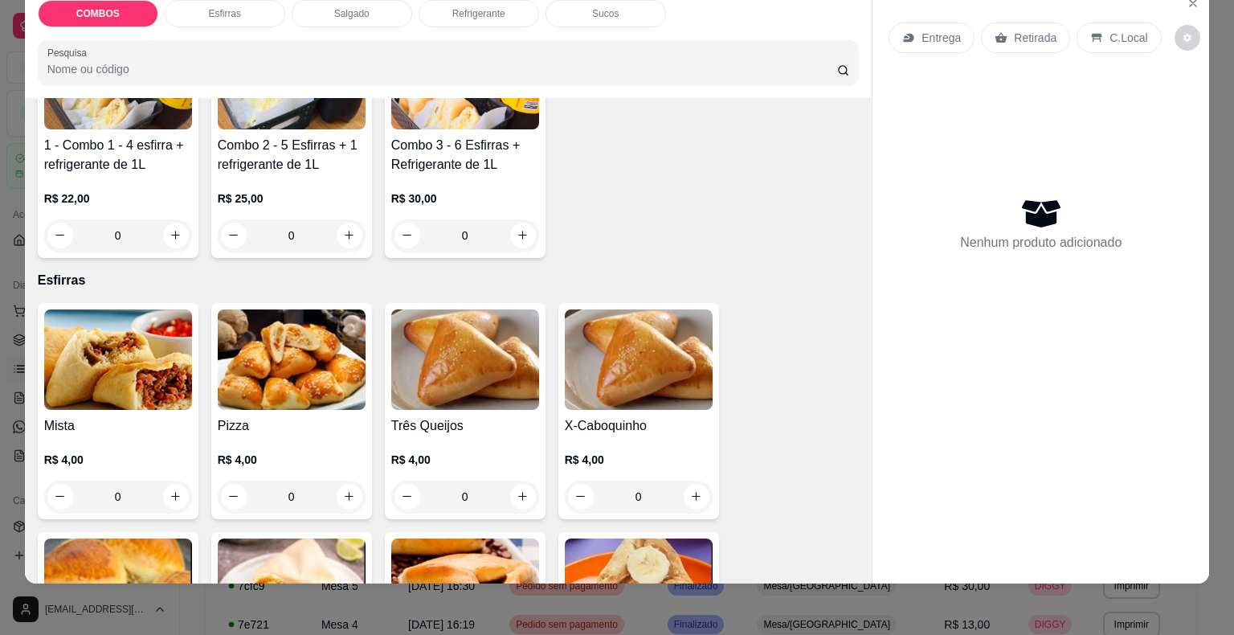
scroll to position [241, 0]
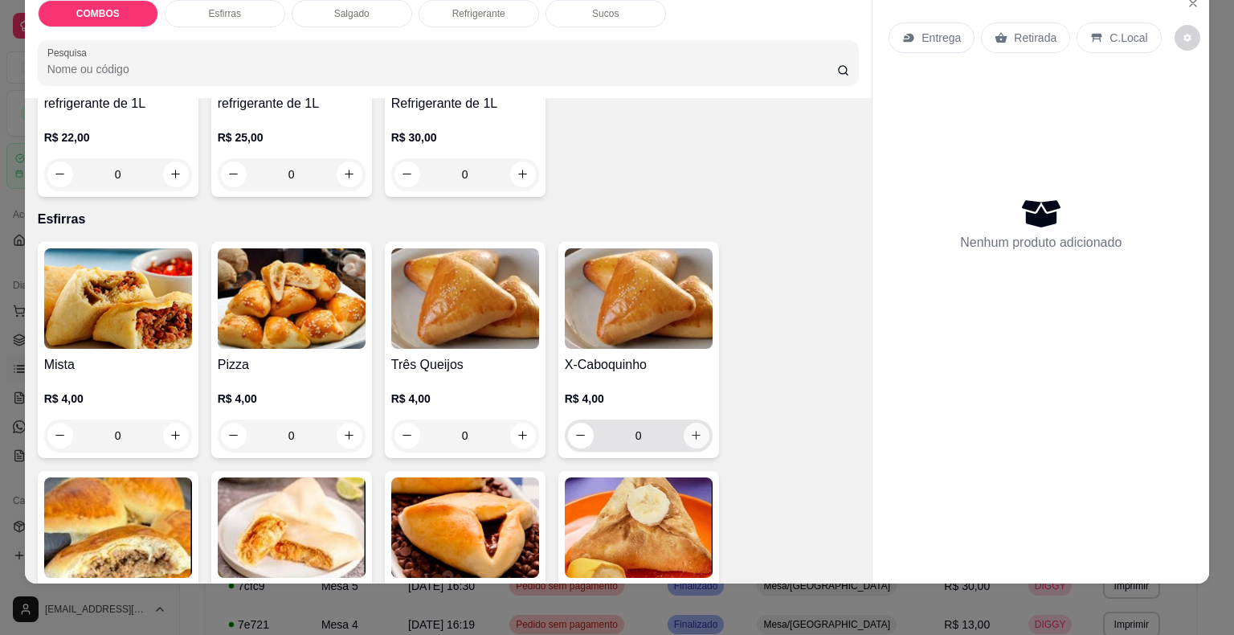
click at [690, 429] on icon "increase-product-quantity" at bounding box center [696, 435] width 12 height 12
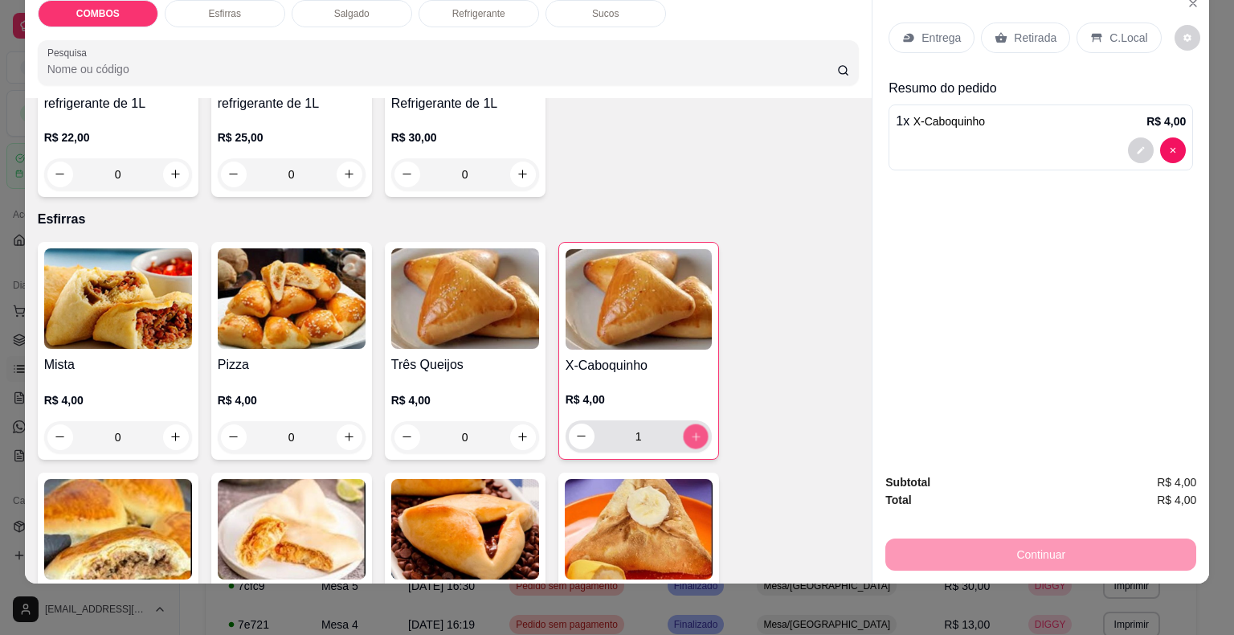
click at [689, 430] on icon "increase-product-quantity" at bounding box center [695, 436] width 12 height 12
type input "2"
click at [169, 430] on icon "increase-product-quantity" at bounding box center [175, 436] width 12 height 12
type input "1"
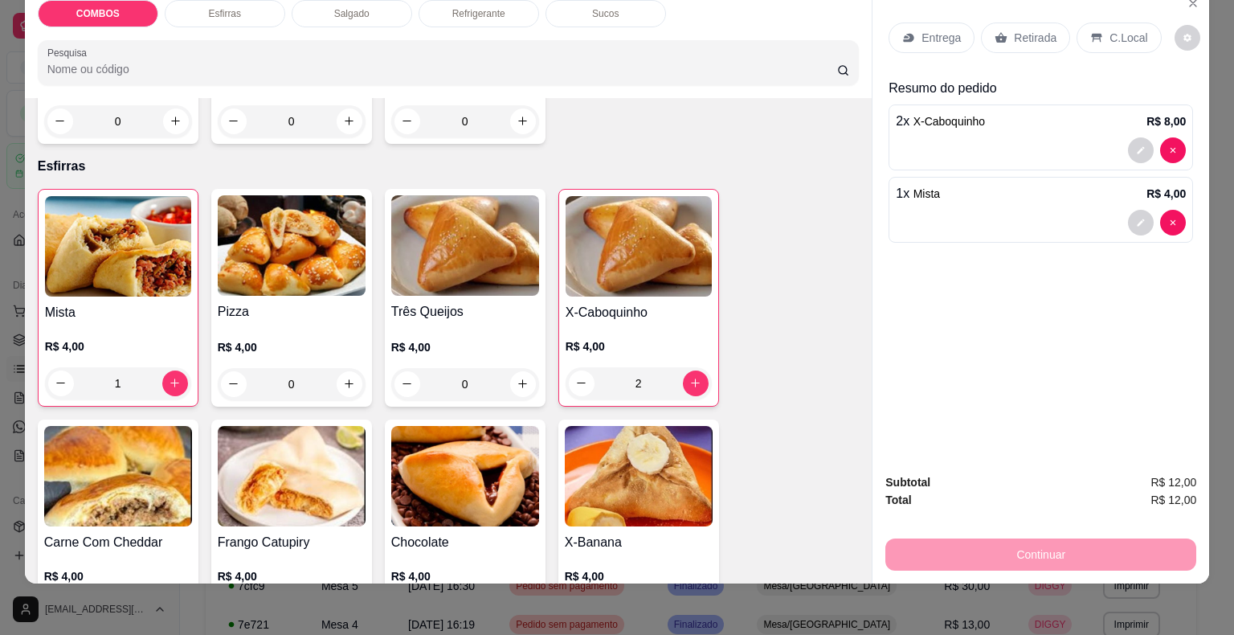
scroll to position [321, 0]
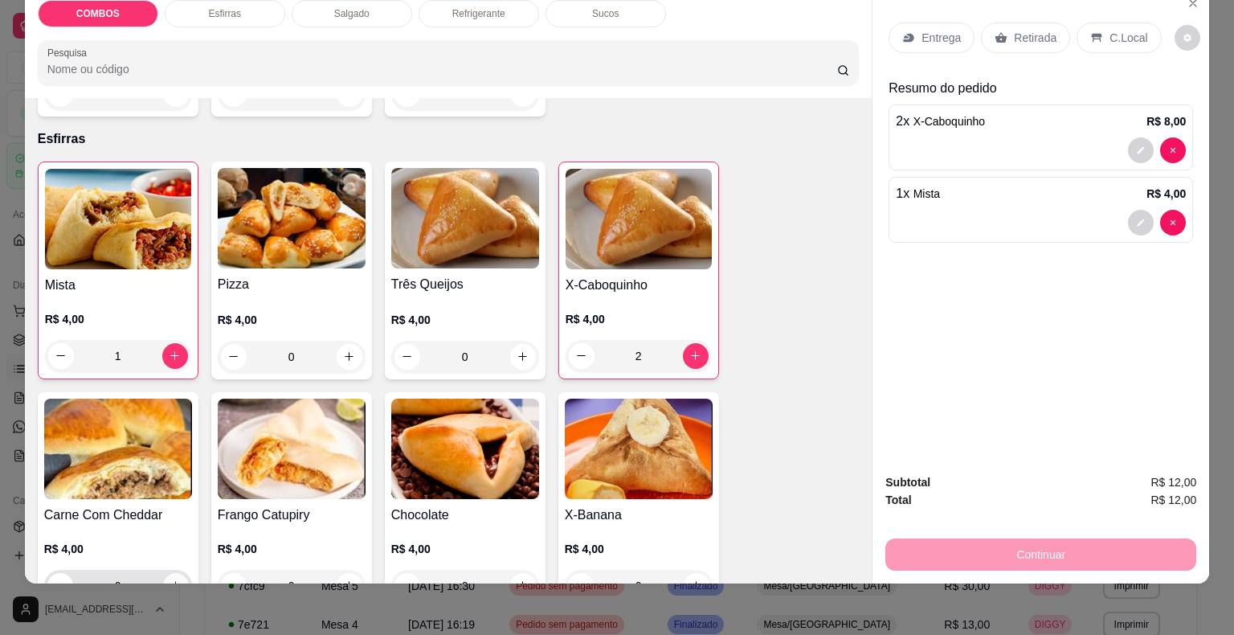
click at [168, 573] on button "increase-product-quantity" at bounding box center [176, 586] width 26 height 26
type input "1"
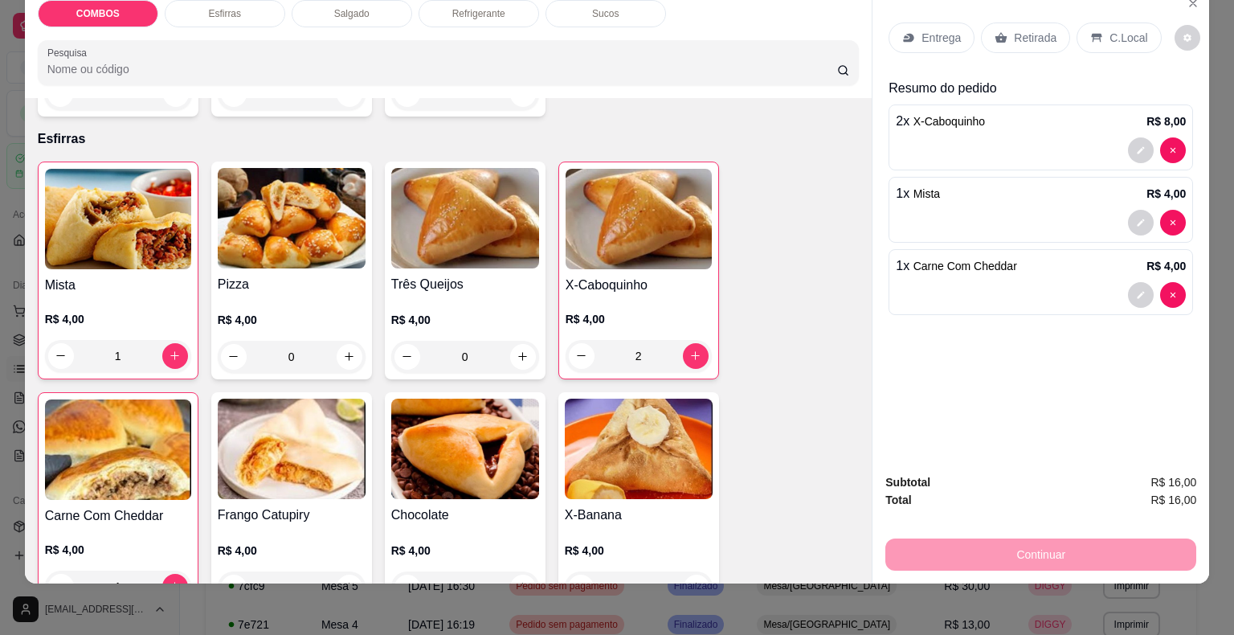
scroll to position [482, 0]
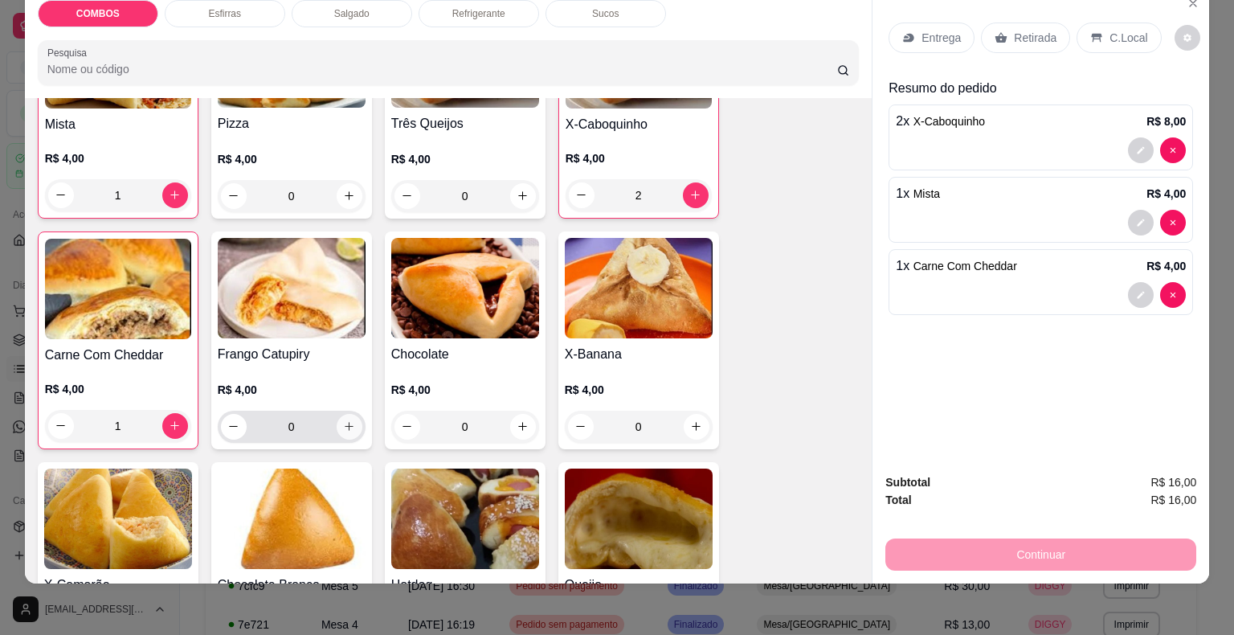
click at [343, 420] on icon "increase-product-quantity" at bounding box center [349, 426] width 12 height 12
type input "1"
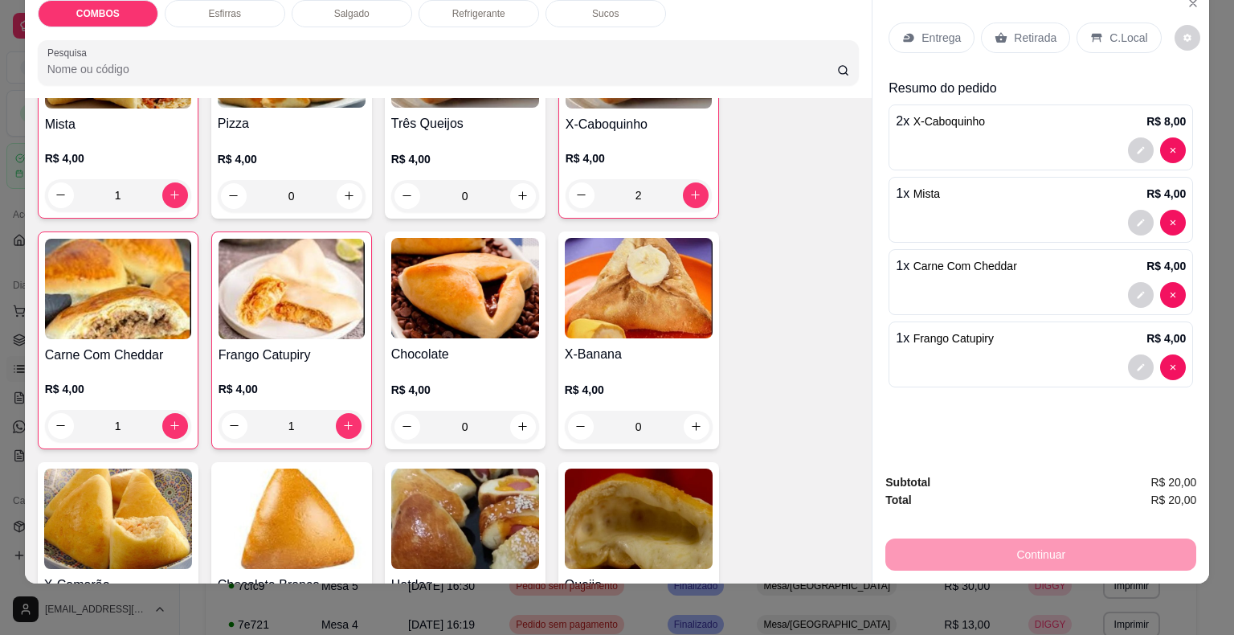
click at [1014, 30] on p "Retirada" at bounding box center [1035, 38] width 43 height 16
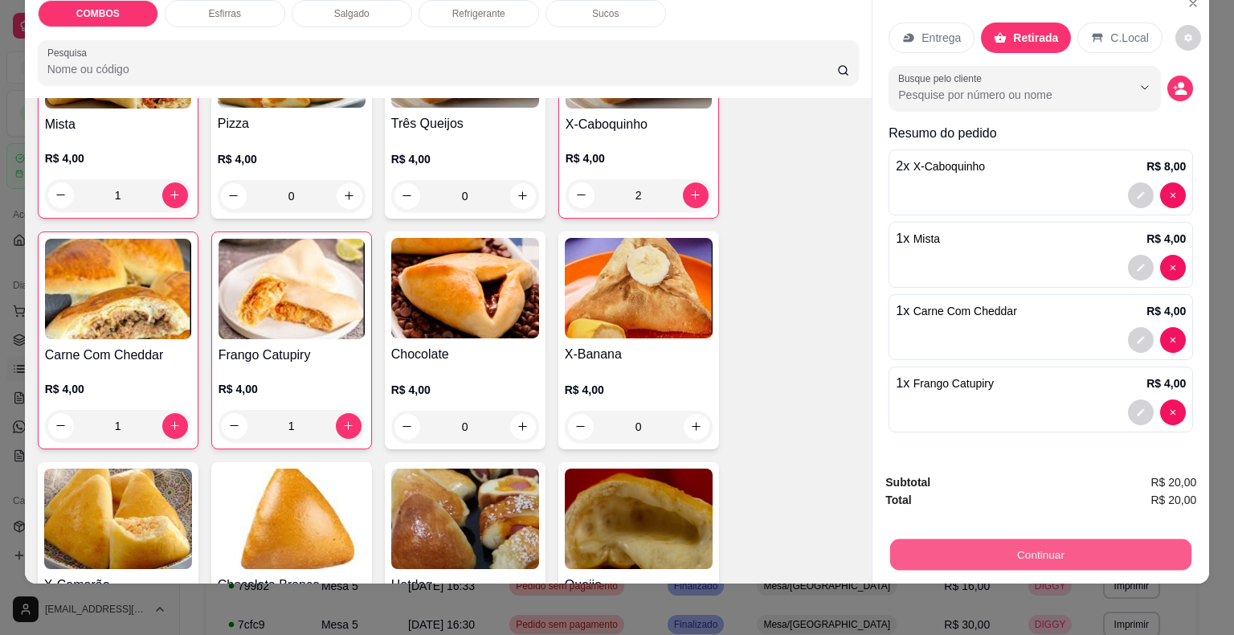
click at [938, 547] on button "Continuar" at bounding box center [1040, 554] width 301 height 31
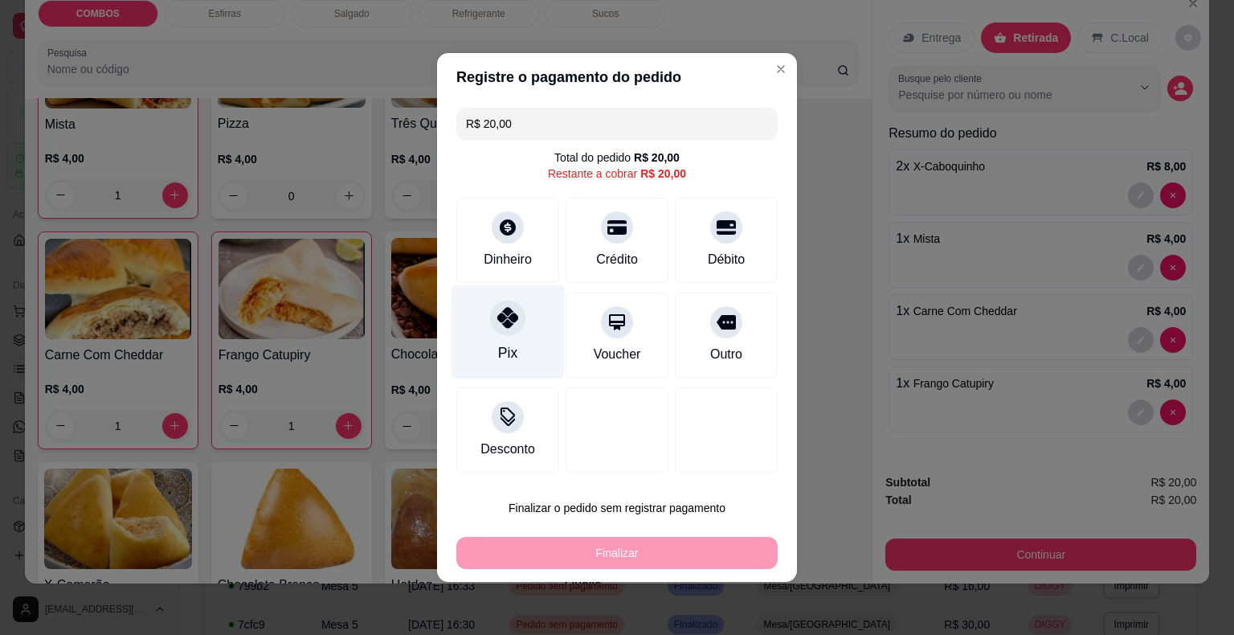
click at [491, 329] on div "Pix" at bounding box center [507, 332] width 113 height 94
type input "R$ 0,00"
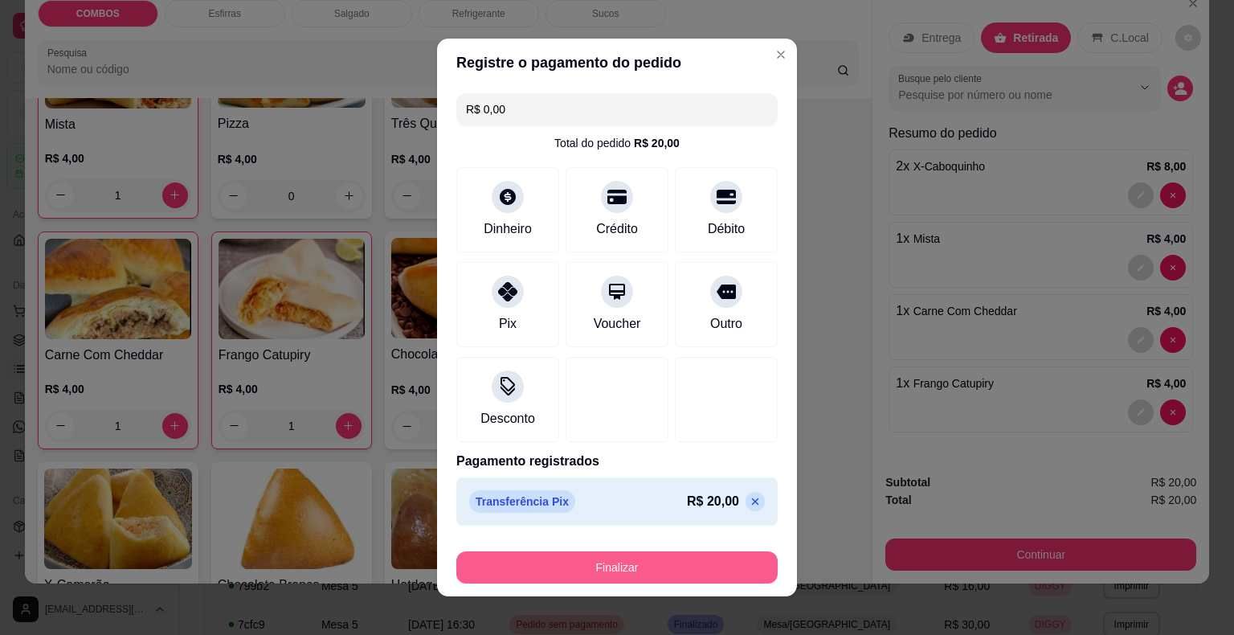
click at [533, 555] on button "Finalizar" at bounding box center [616, 567] width 321 height 32
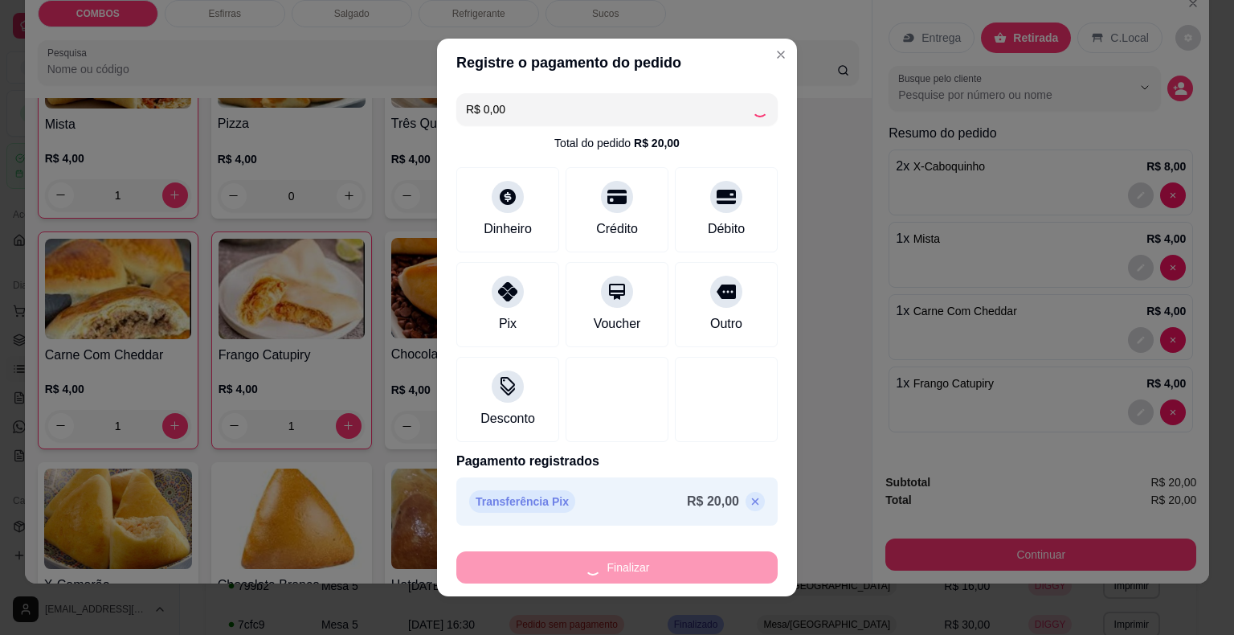
type input "0"
type input "-R$ 20,00"
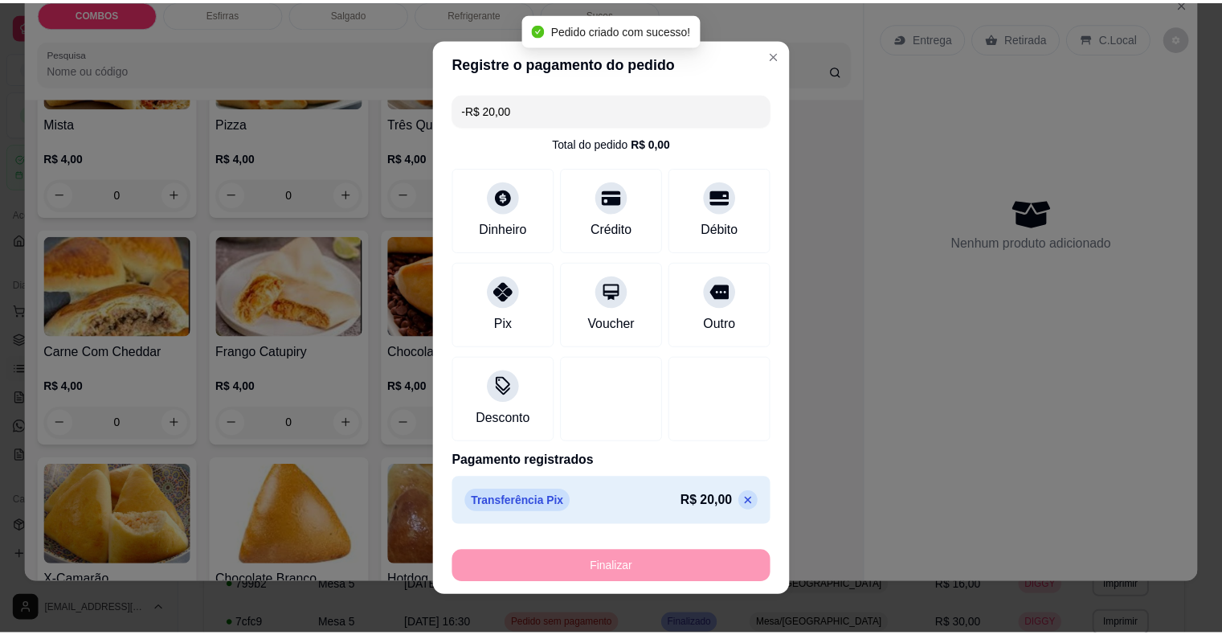
scroll to position [481, 0]
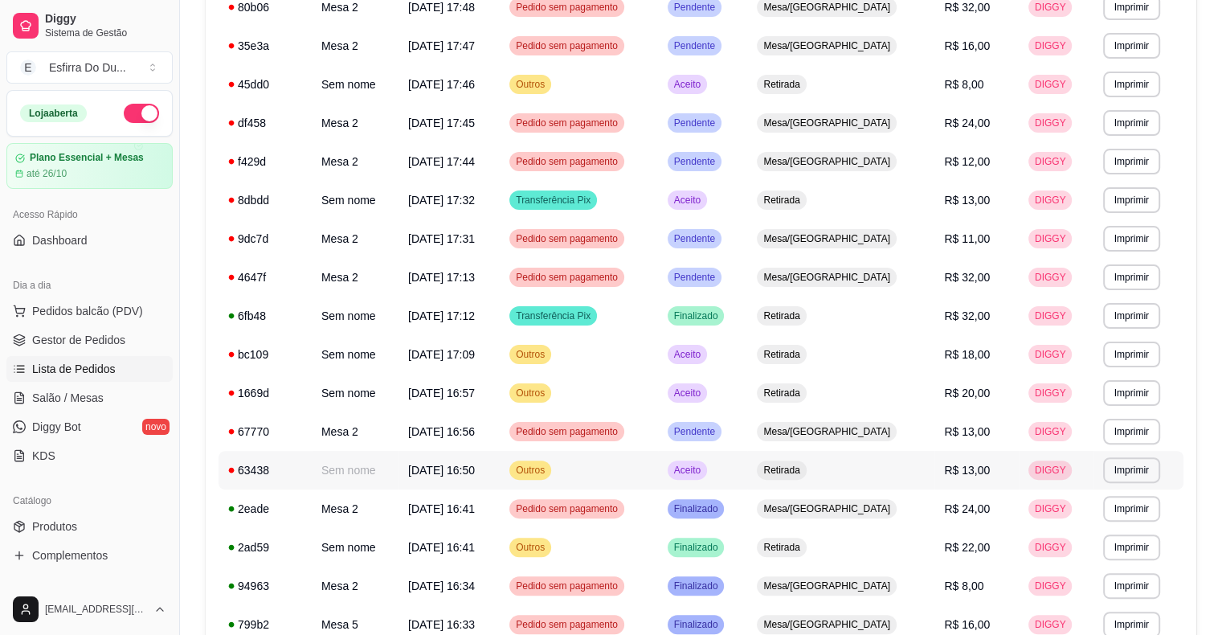
click at [707, 476] on div "Aceito" at bounding box center [686, 469] width 39 height 19
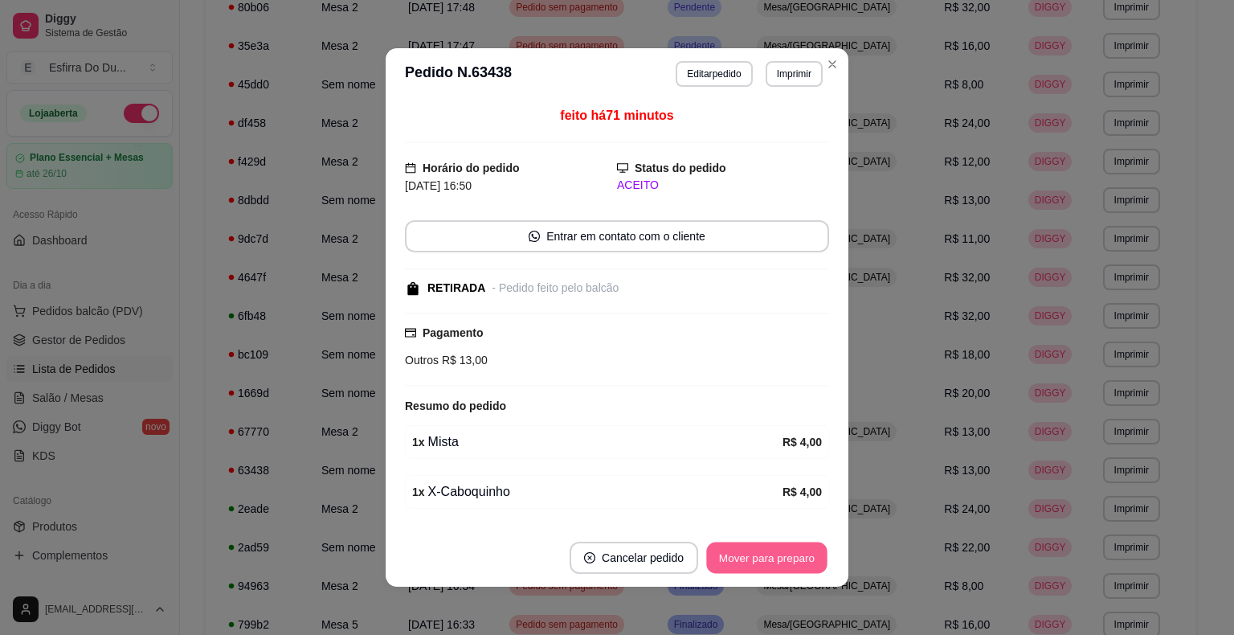
click at [736, 561] on button "Mover para preparo" at bounding box center [766, 557] width 120 height 31
click at [736, 561] on div "Mover para preparo" at bounding box center [766, 557] width 124 height 32
click at [736, 561] on button "Mover para retirada disponível" at bounding box center [740, 557] width 178 height 32
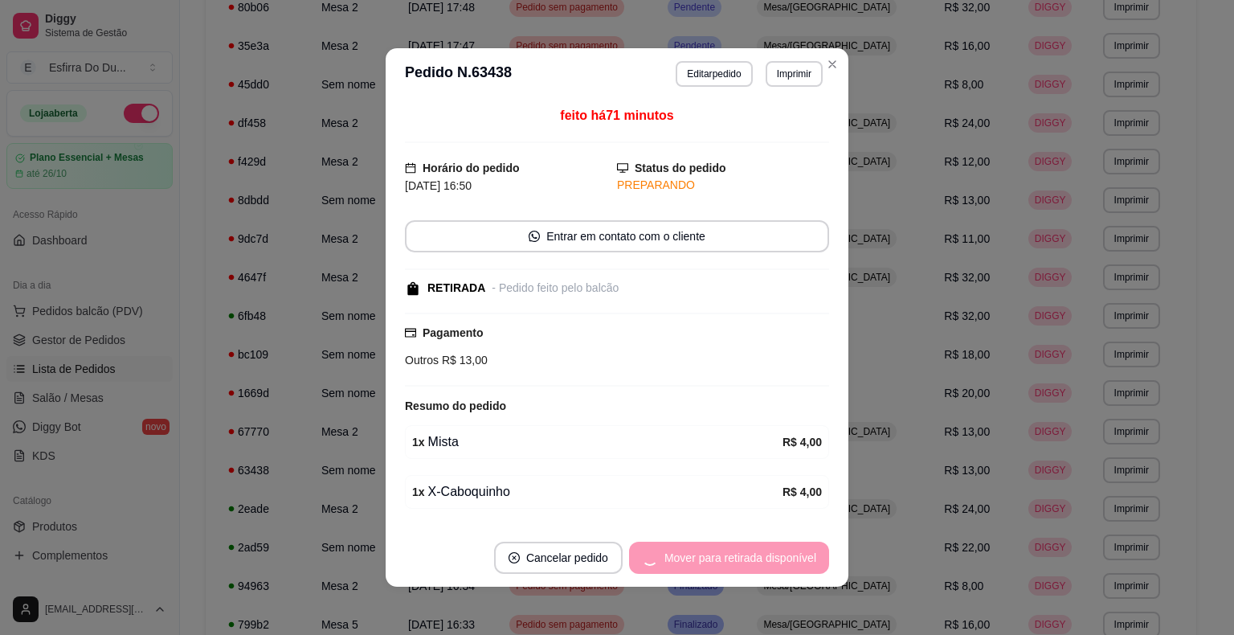
click at [736, 561] on div "Mover para retirada disponível" at bounding box center [729, 557] width 200 height 32
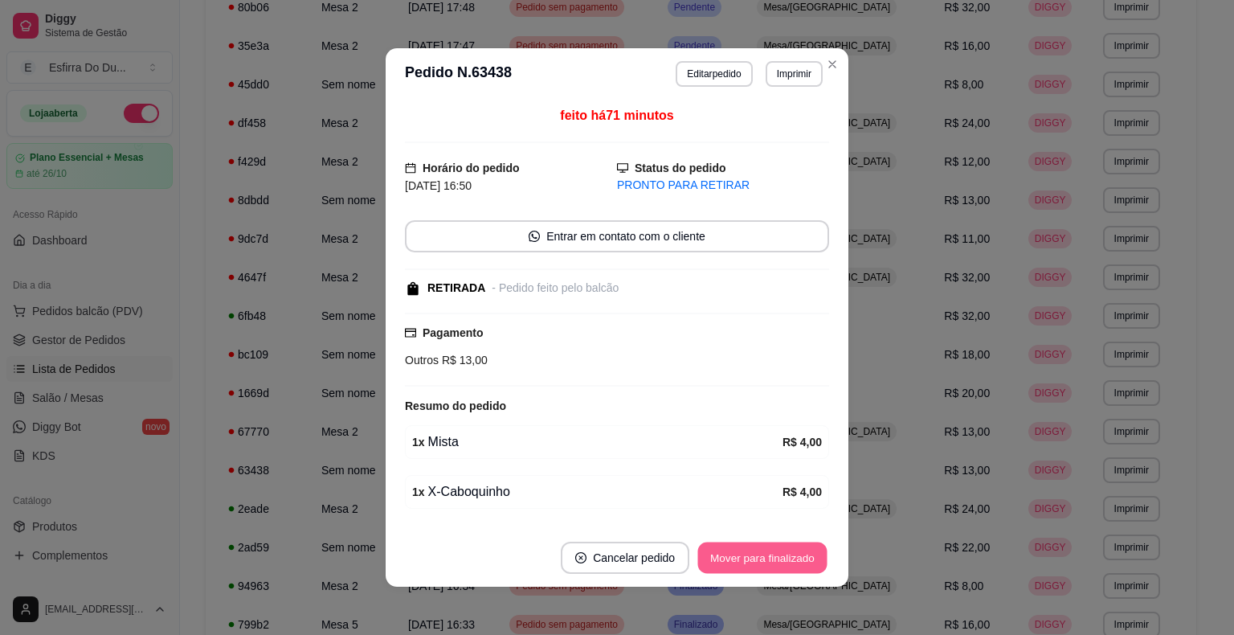
click at [736, 561] on button "Mover para finalizado" at bounding box center [762, 557] width 129 height 31
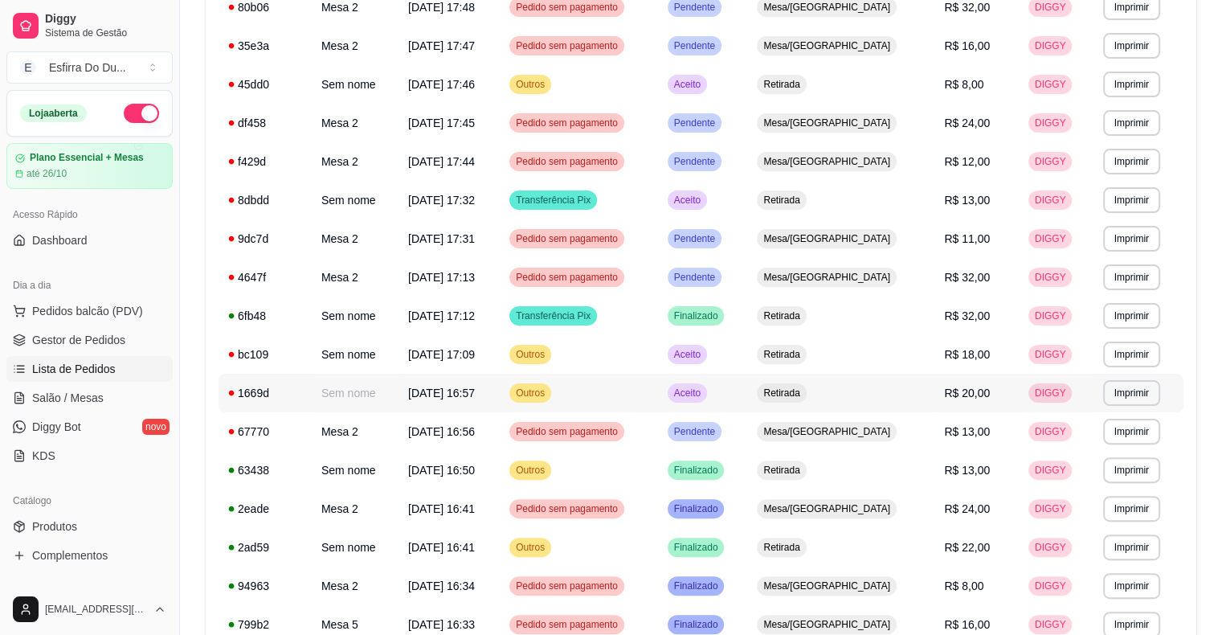
click at [748, 391] on td "Aceito" at bounding box center [703, 392] width 90 height 39
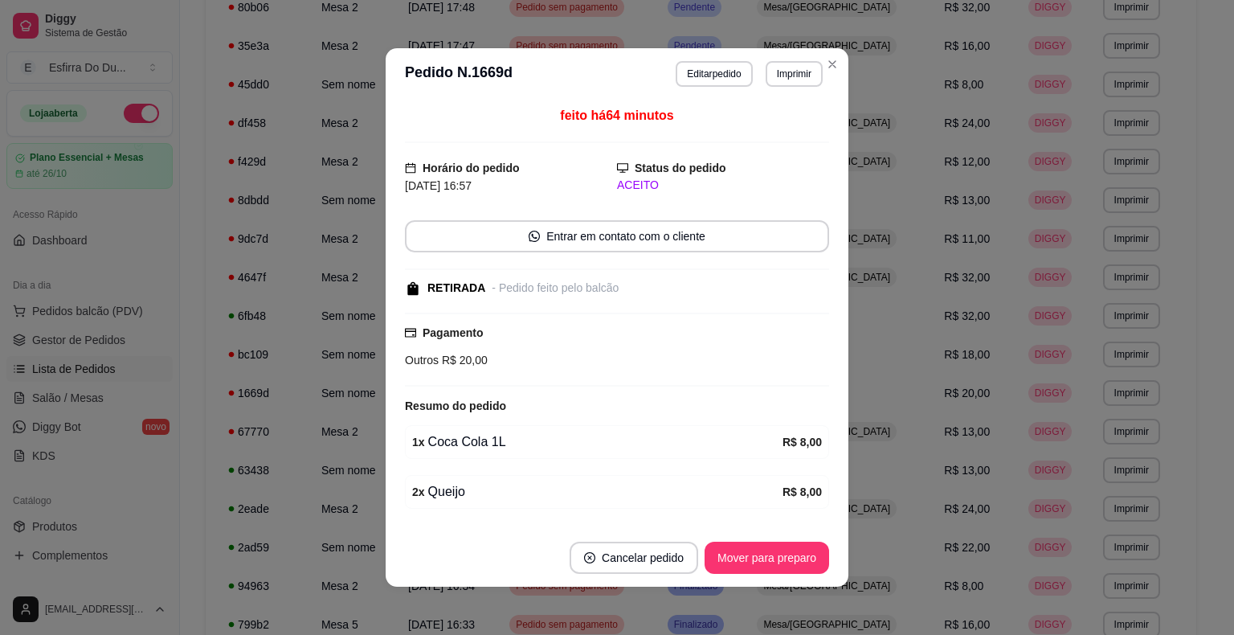
click at [745, 539] on footer "Cancelar pedido Mover para preparo" at bounding box center [617, 557] width 463 height 58
click at [765, 573] on button "Mover para preparo" at bounding box center [766, 557] width 124 height 32
click at [766, 573] on div "Mover para preparo" at bounding box center [755, 557] width 147 height 32
click at [767, 573] on button "Mover para retirada disponível" at bounding box center [740, 557] width 178 height 32
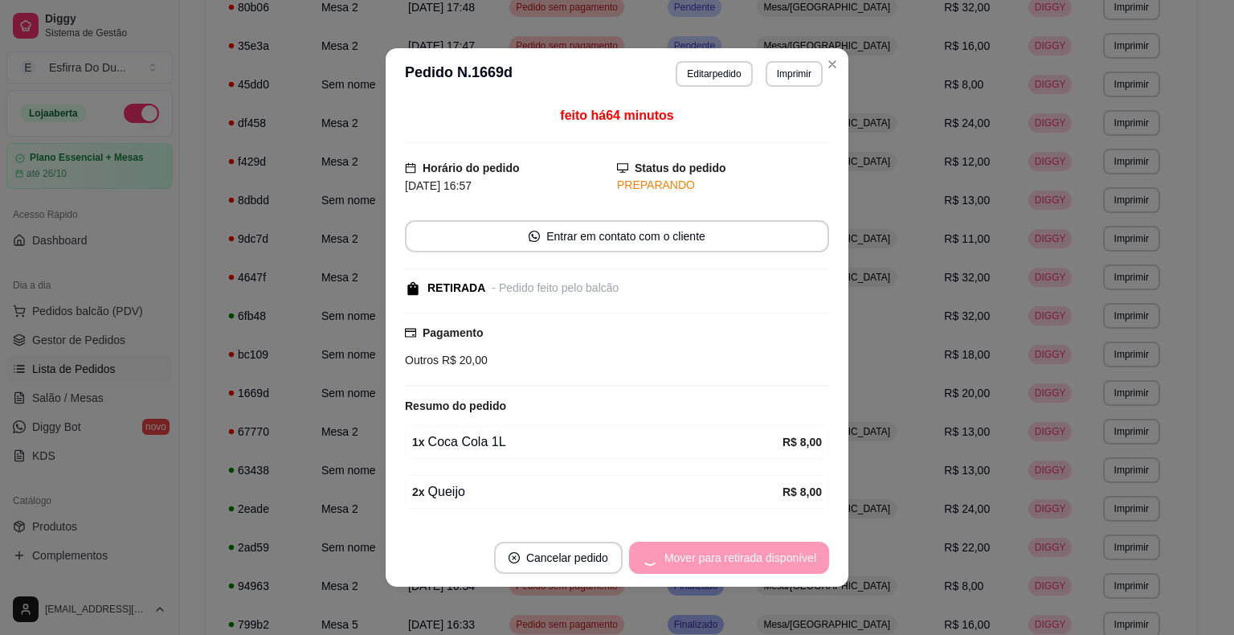
click at [767, 573] on div "Mover para retirada disponível" at bounding box center [729, 557] width 200 height 32
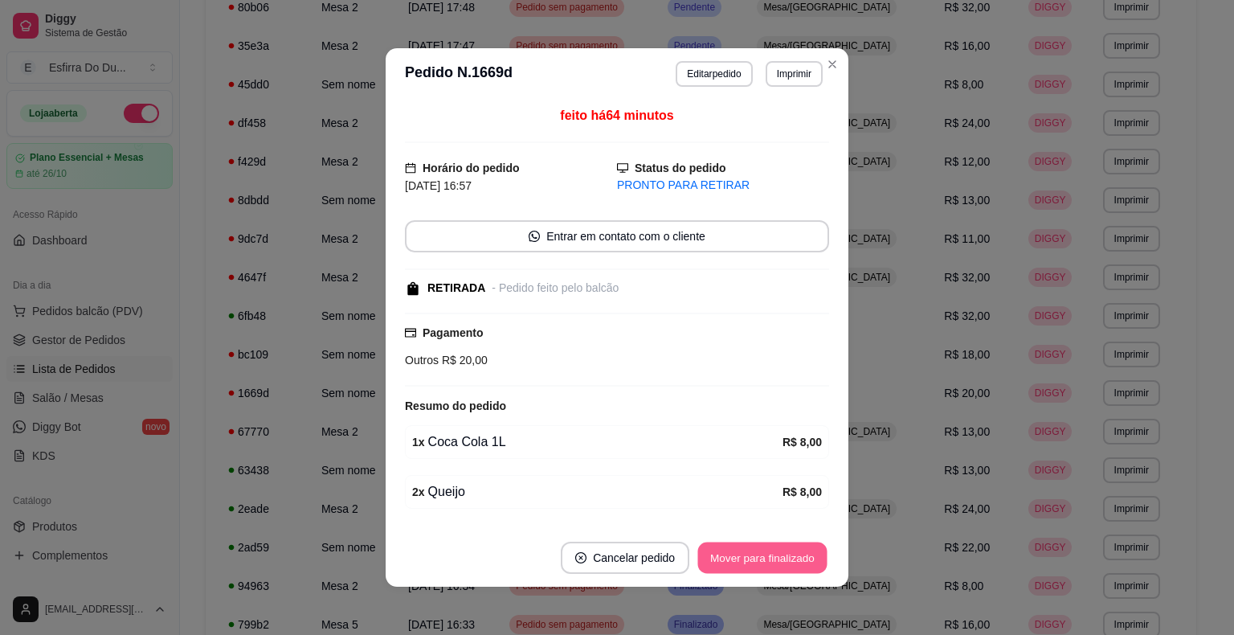
click at [768, 572] on button "Mover para finalizado" at bounding box center [762, 557] width 129 height 31
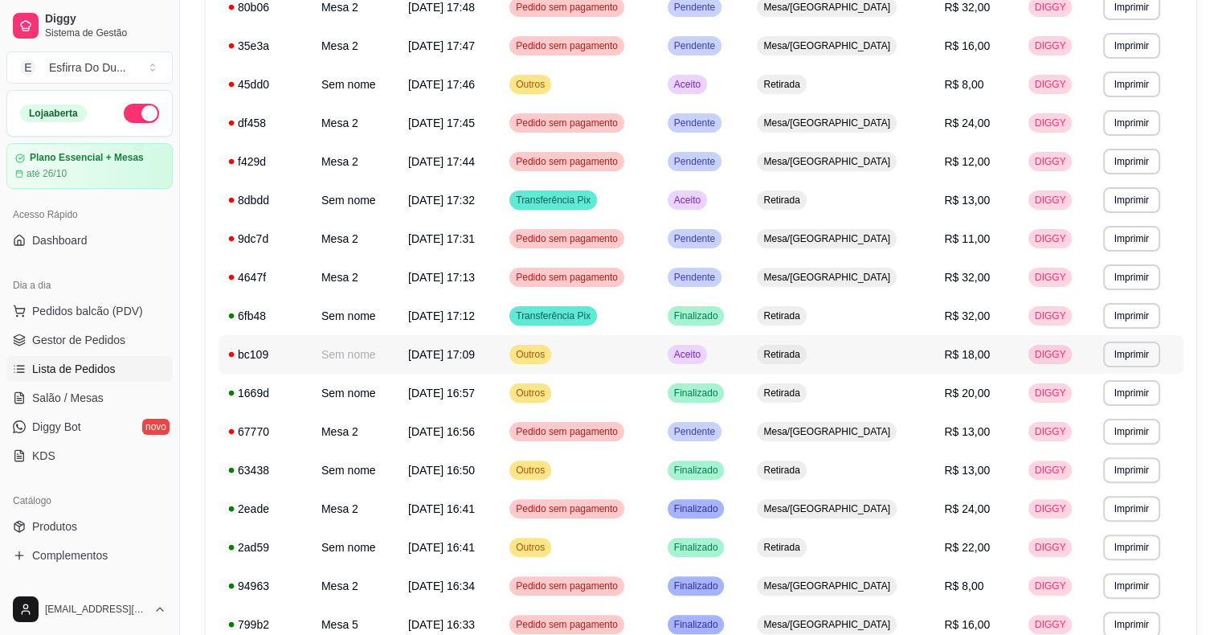
click at [704, 349] on span "Aceito" at bounding box center [687, 354] width 33 height 13
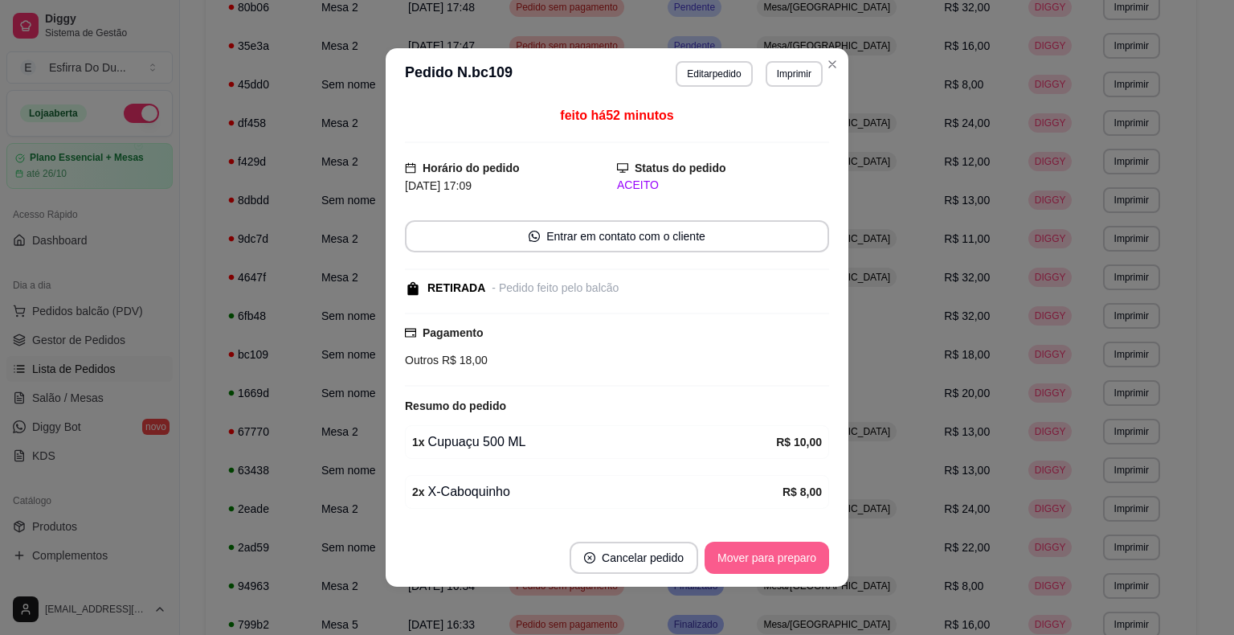
click at [817, 564] on button "Mover para preparo" at bounding box center [766, 557] width 124 height 32
click at [817, 564] on div "Mover para preparo" at bounding box center [755, 557] width 147 height 32
click at [817, 564] on button "Mover para retirada disponível" at bounding box center [740, 557] width 172 height 31
click at [817, 564] on div "Mover para retirada disponível" at bounding box center [740, 557] width 178 height 32
click at [817, 564] on button "Mover para finalizado" at bounding box center [762, 557] width 129 height 31
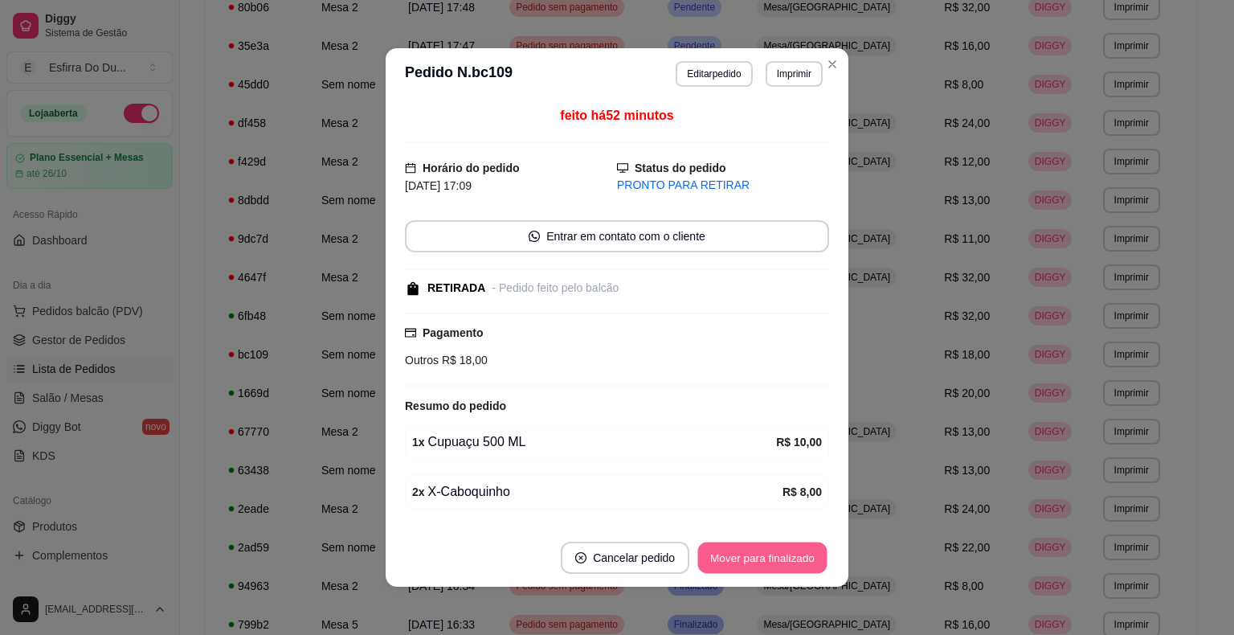
click at [817, 564] on div "Mover para finalizado" at bounding box center [762, 557] width 133 height 32
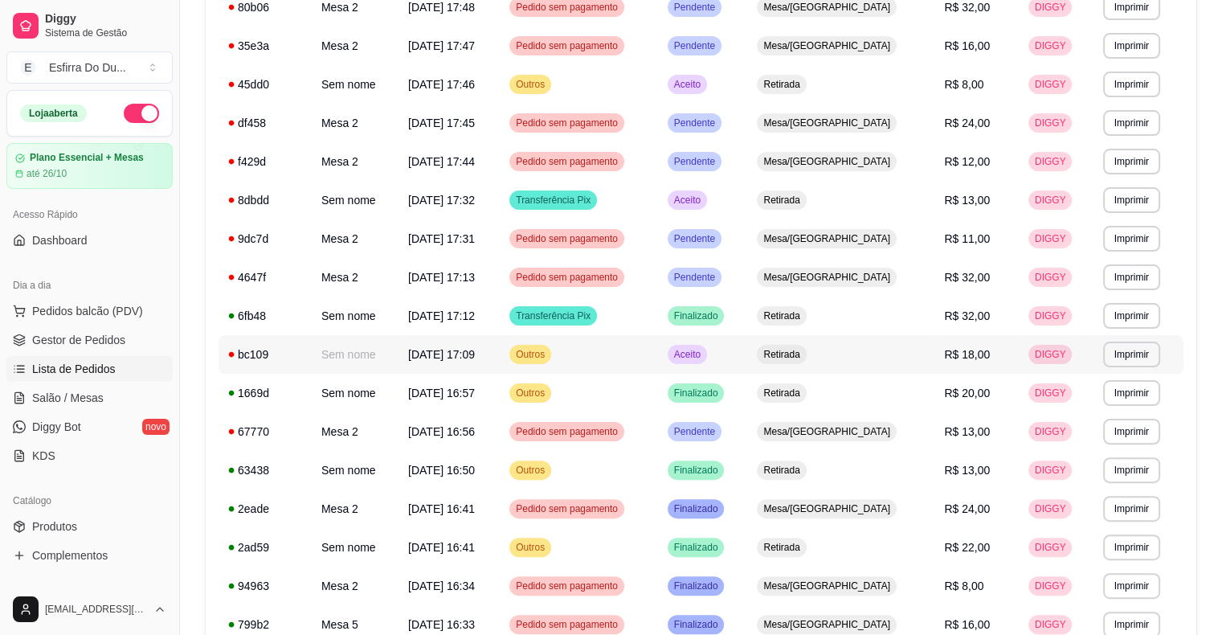
click at [704, 352] on span "Aceito" at bounding box center [687, 354] width 33 height 13
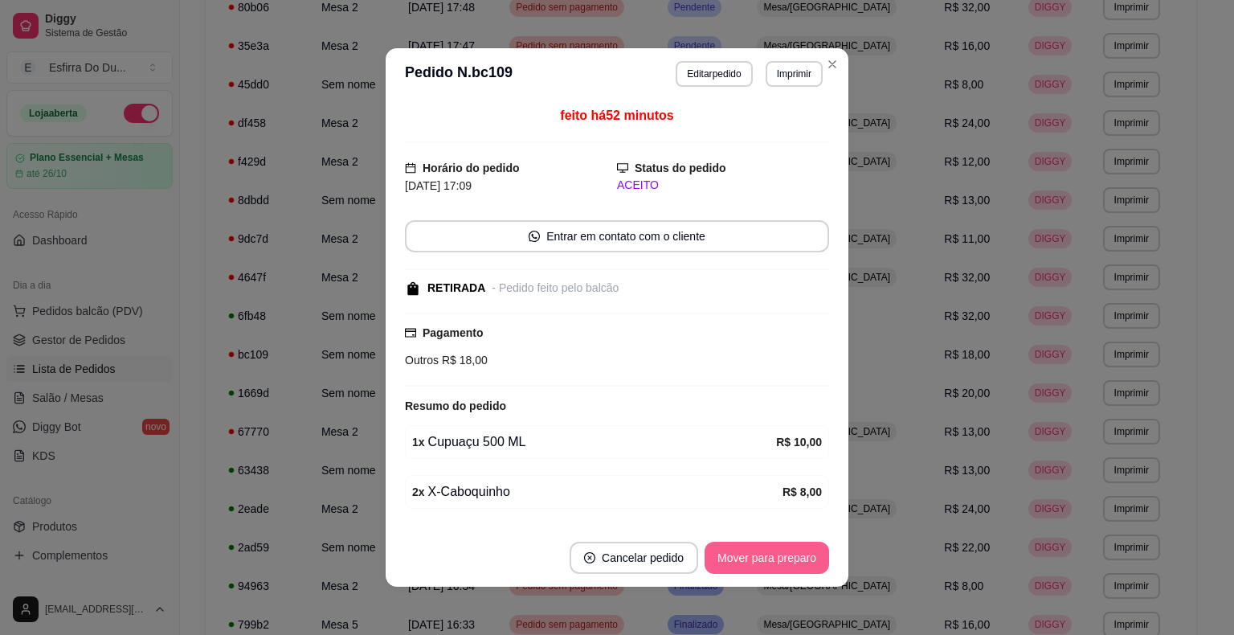
click at [750, 555] on button "Mover para preparo" at bounding box center [766, 557] width 124 height 32
click at [750, 555] on div "Mover para preparo" at bounding box center [755, 557] width 147 height 32
click at [751, 555] on button "Mover para retirada disponível" at bounding box center [740, 557] width 172 height 31
click at [751, 555] on button "Mover para finalizado" at bounding box center [762, 557] width 129 height 31
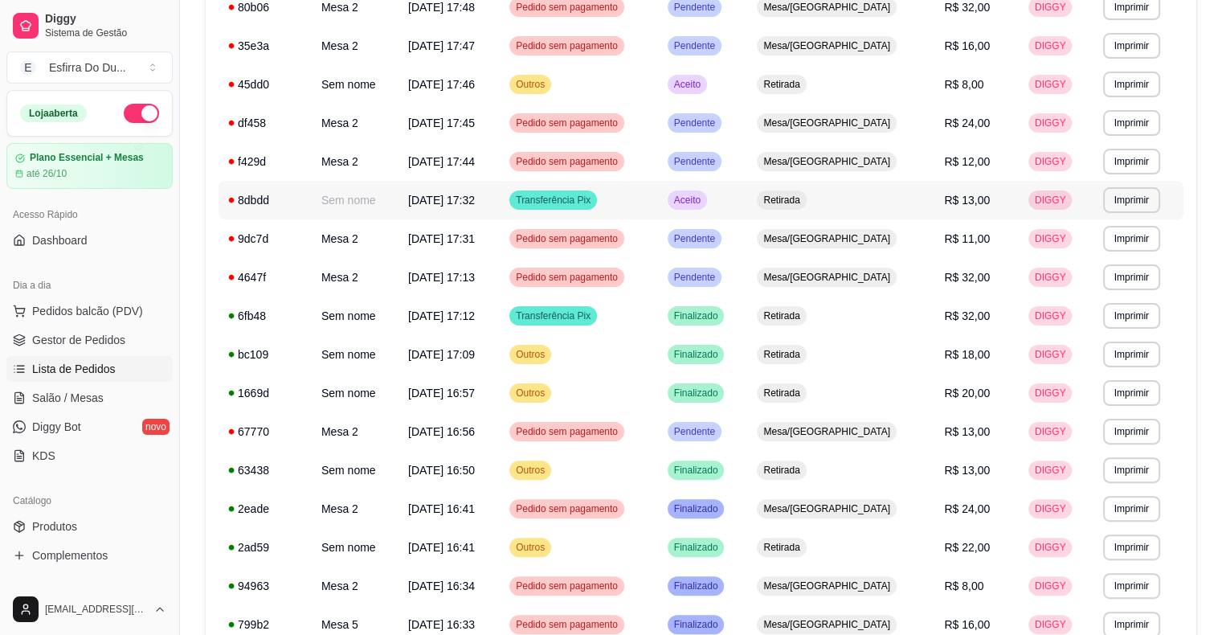
click at [704, 200] on span "Aceito" at bounding box center [687, 200] width 33 height 13
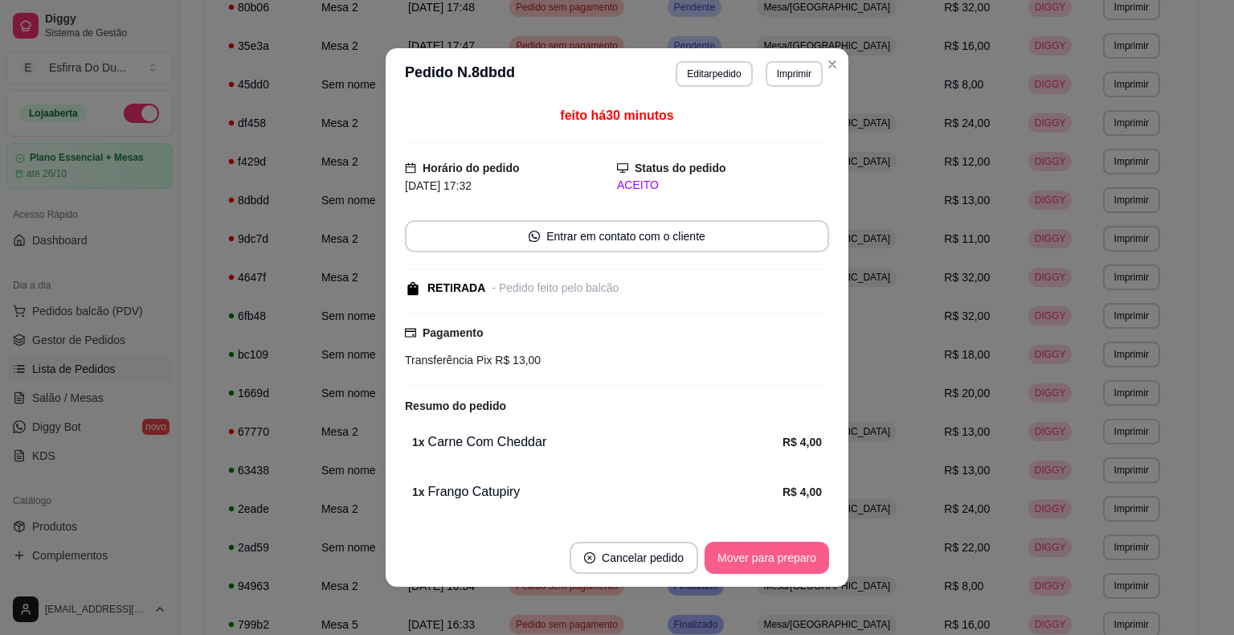
click at [768, 556] on button "Mover para preparo" at bounding box center [766, 557] width 124 height 32
click at [768, 556] on div "Mover para preparo" at bounding box center [755, 557] width 147 height 32
click at [768, 556] on button "Mover para retirada disponível" at bounding box center [740, 557] width 178 height 32
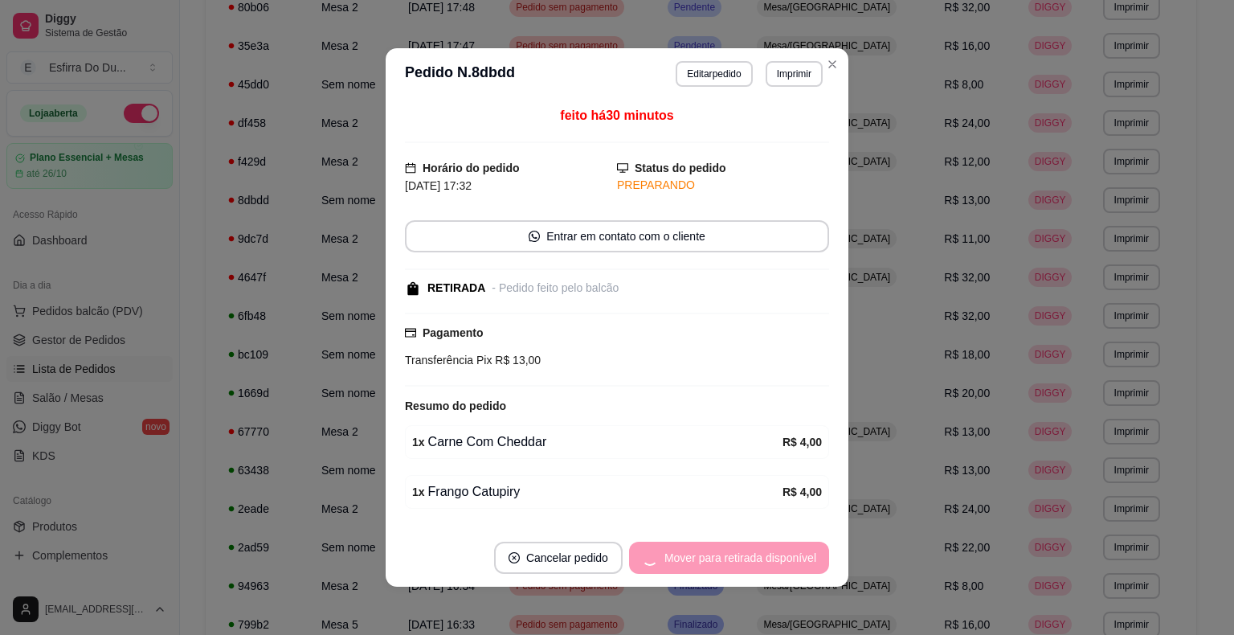
click at [768, 556] on div "Mover para retirada disponível" at bounding box center [729, 557] width 200 height 32
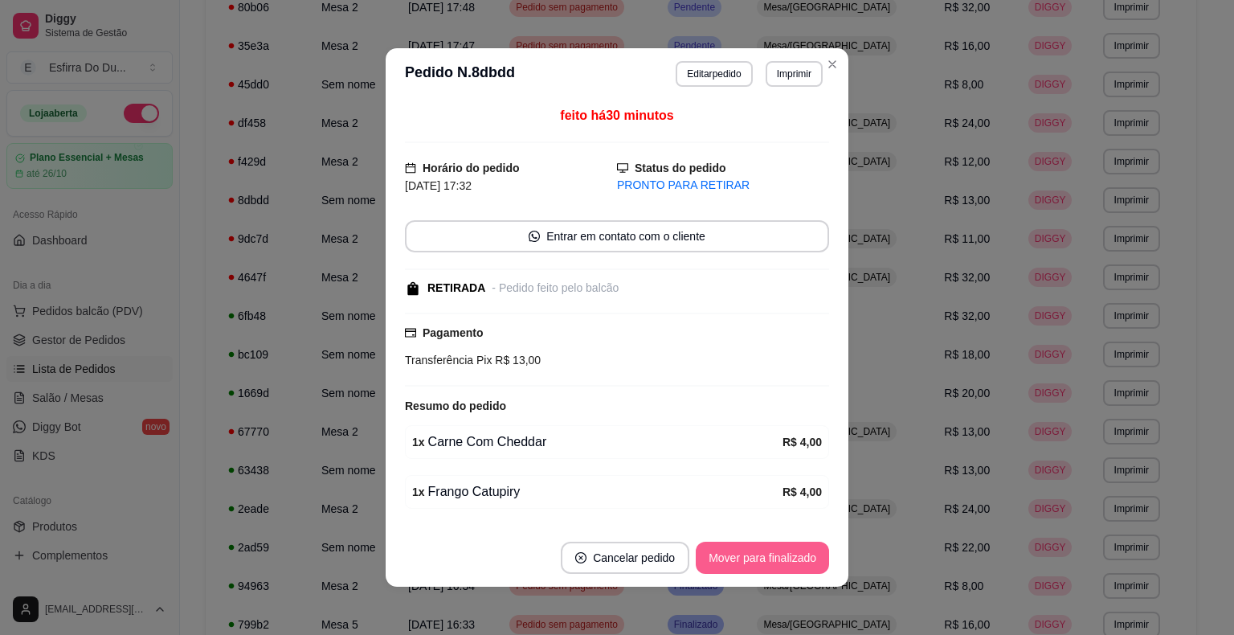
click at [769, 555] on button "Mover para finalizado" at bounding box center [762, 557] width 133 height 32
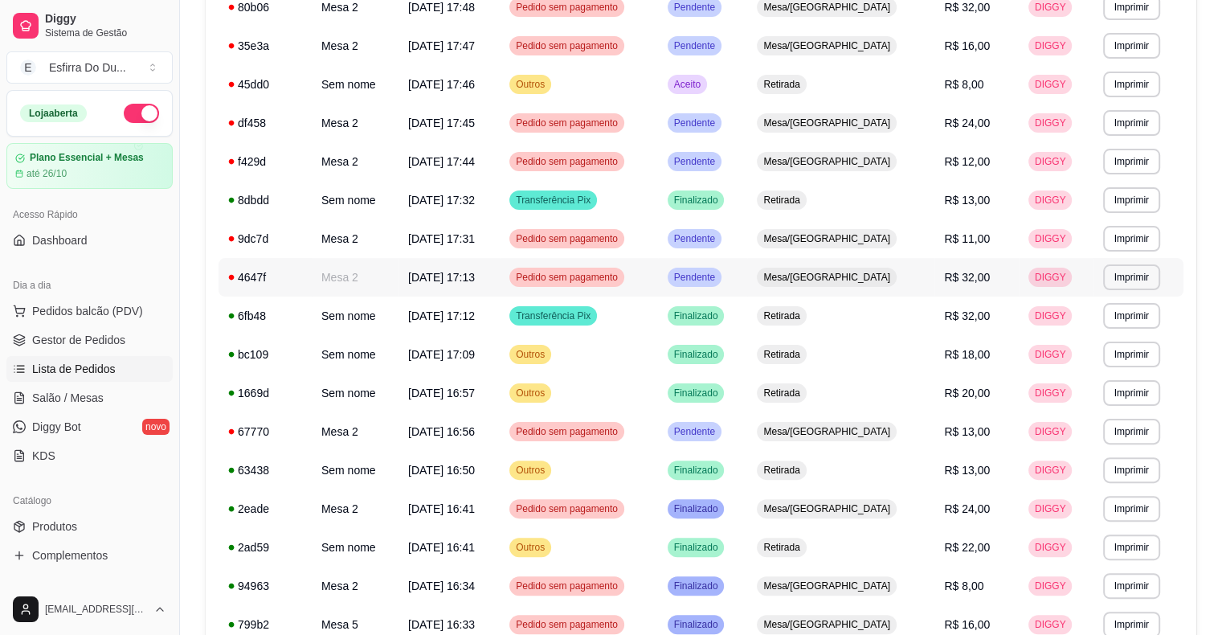
click at [718, 283] on span "Pendente" at bounding box center [694, 277] width 47 height 13
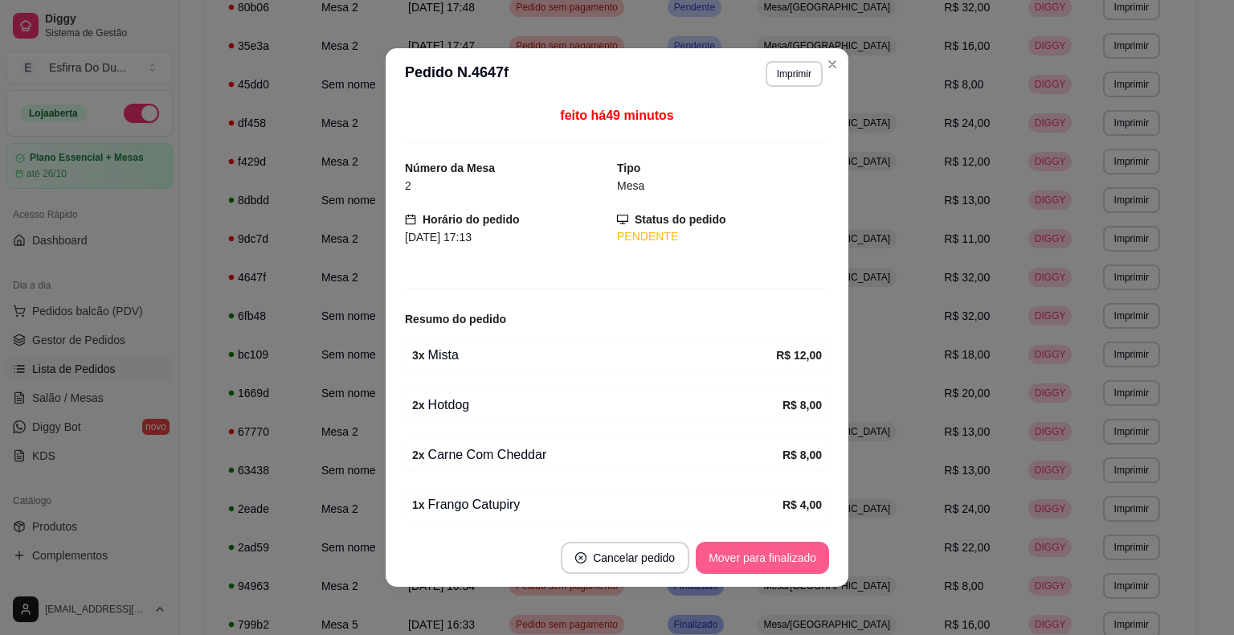
click at [781, 568] on button "Mover para finalizado" at bounding box center [762, 557] width 133 height 32
click at [781, 568] on div "Mover para finalizado" at bounding box center [751, 557] width 156 height 32
click at [667, 568] on button "Cancelar pedido" at bounding box center [602, 557] width 129 height 32
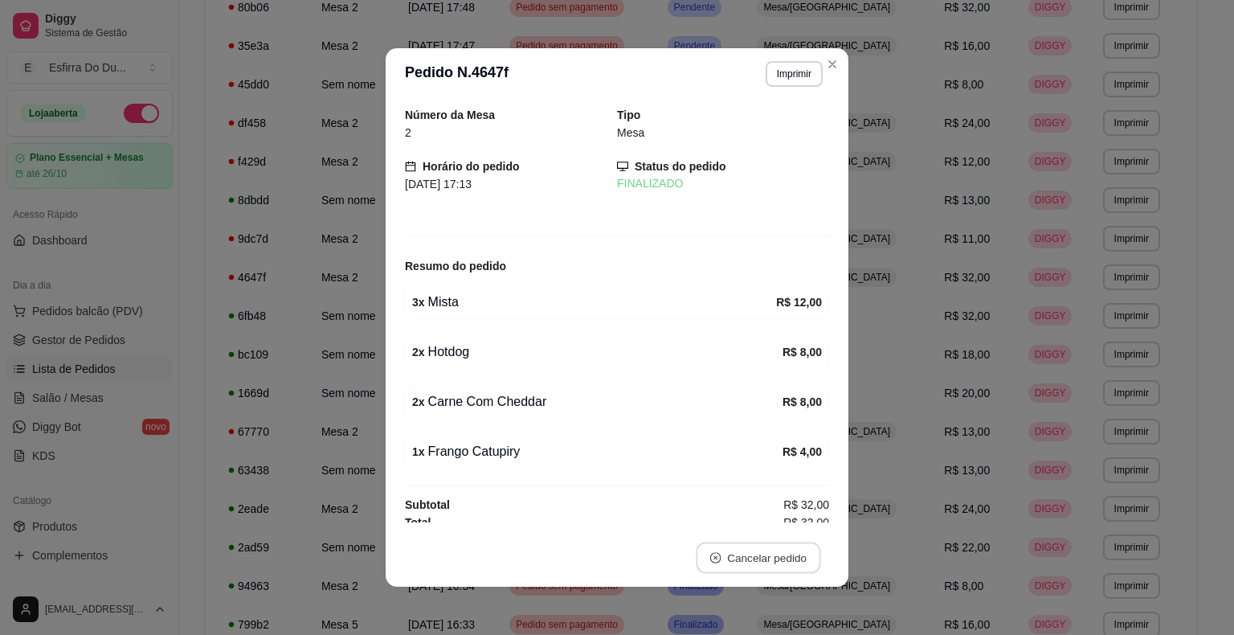
click at [781, 568] on button "Cancelar pedido" at bounding box center [758, 557] width 124 height 31
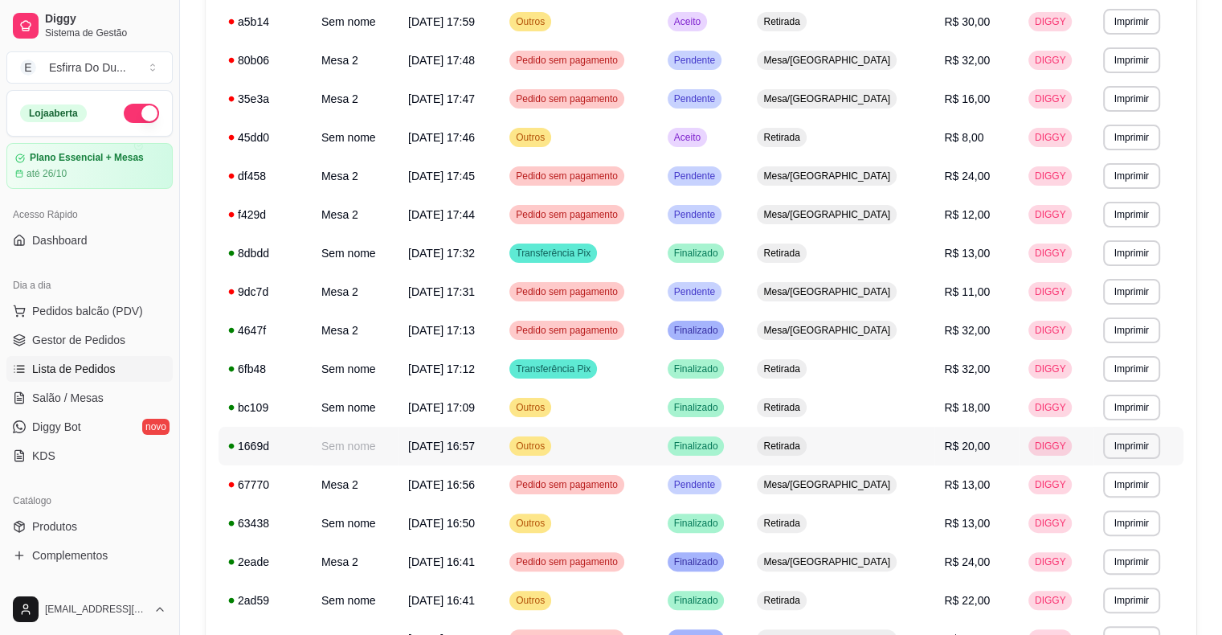
scroll to position [241, 0]
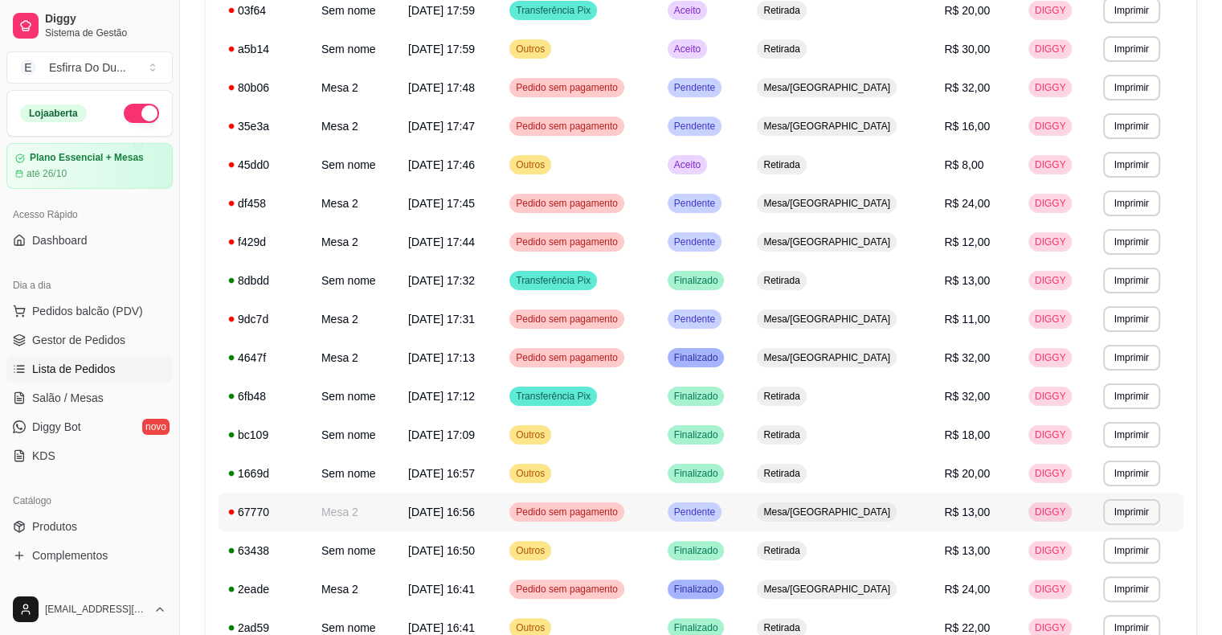
click at [721, 520] on div "Pendente" at bounding box center [694, 511] width 54 height 19
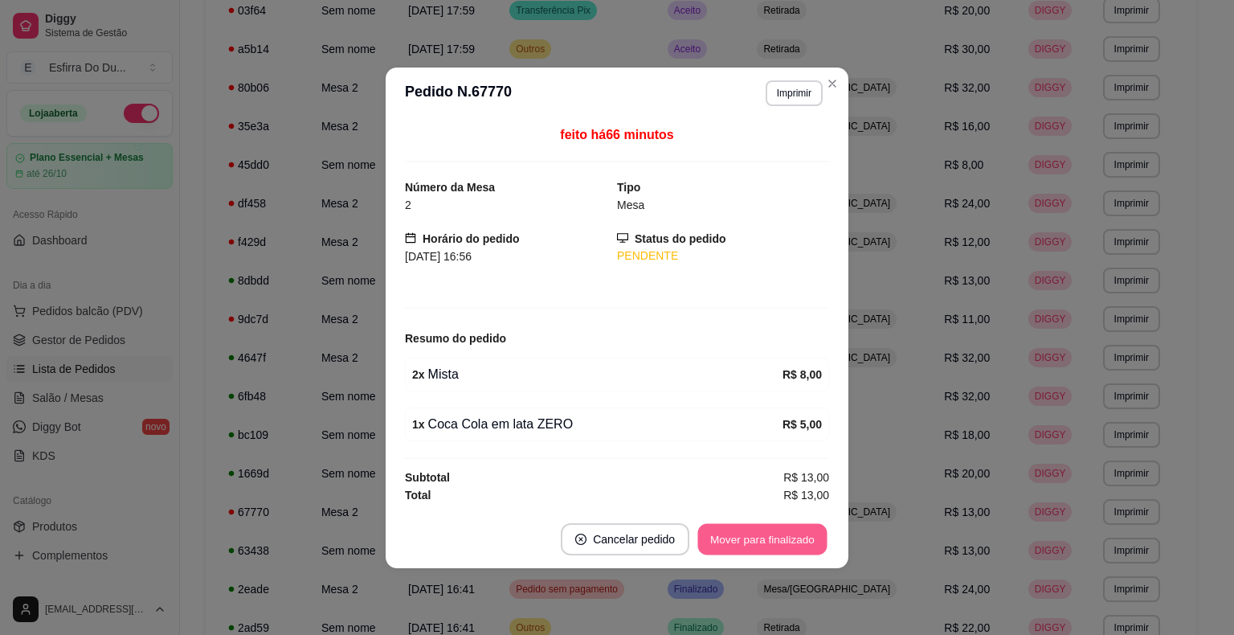
click at [761, 545] on button "Mover para finalizado" at bounding box center [762, 538] width 129 height 31
click at [761, 545] on div "Mover para finalizado" at bounding box center [762, 539] width 133 height 32
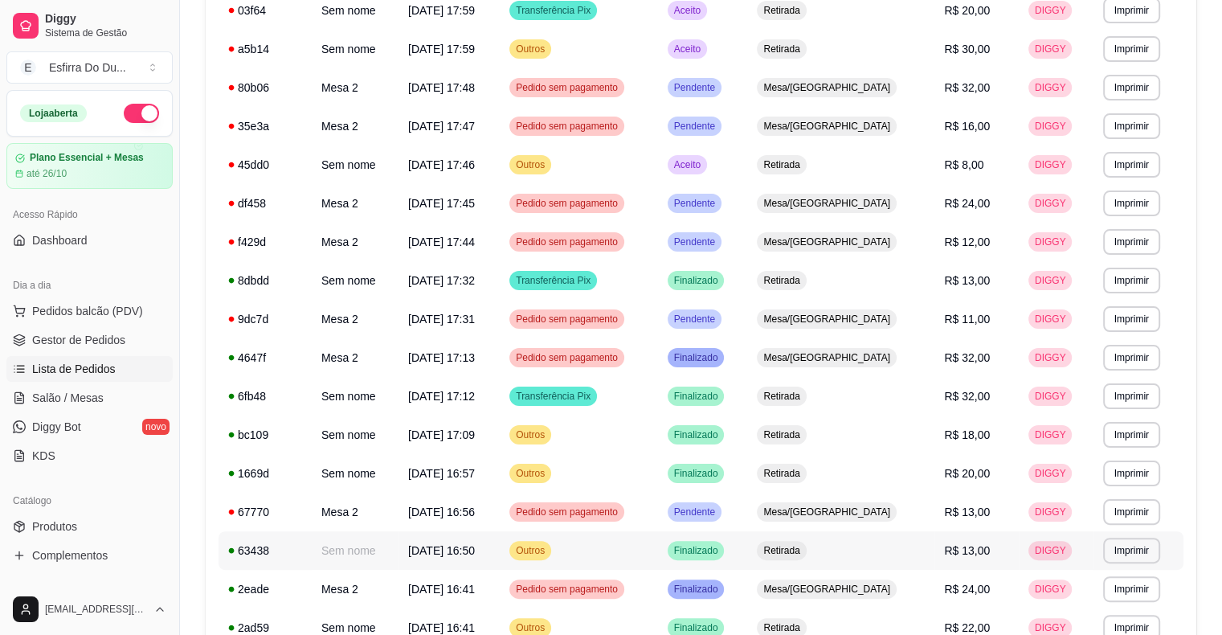
click at [721, 545] on span "Finalizado" at bounding box center [696, 550] width 51 height 13
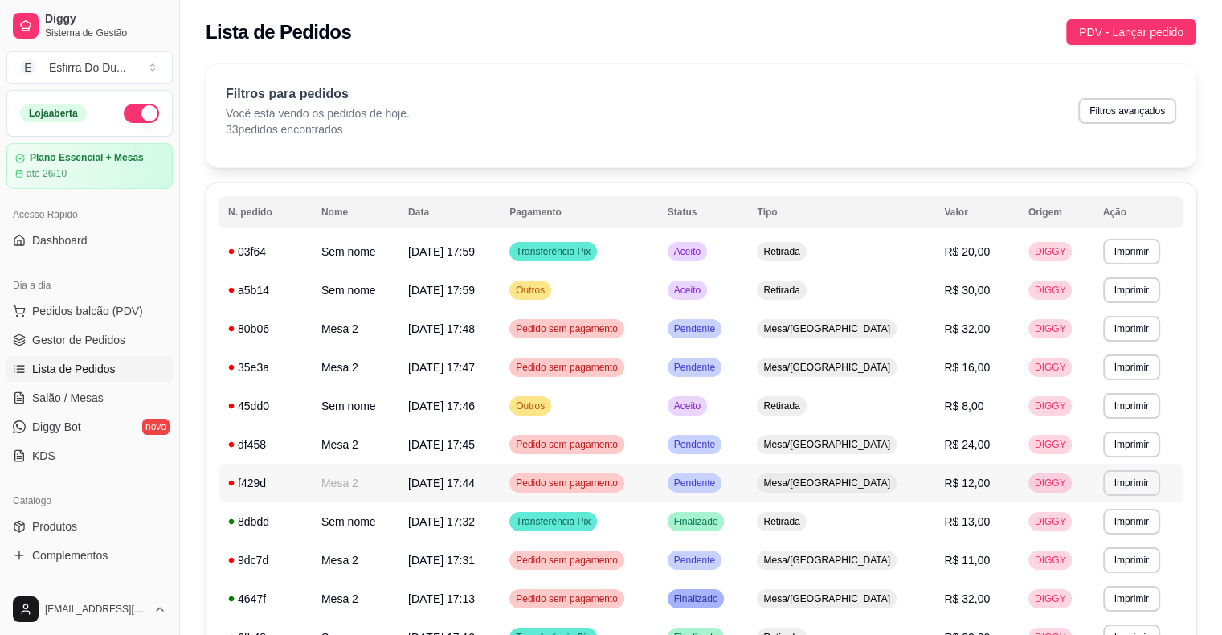
click at [718, 477] on span "Pendente" at bounding box center [694, 482] width 47 height 13
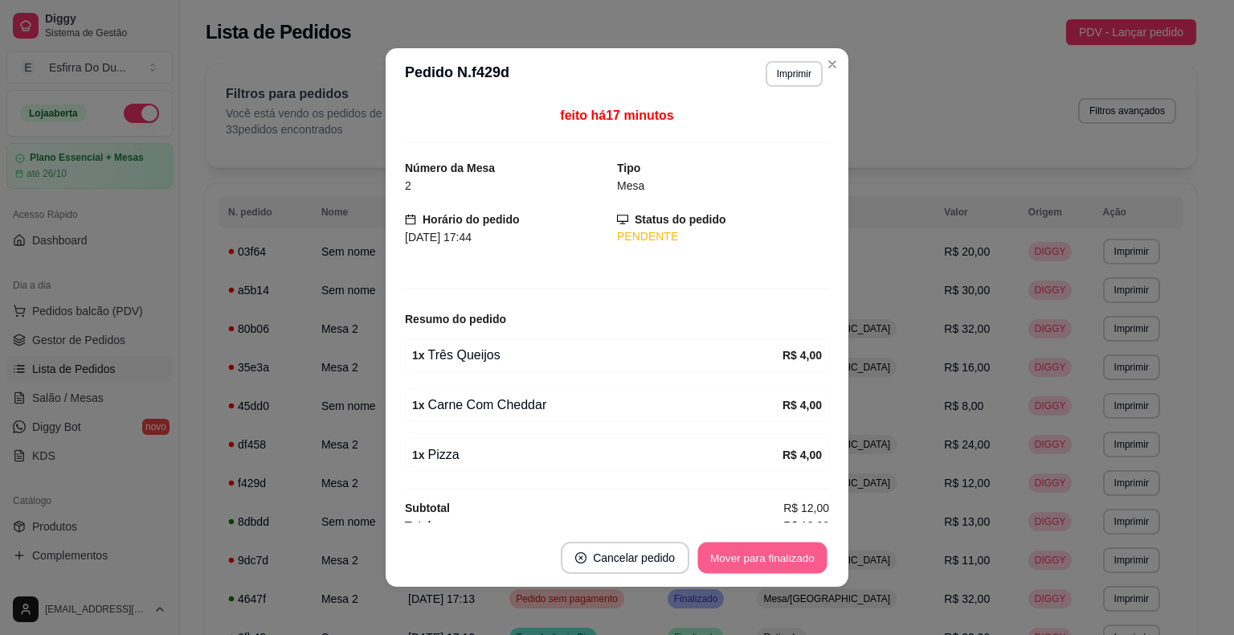
click at [743, 557] on button "Mover para finalizado" at bounding box center [762, 557] width 129 height 31
click at [743, 557] on div "Mover para finalizado" at bounding box center [751, 557] width 156 height 32
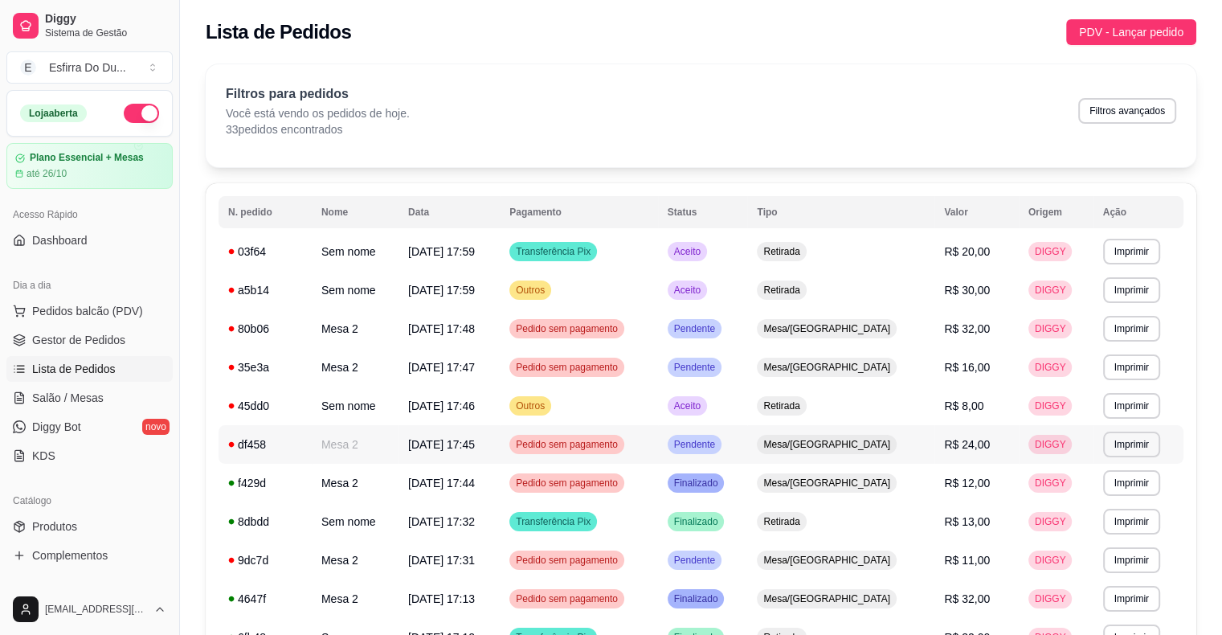
click at [718, 449] on span "Pendente" at bounding box center [694, 444] width 47 height 13
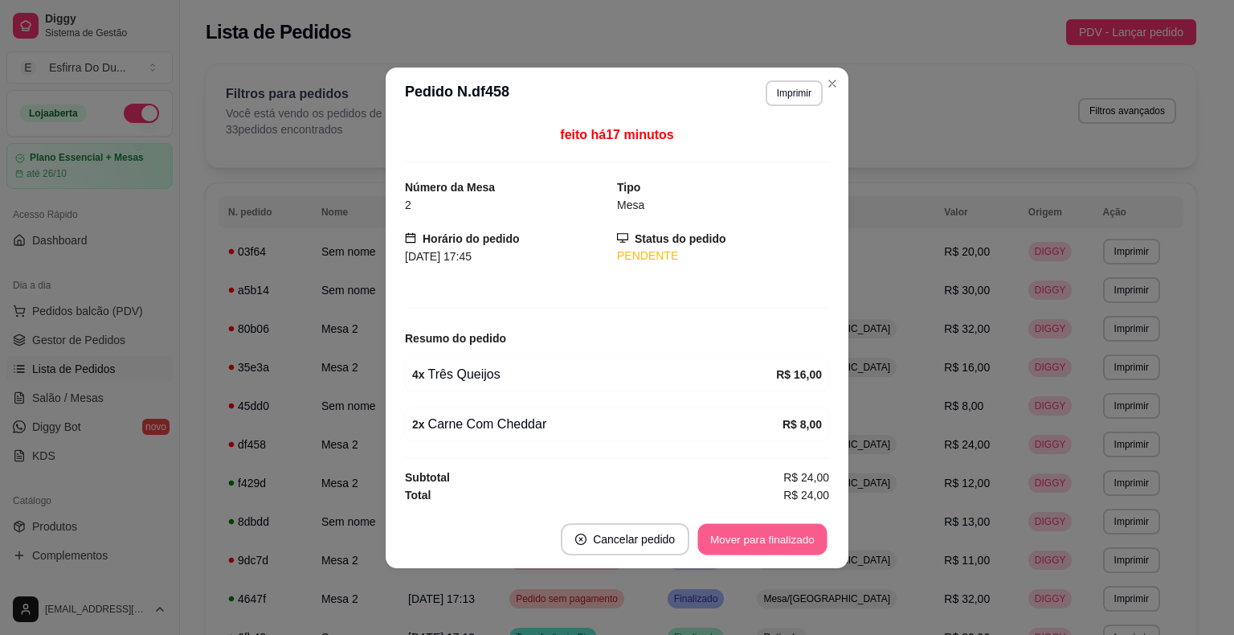
click at [732, 533] on button "Mover para finalizado" at bounding box center [762, 538] width 129 height 31
click at [732, 533] on div "Mover para finalizado" at bounding box center [751, 539] width 156 height 32
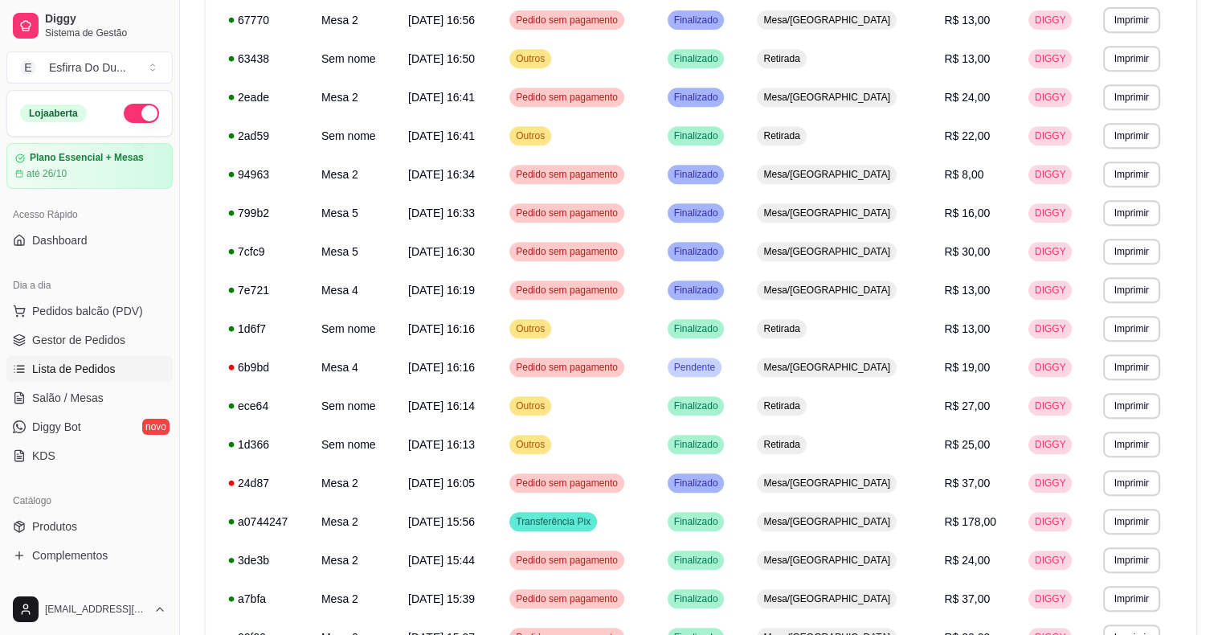
scroll to position [709, 0]
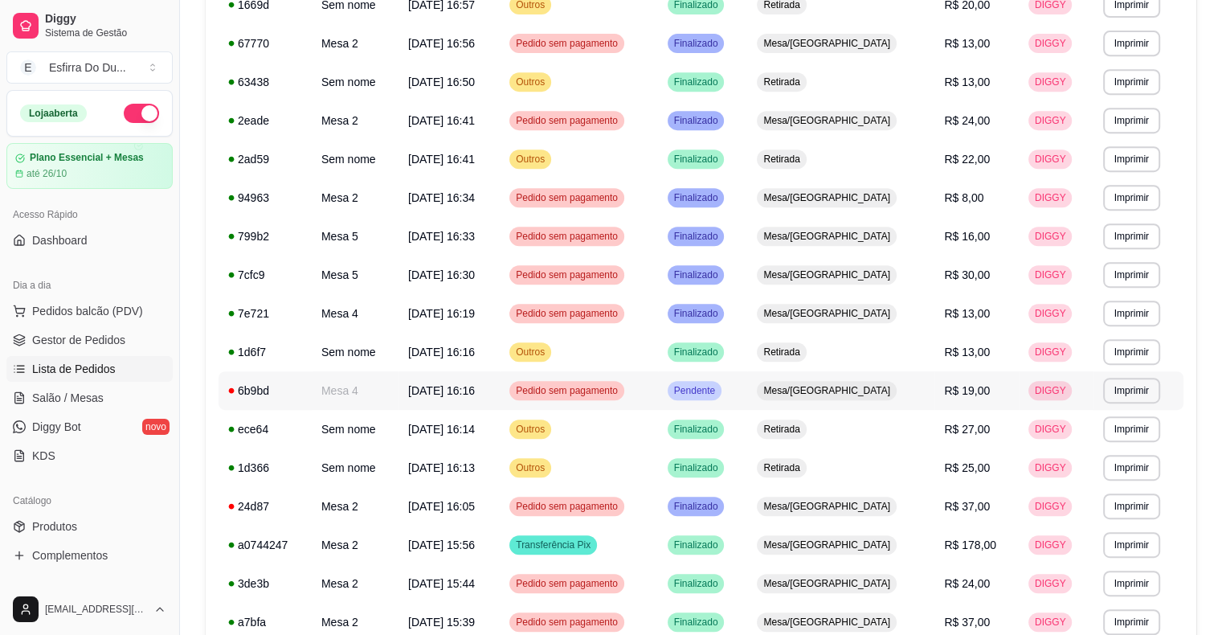
click at [718, 394] on span "Pendente" at bounding box center [694, 390] width 47 height 13
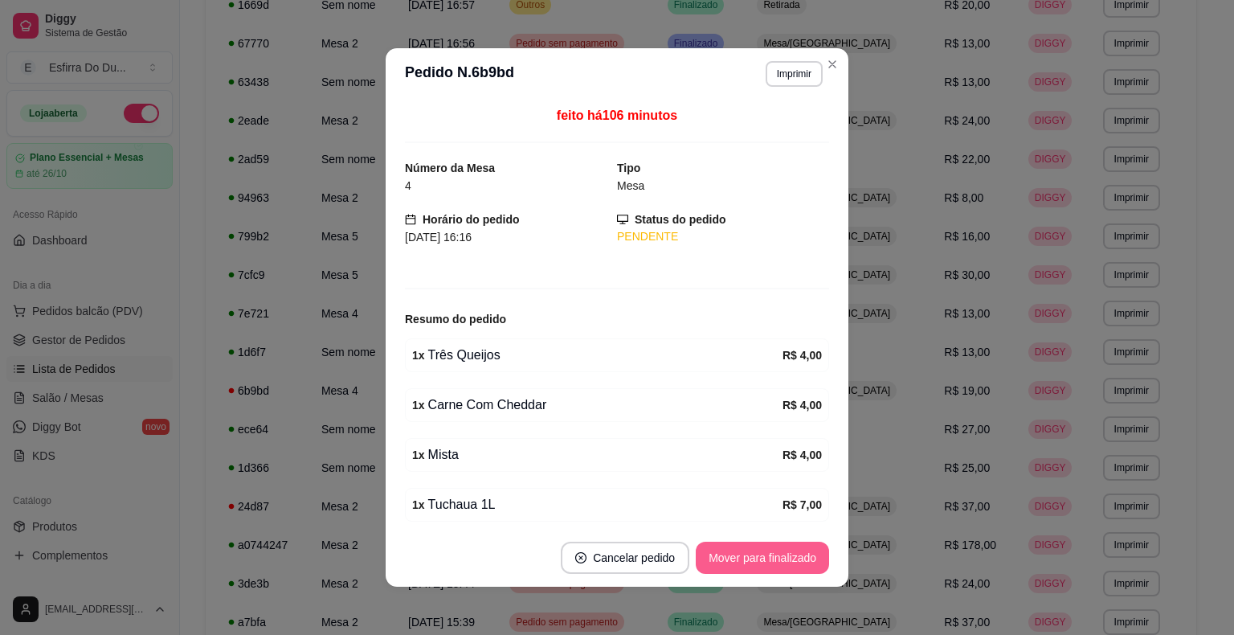
click at [791, 562] on button "Mover para finalizado" at bounding box center [762, 557] width 133 height 32
click at [791, 562] on div "Mover para finalizado" at bounding box center [751, 557] width 156 height 32
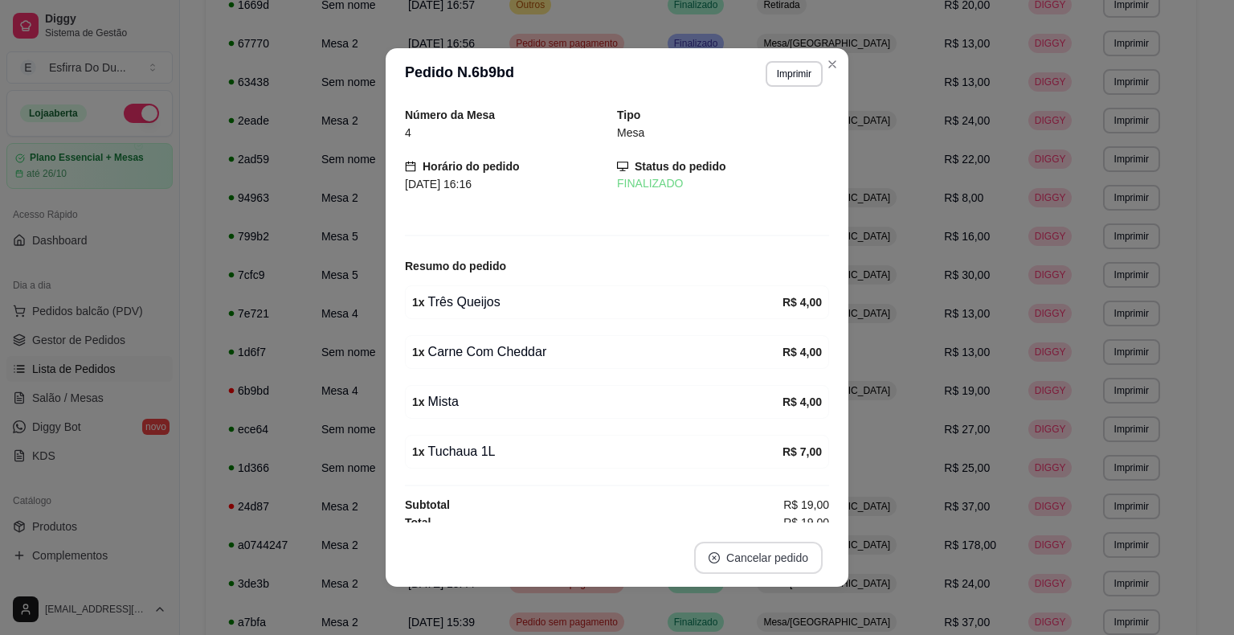
click at [791, 562] on button "Cancelar pedido" at bounding box center [758, 557] width 129 height 32
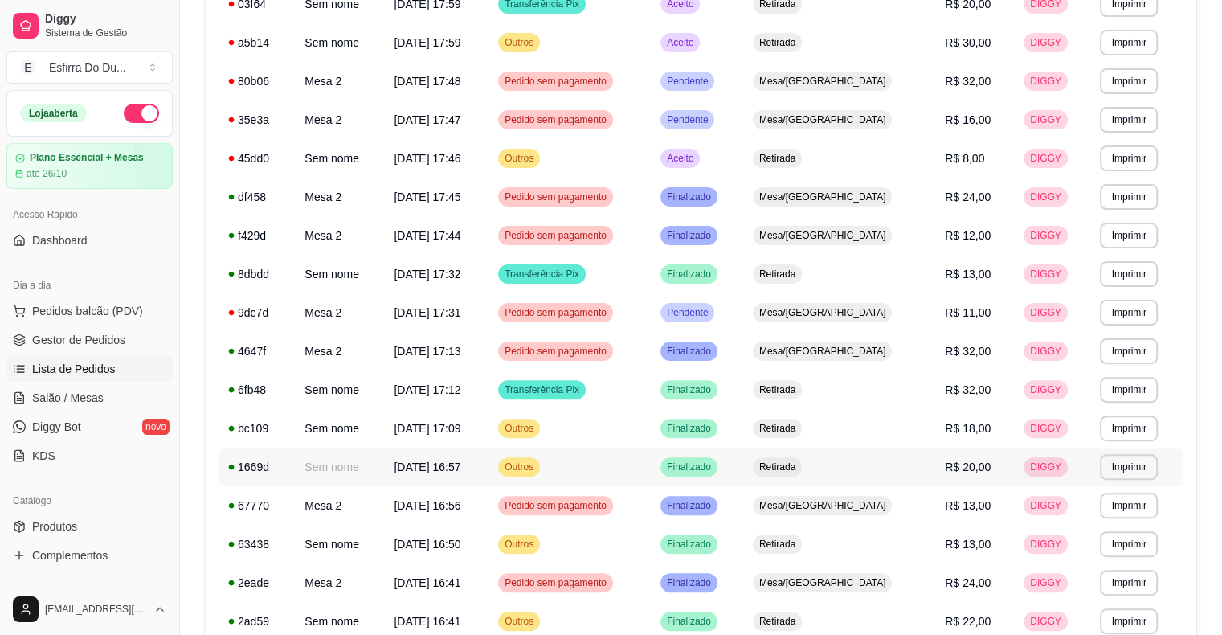
scroll to position [388, 0]
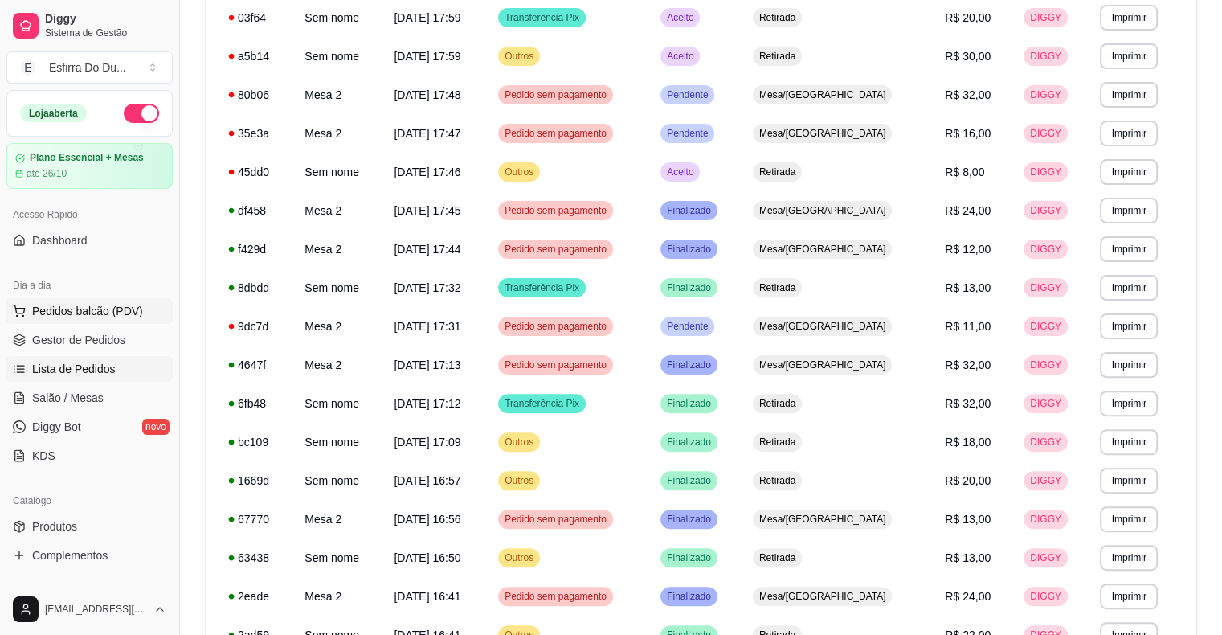
click at [46, 303] on span "Pedidos balcão (PDV)" at bounding box center [87, 311] width 111 height 16
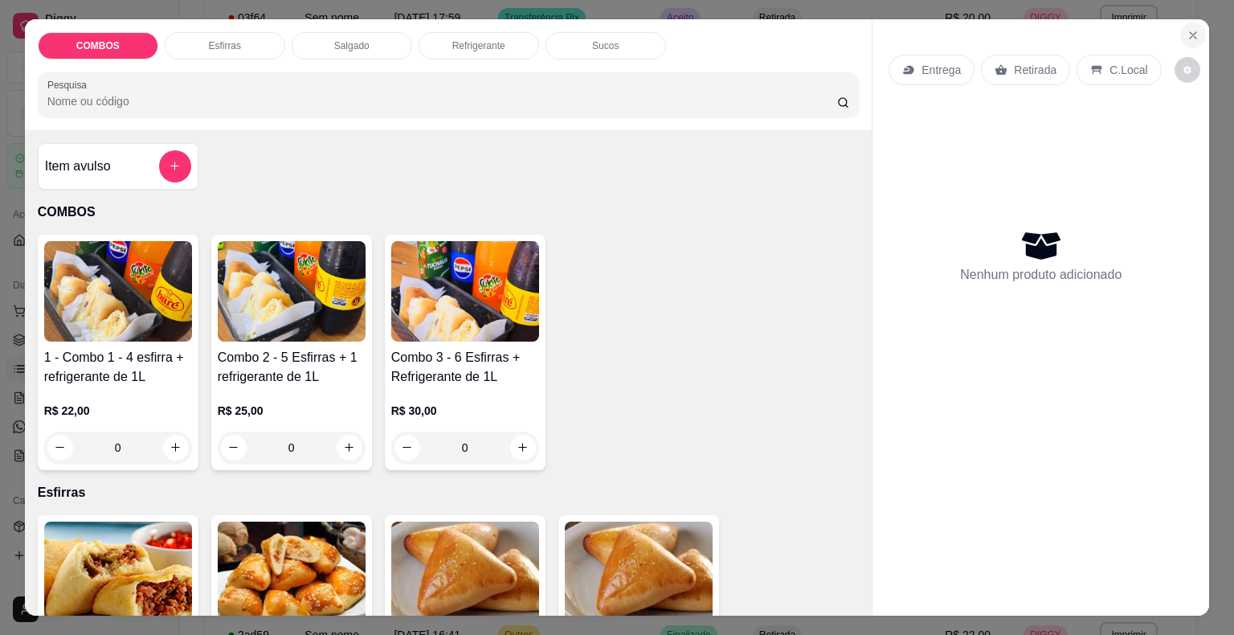
click at [1186, 29] on icon "Close" at bounding box center [1192, 35] width 13 height 13
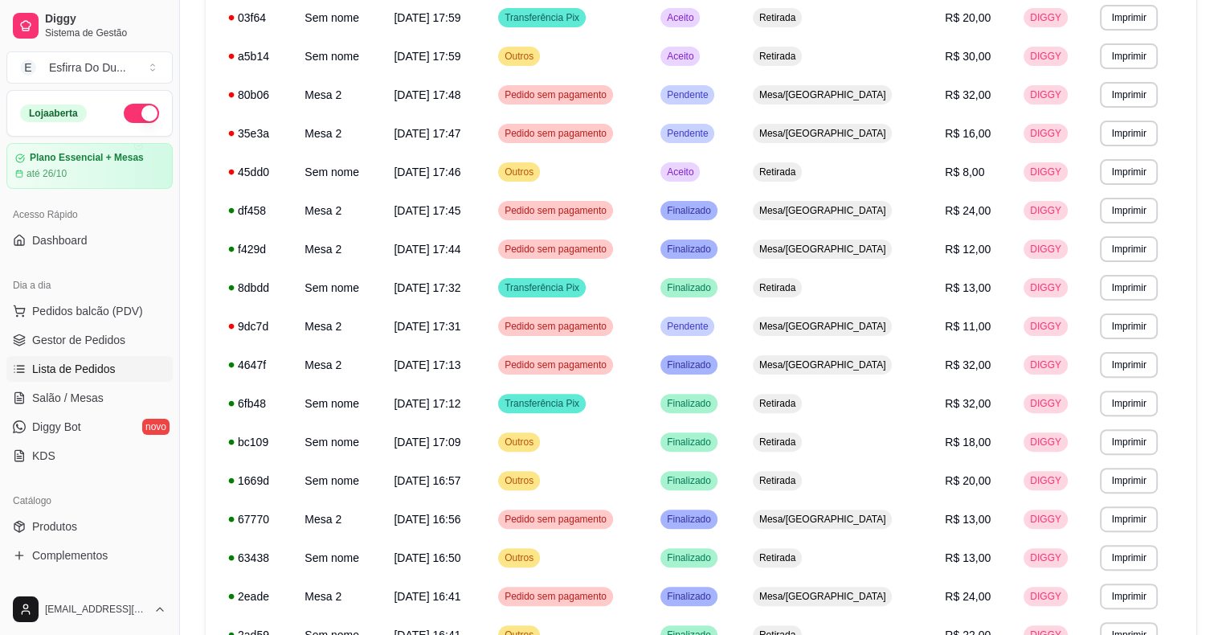
click at [87, 376] on link "Lista de Pedidos" at bounding box center [89, 369] width 166 height 26
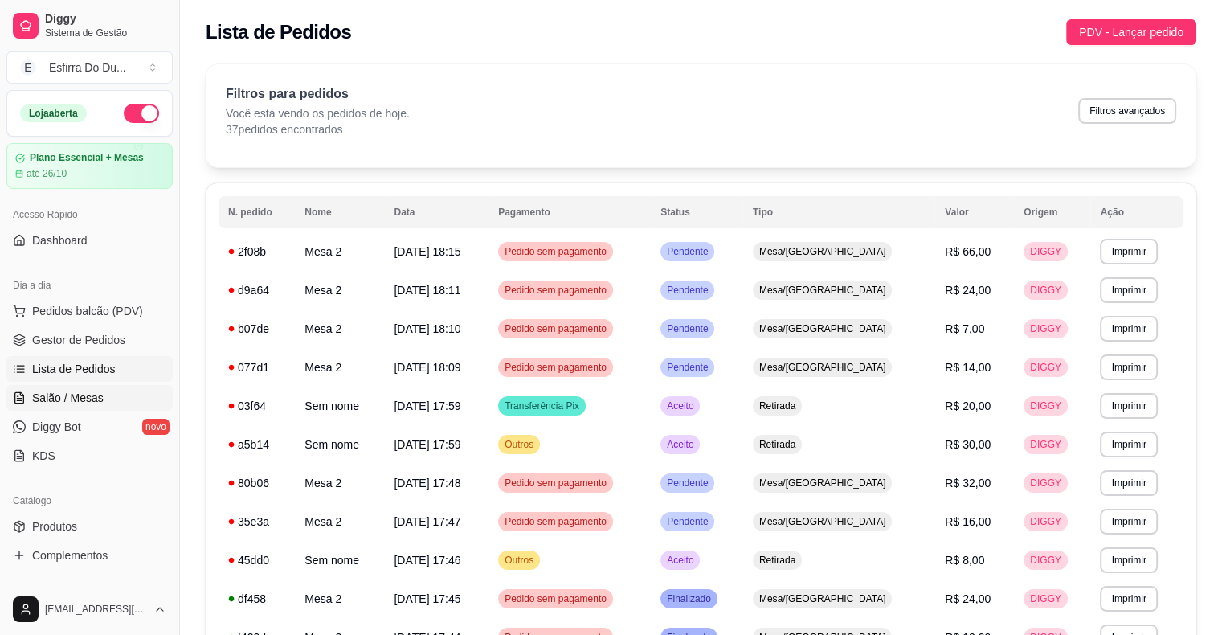
click at [71, 408] on link "Salão / Mesas" at bounding box center [89, 398] width 166 height 26
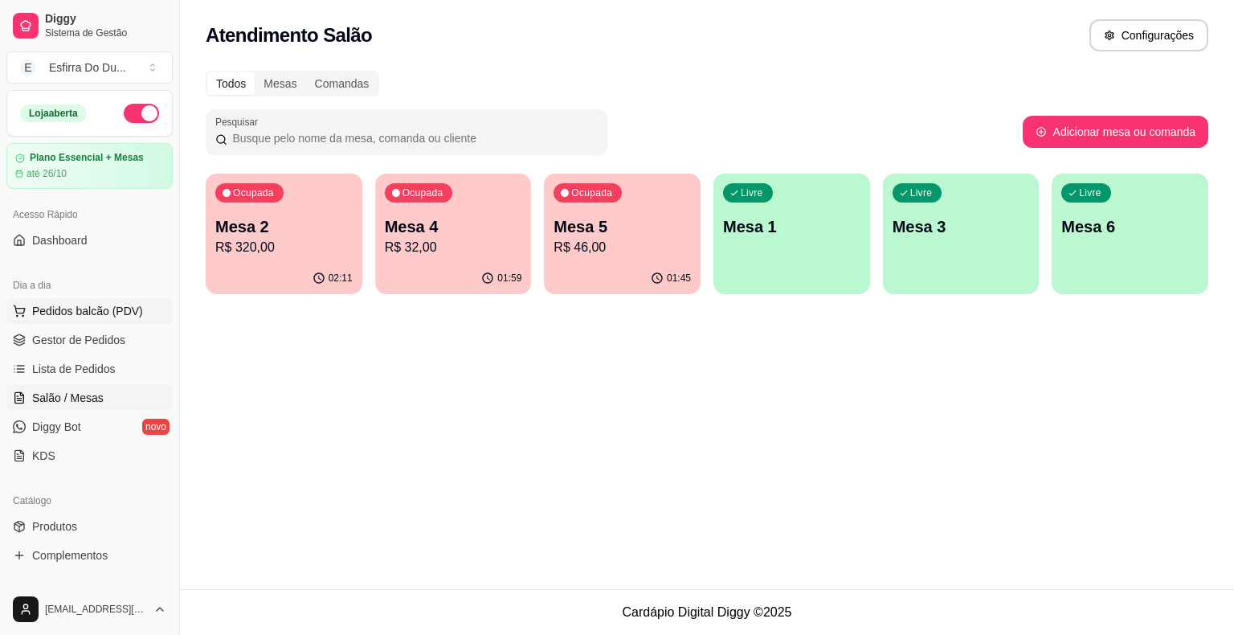
click at [96, 314] on span "Pedidos balcão (PDV)" at bounding box center [87, 311] width 111 height 16
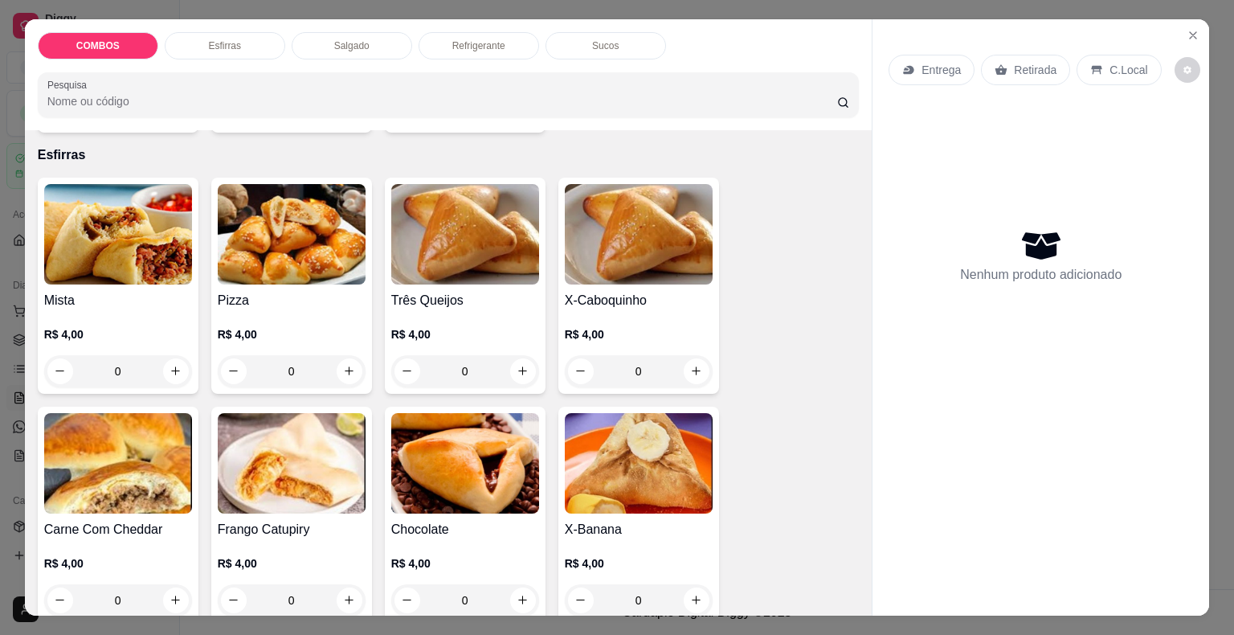
scroll to position [321, 0]
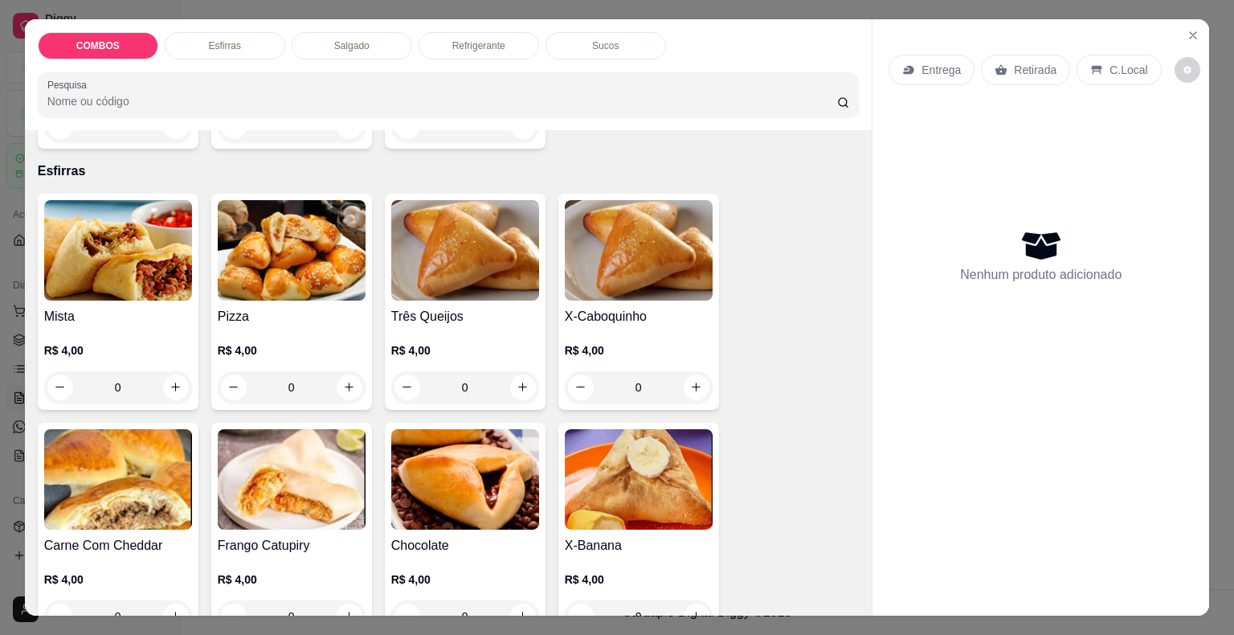
click at [676, 387] on input "0" at bounding box center [639, 387] width 90 height 32
click at [690, 384] on icon "increase-product-quantity" at bounding box center [696, 387] width 12 height 12
type input "1"
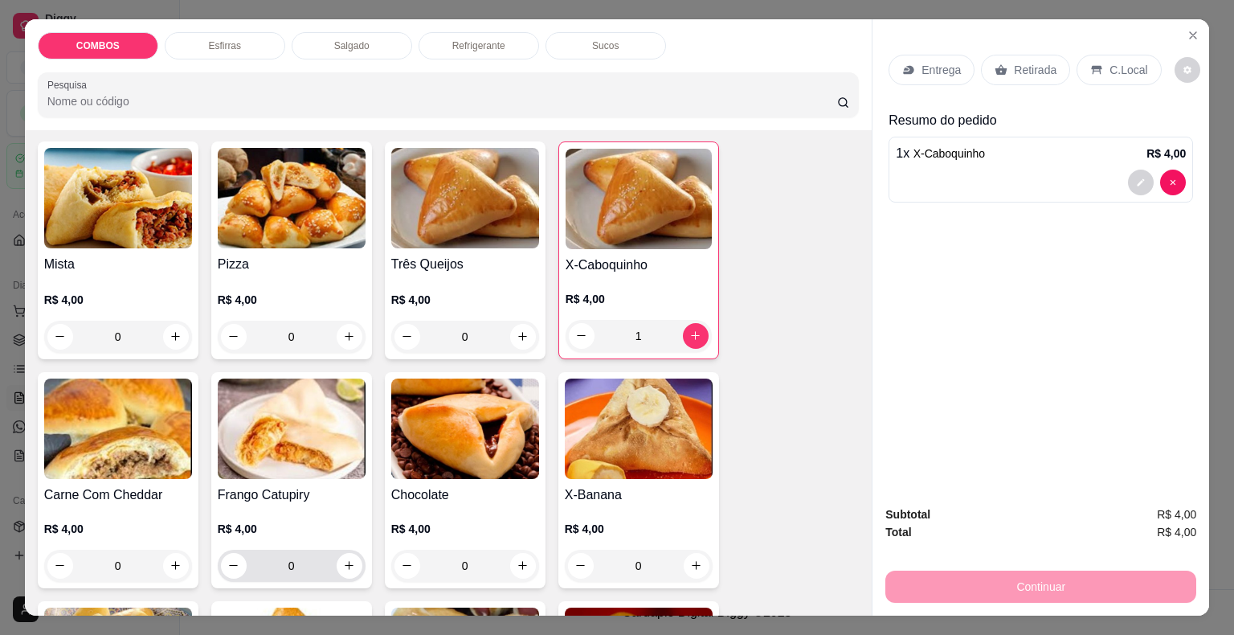
scroll to position [402, 0]
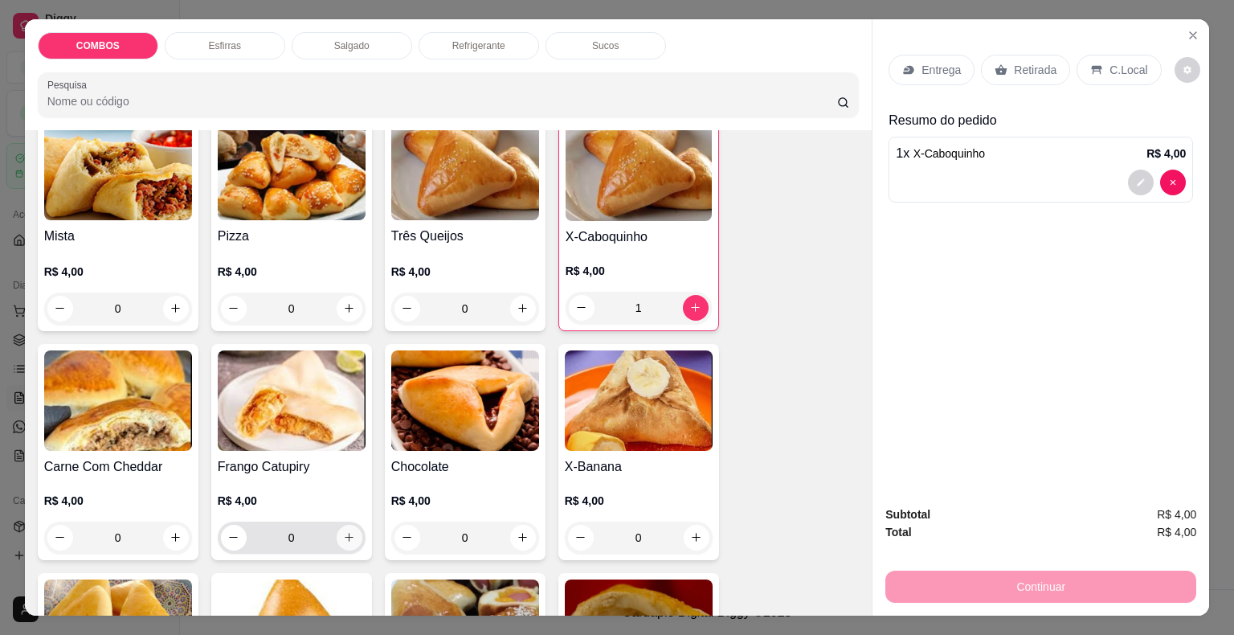
click at [347, 536] on button "increase-product-quantity" at bounding box center [350, 537] width 26 height 26
type input "1"
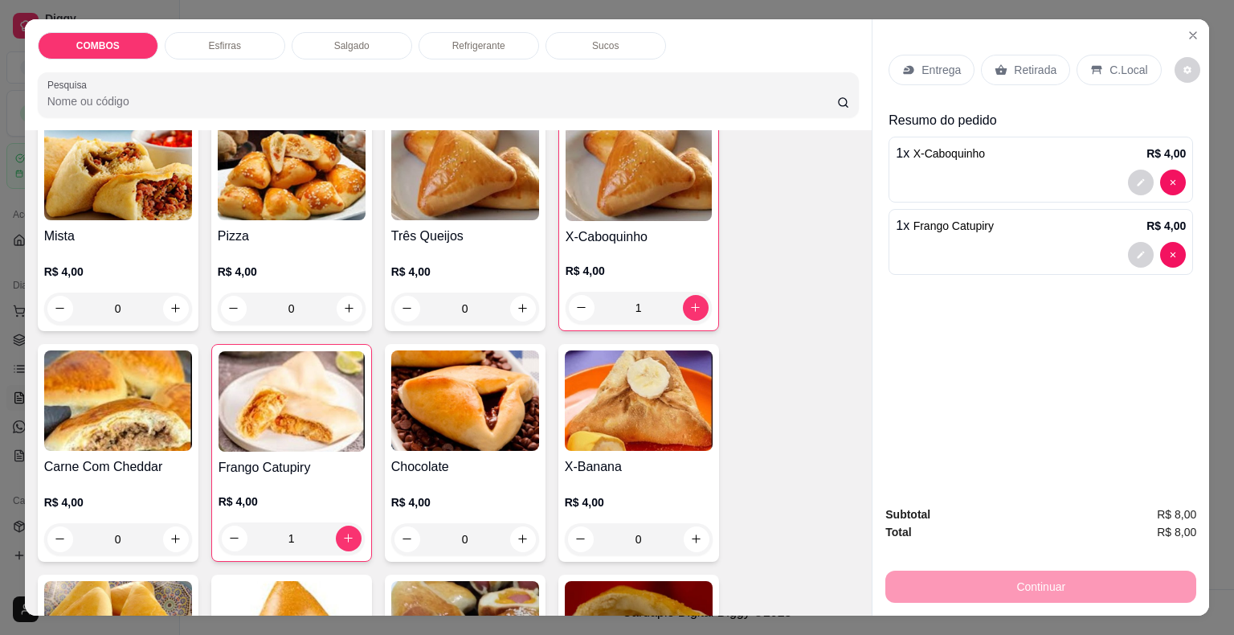
click at [1023, 63] on p "Retirada" at bounding box center [1035, 70] width 43 height 16
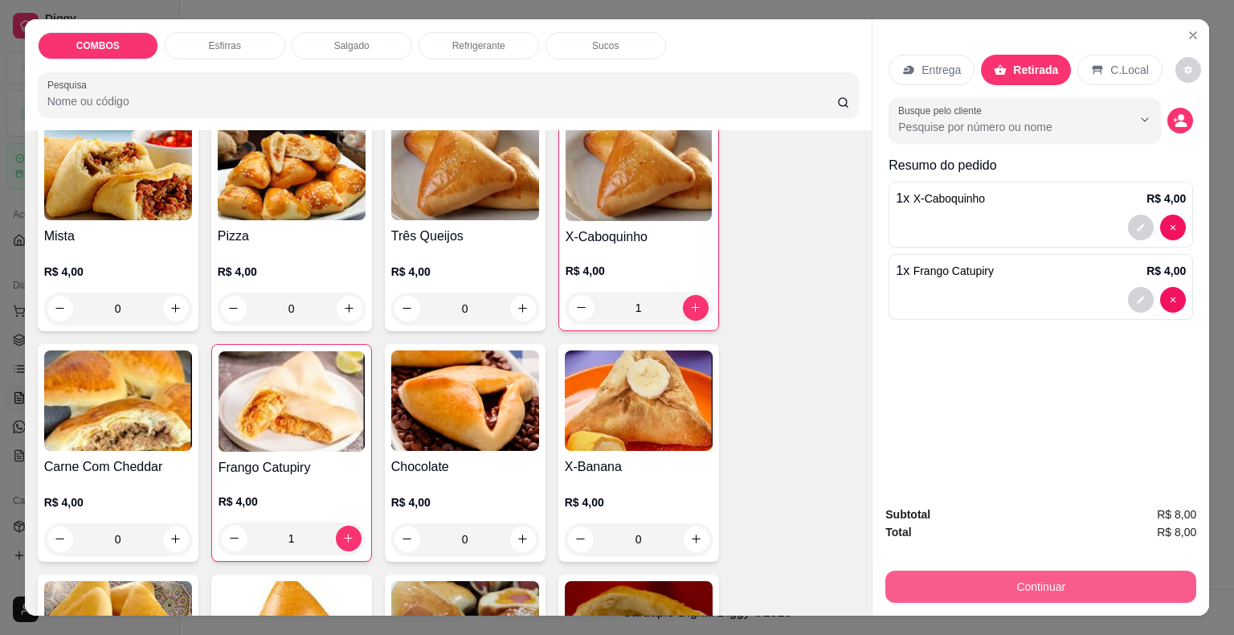
click at [932, 570] on button "Continuar" at bounding box center [1040, 586] width 311 height 32
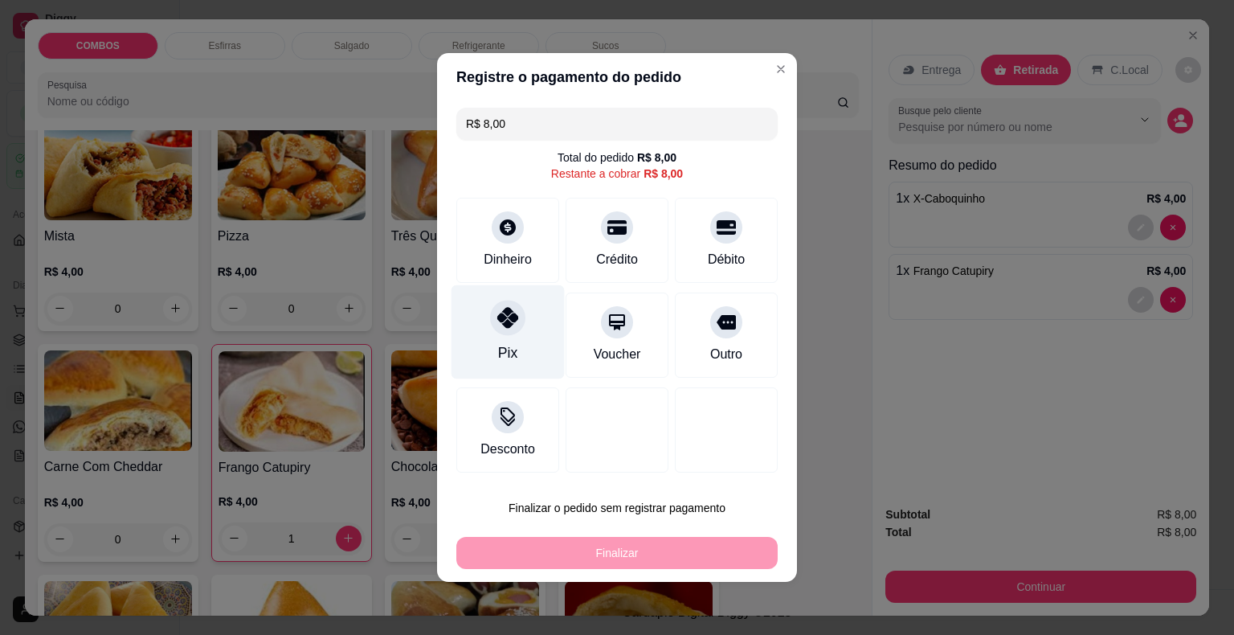
click at [471, 316] on div "Pix" at bounding box center [507, 332] width 113 height 94
type input "R$ 0,00"
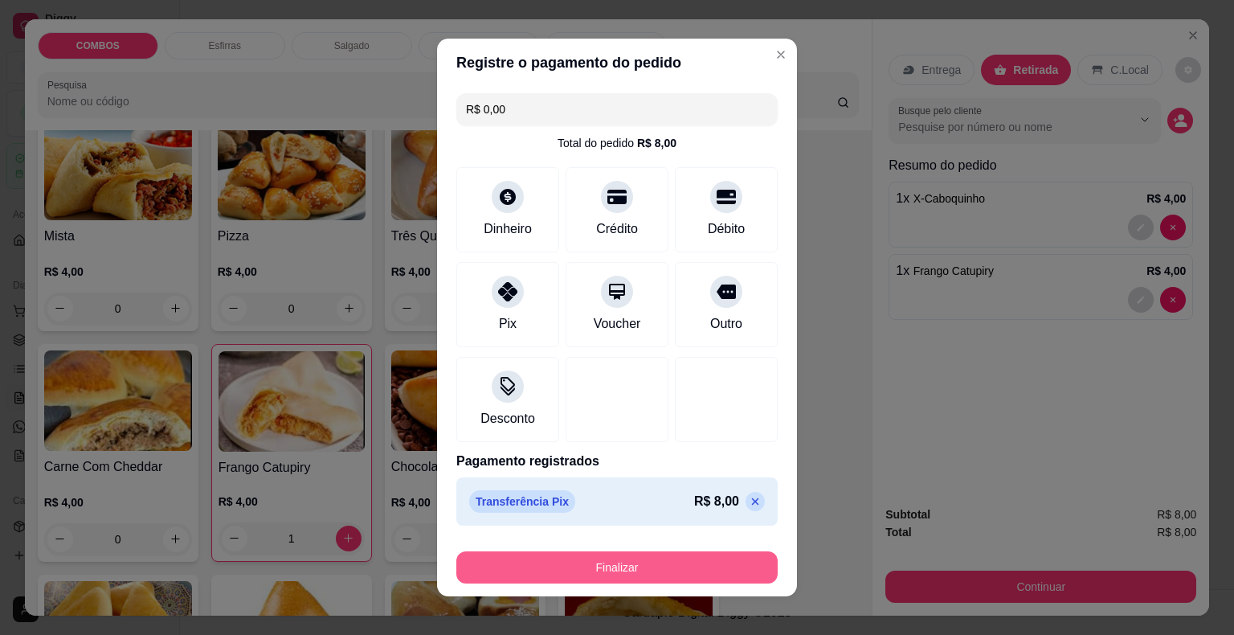
click at [527, 575] on button "Finalizar" at bounding box center [616, 567] width 321 height 32
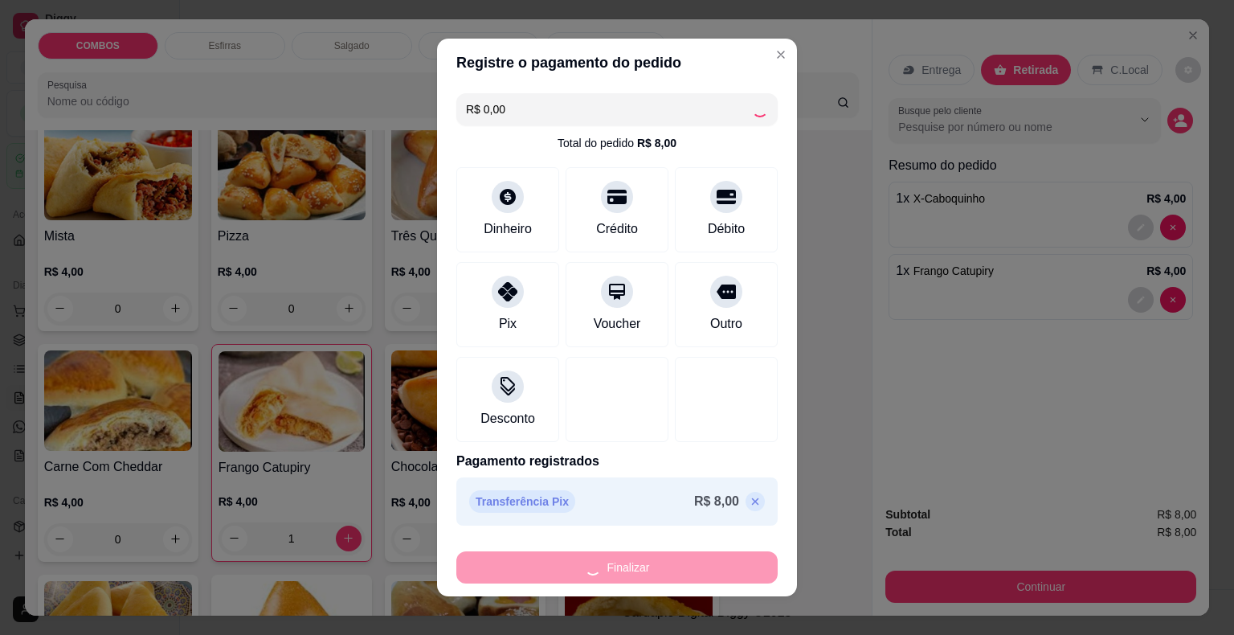
type input "0"
type input "-R$ 8,00"
